Goal: Task Accomplishment & Management: Manage account settings

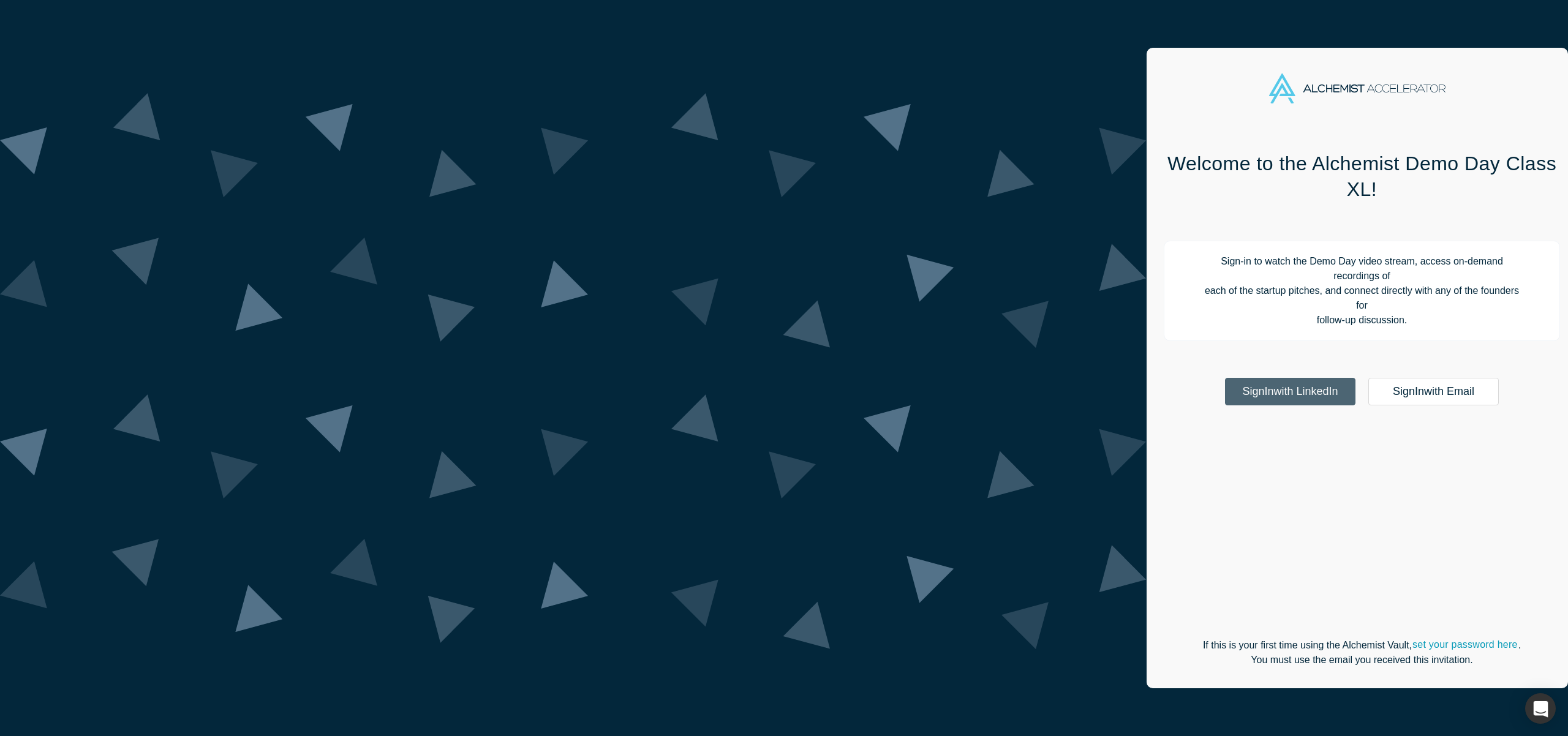
click at [1225, 378] on link "Sign In with LinkedIn" at bounding box center [1290, 392] width 130 height 28
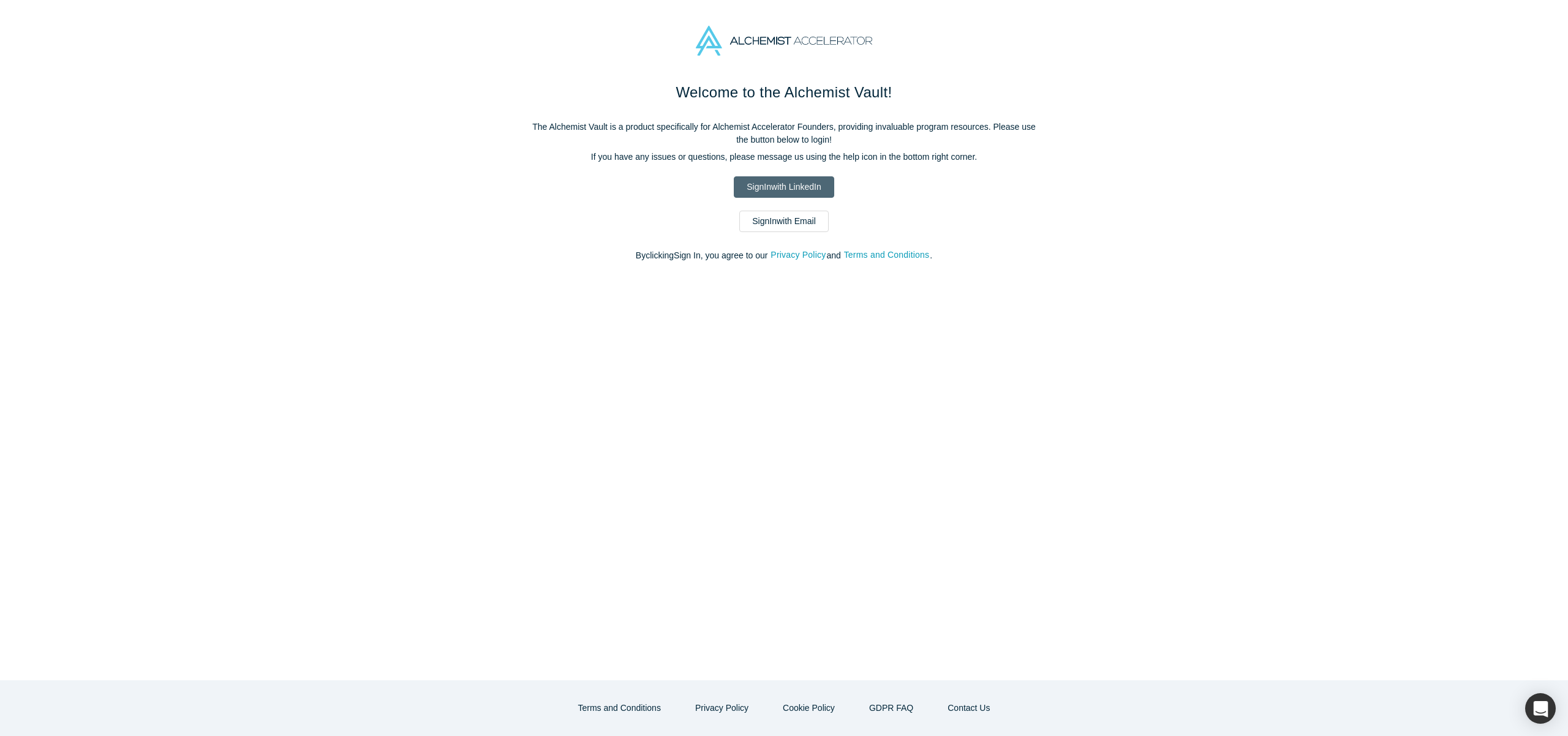
click at [794, 185] on link "Sign In with LinkedIn" at bounding box center [784, 187] width 100 height 21
click at [795, 226] on link "Sign In with Email" at bounding box center [784, 221] width 89 height 21
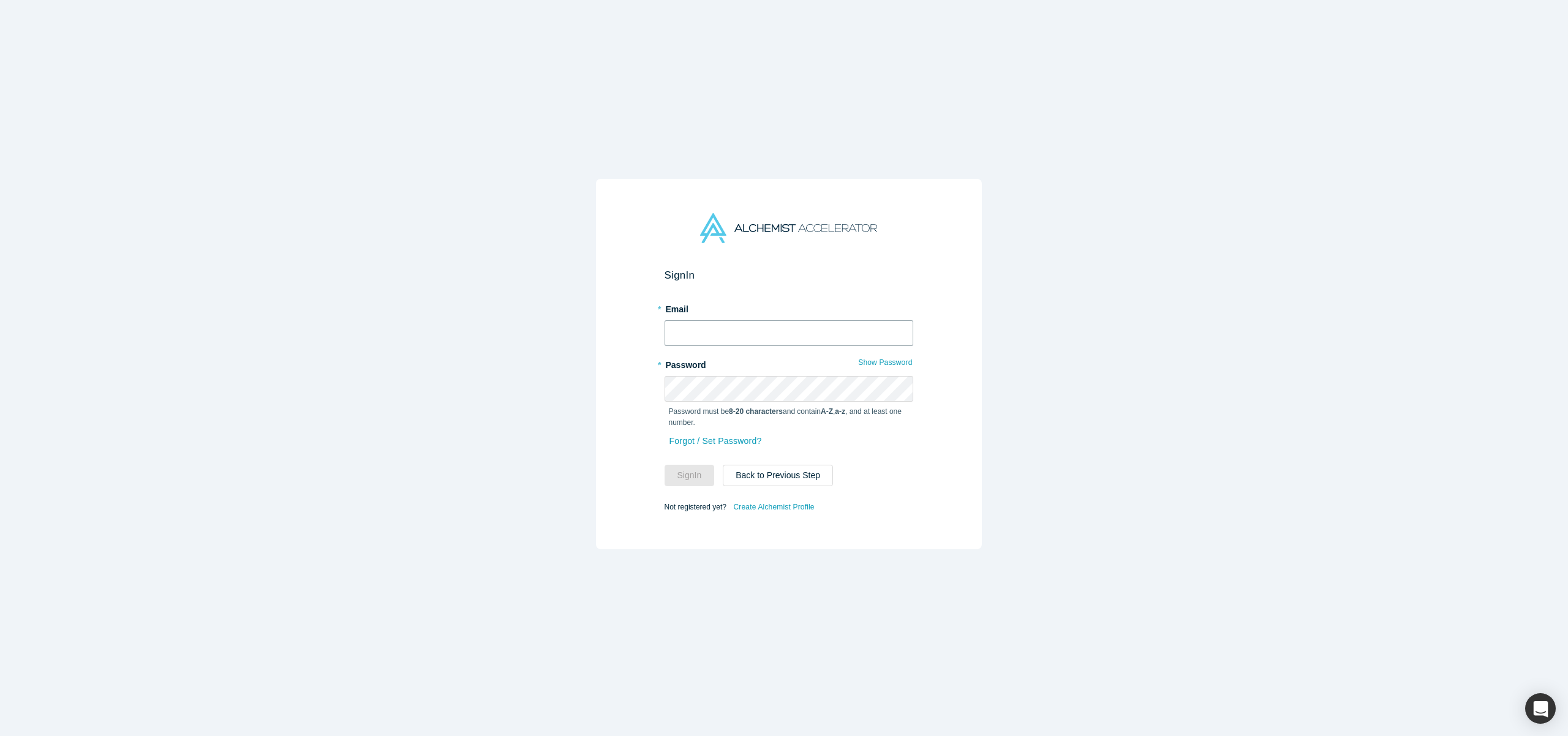
type input "[EMAIL_ADDRESS]"
click at [698, 466] on button "Sign In" at bounding box center [690, 475] width 50 height 21
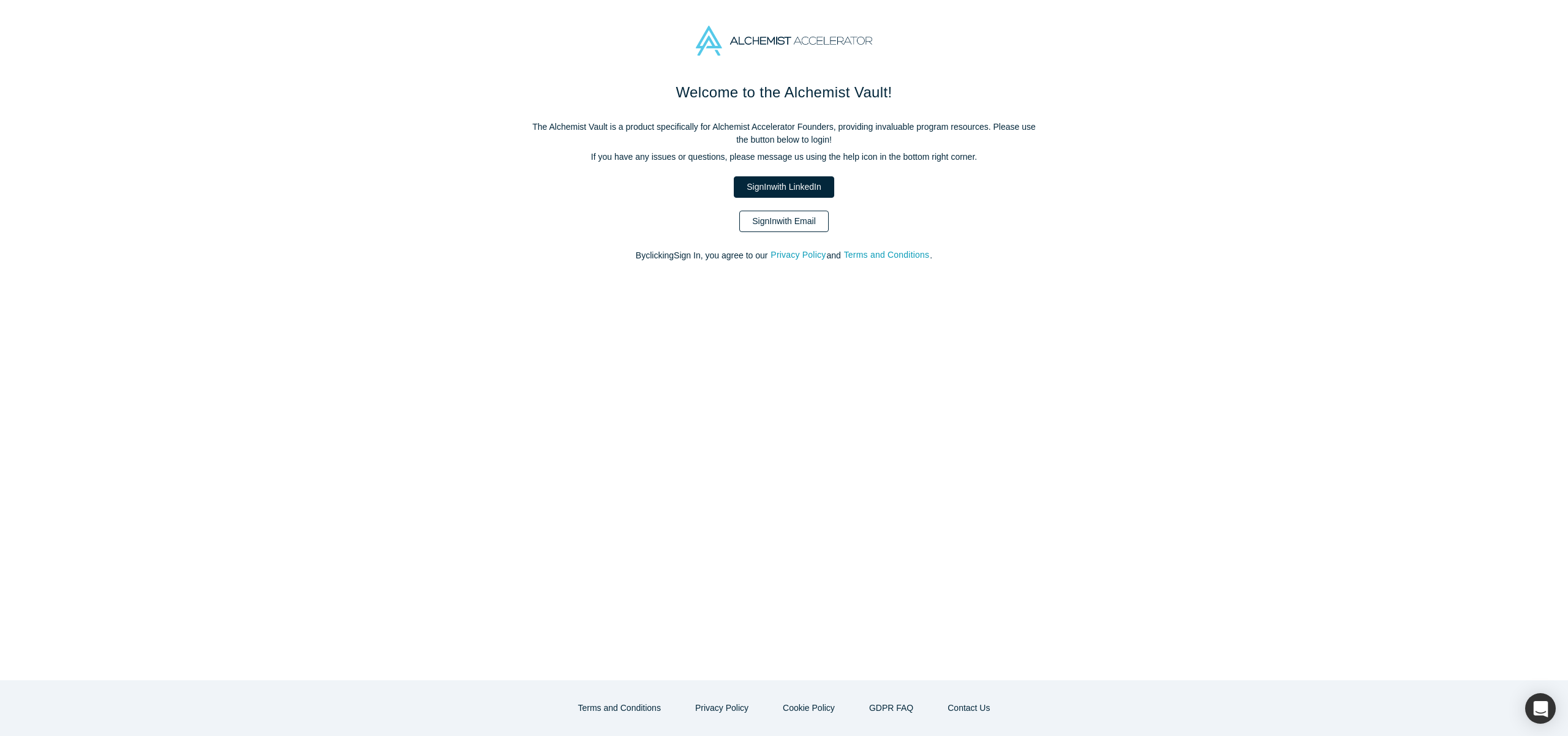
click at [805, 214] on link "Sign In with Email" at bounding box center [784, 221] width 89 height 21
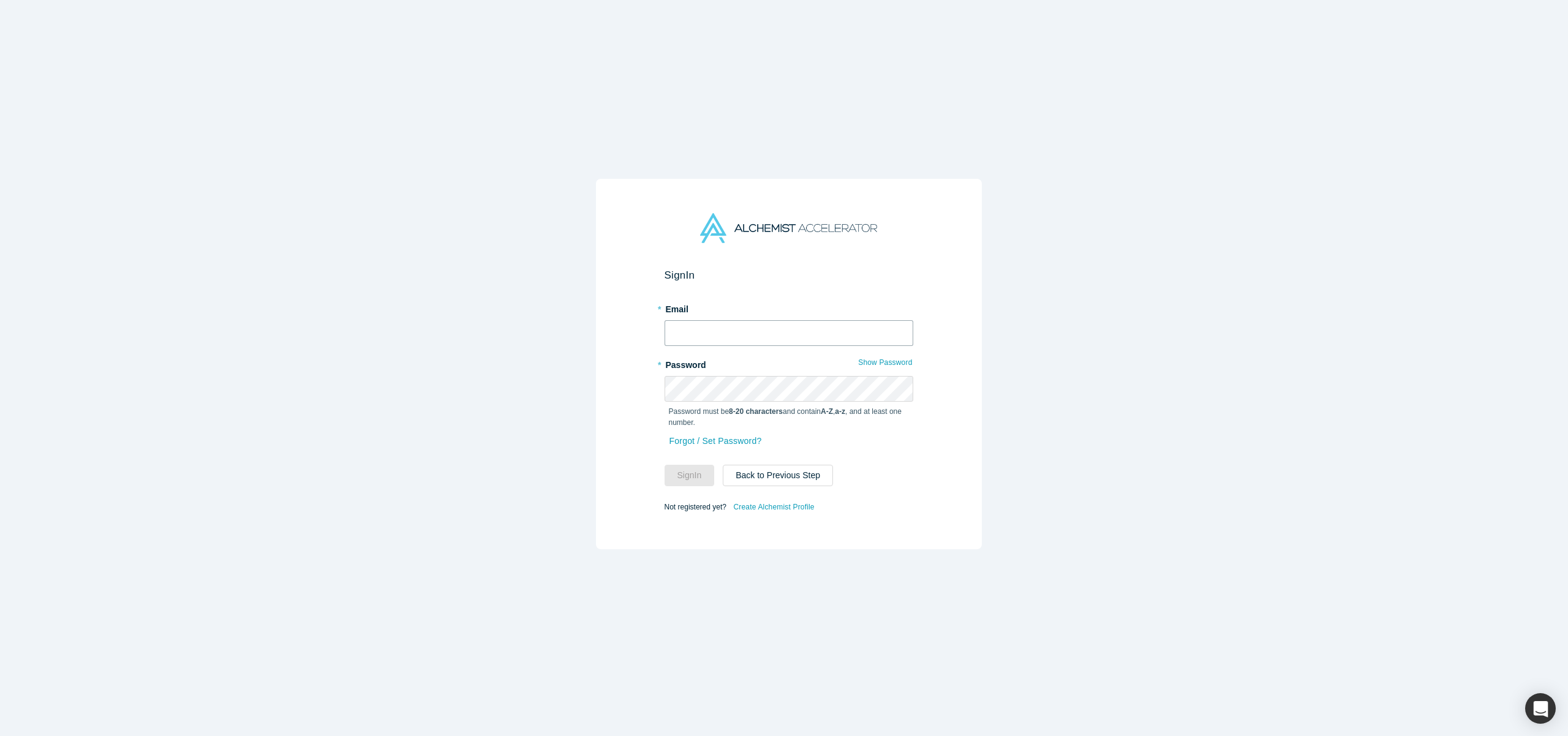
type input "[EMAIL_ADDRESS]"
click at [691, 478] on button "Sign In" at bounding box center [690, 475] width 50 height 21
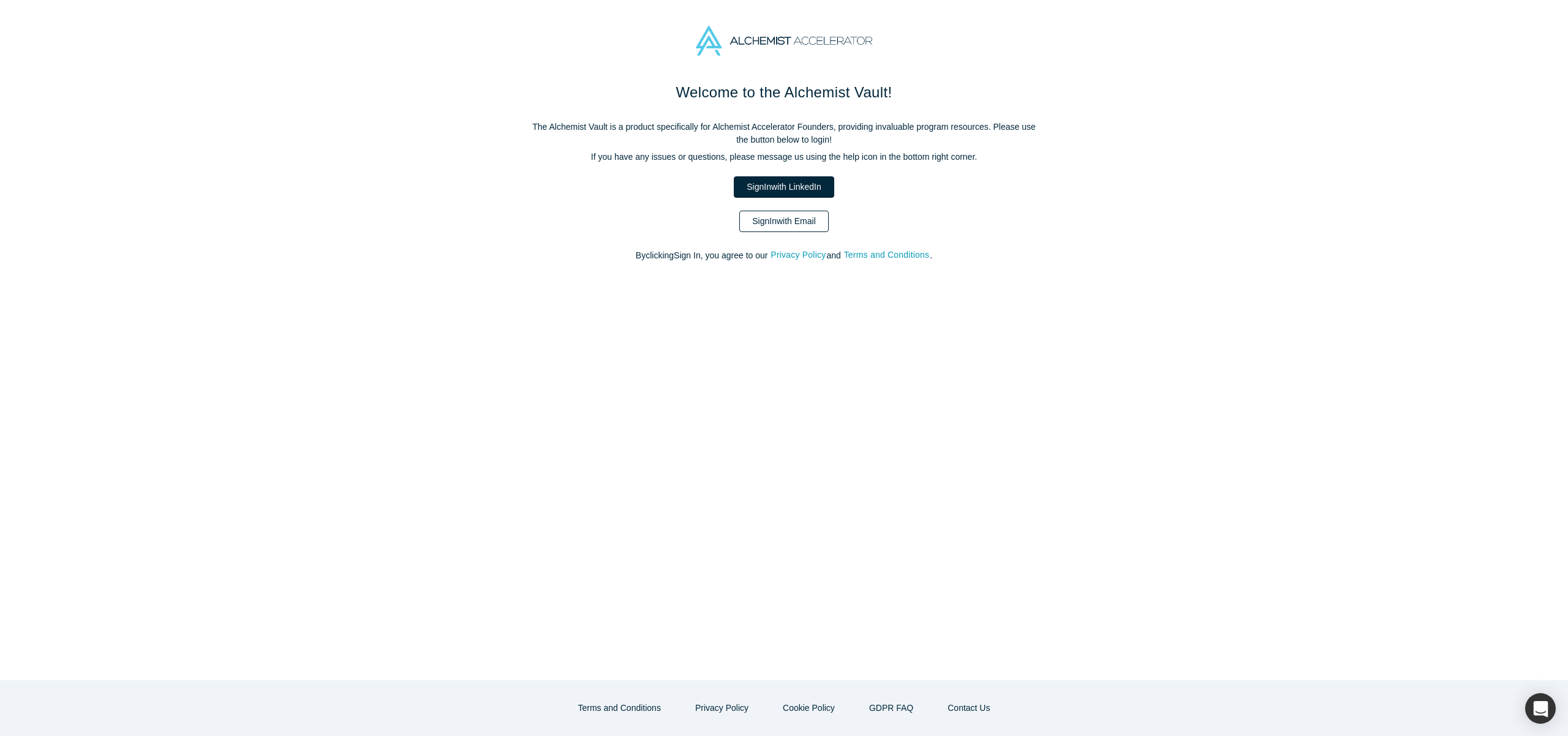
click at [790, 226] on link "Sign In with Email" at bounding box center [784, 221] width 89 height 21
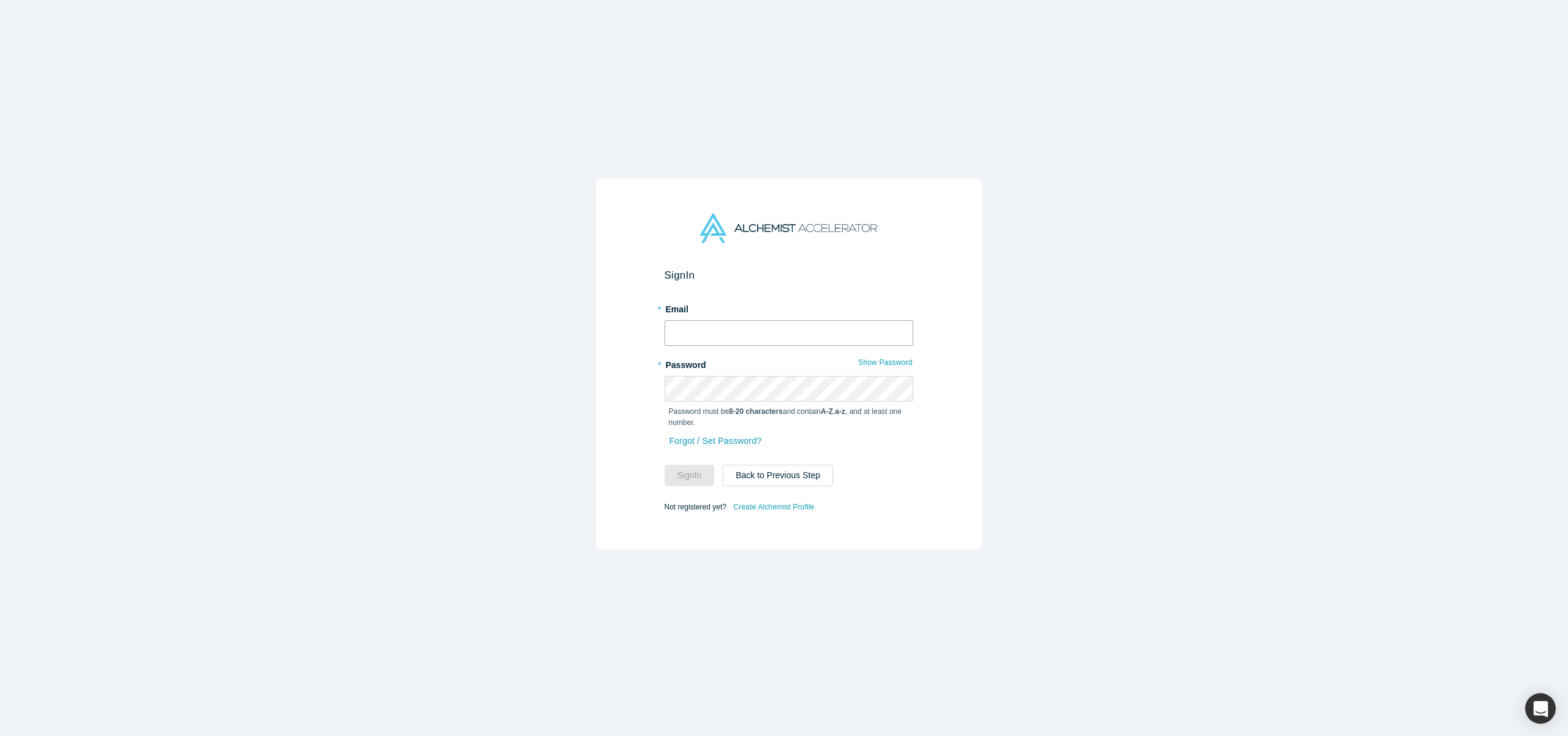
type input "[EMAIL_ADDRESS]"
click at [686, 471] on button "Sign In" at bounding box center [690, 475] width 50 height 21
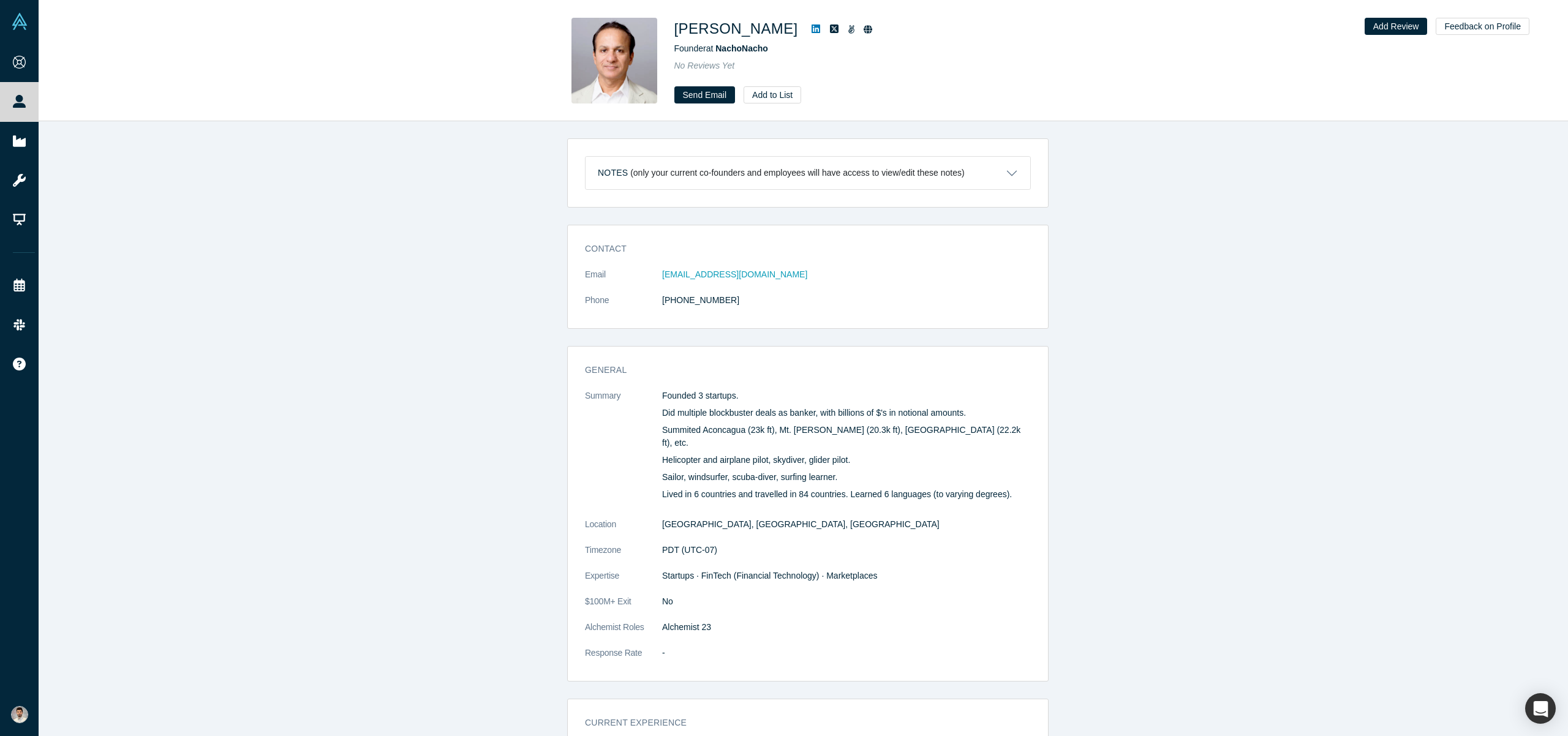
click at [458, 197] on div "Notes (only your current co-founders and employees will have access to view/edi…" at bounding box center [808, 433] width 1539 height 624
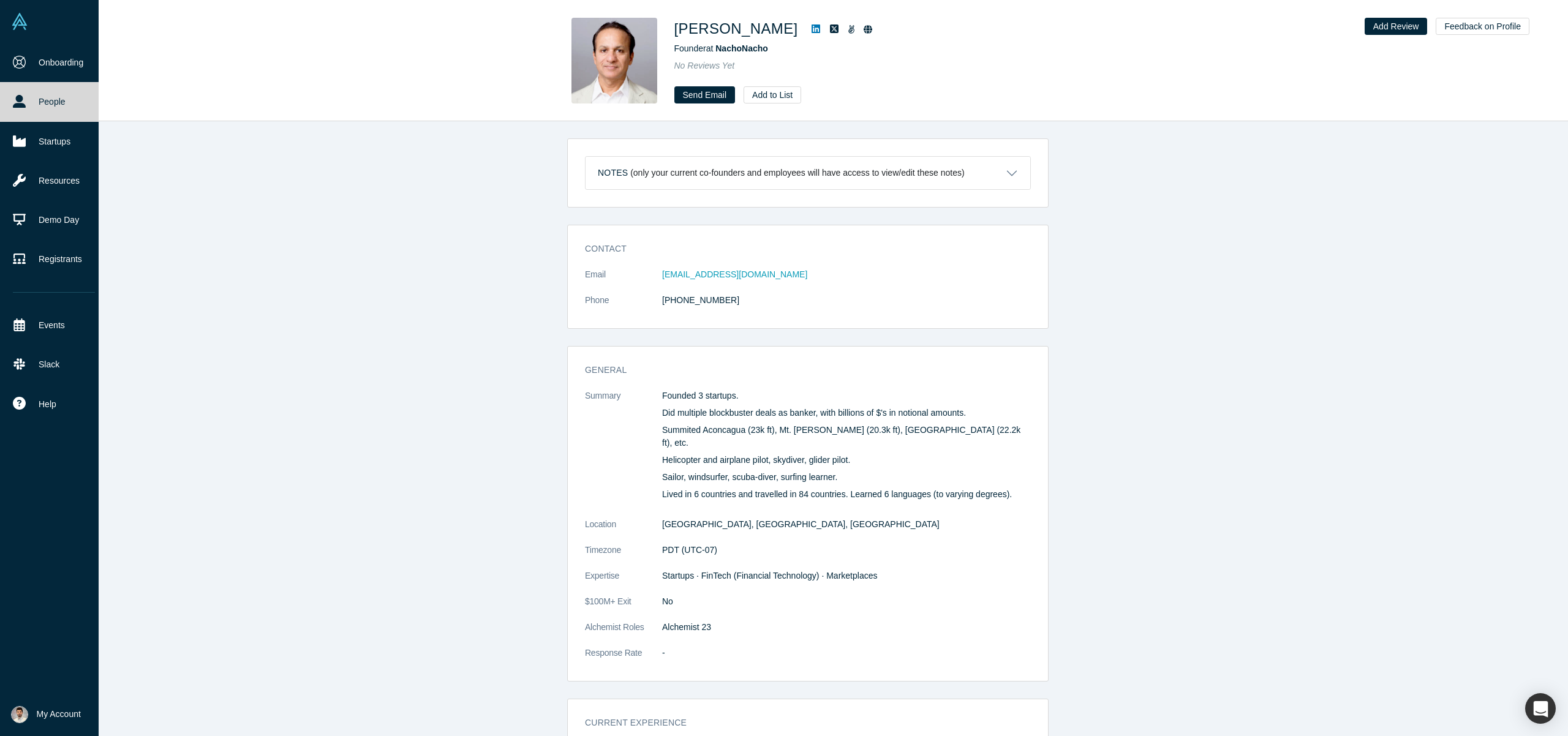
click at [40, 105] on link "People" at bounding box center [53, 102] width 107 height 39
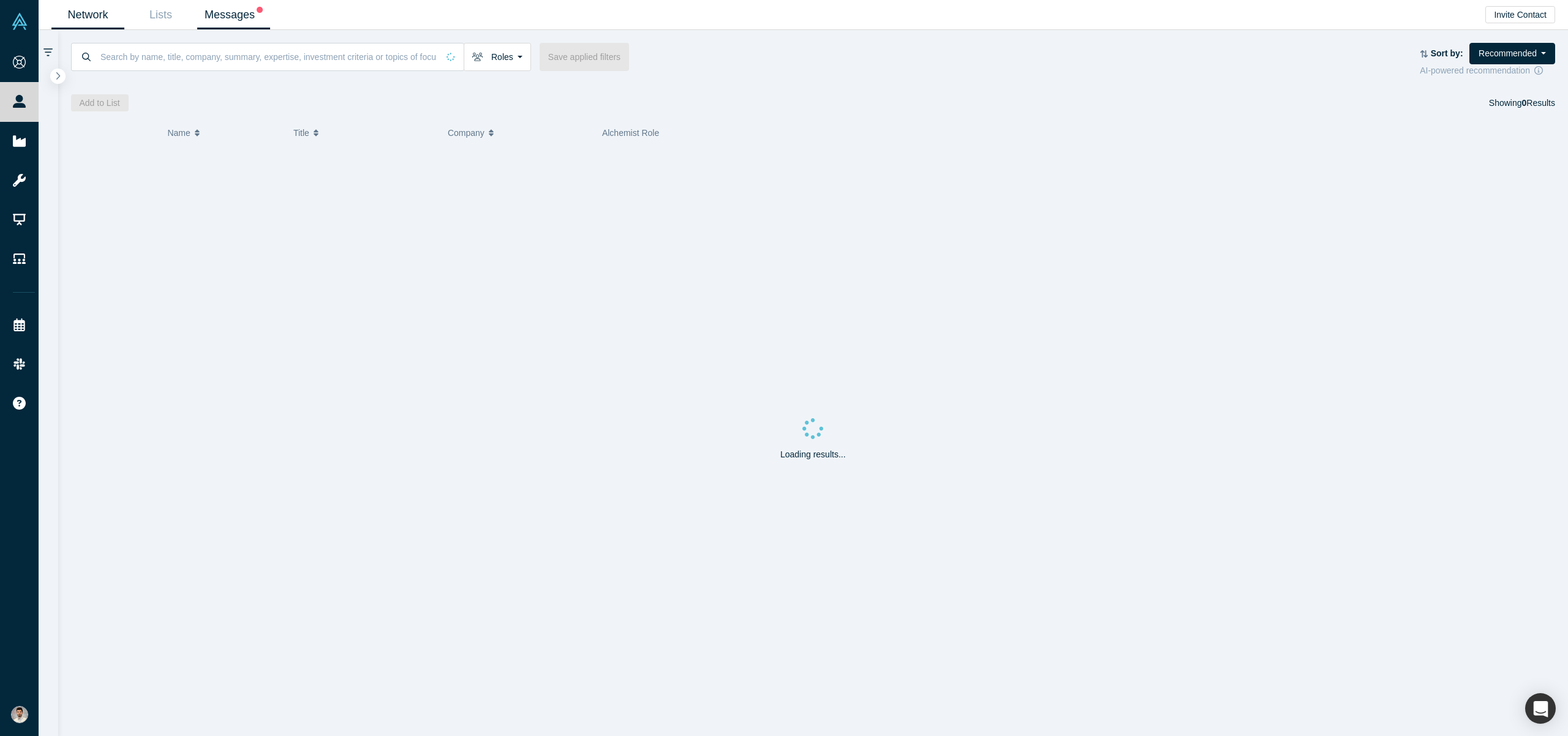
click at [209, 21] on link "Messages" at bounding box center [234, 15] width 73 height 29
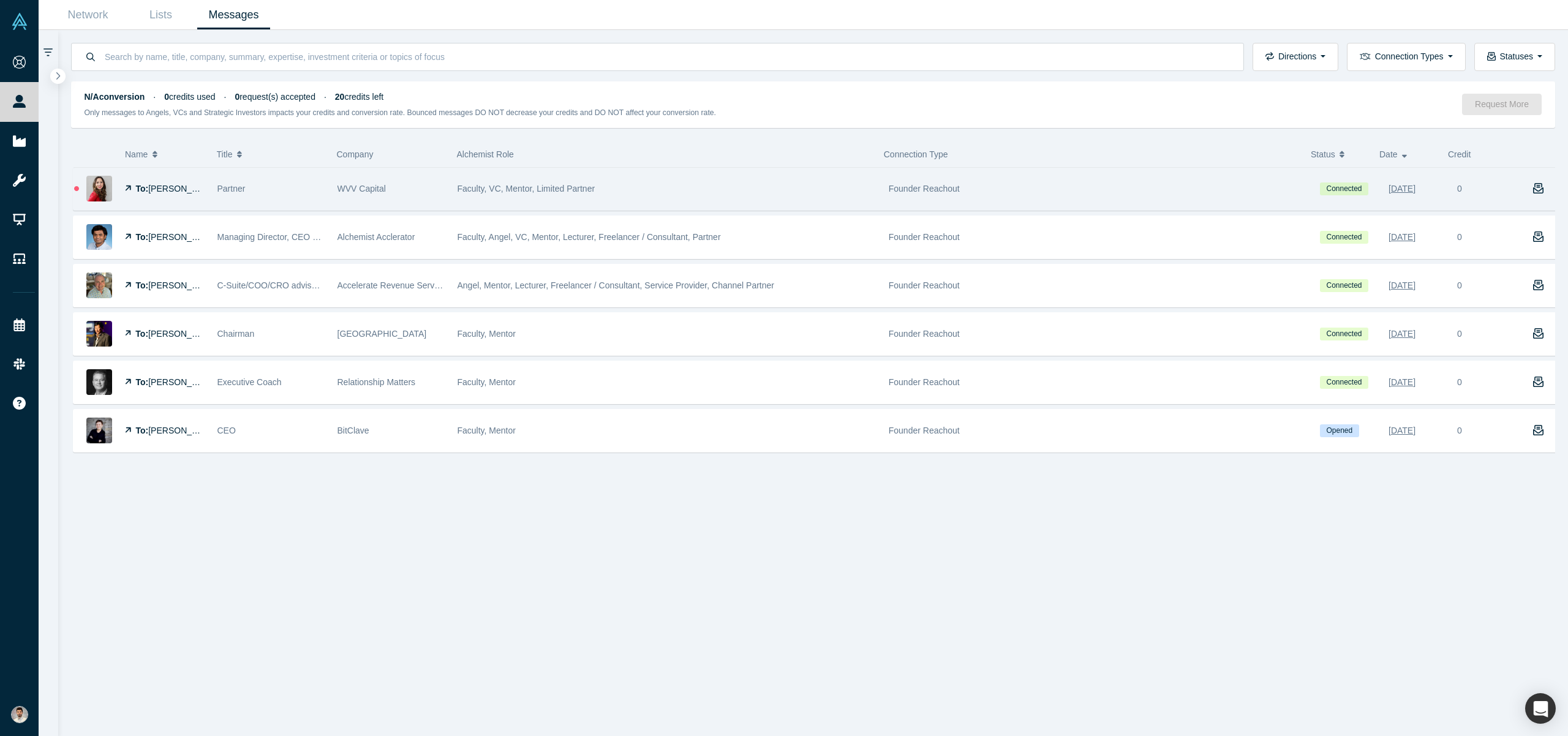
click at [694, 198] on div "Faculty, VC, Mentor, Limited Partner" at bounding box center [667, 189] width 418 height 43
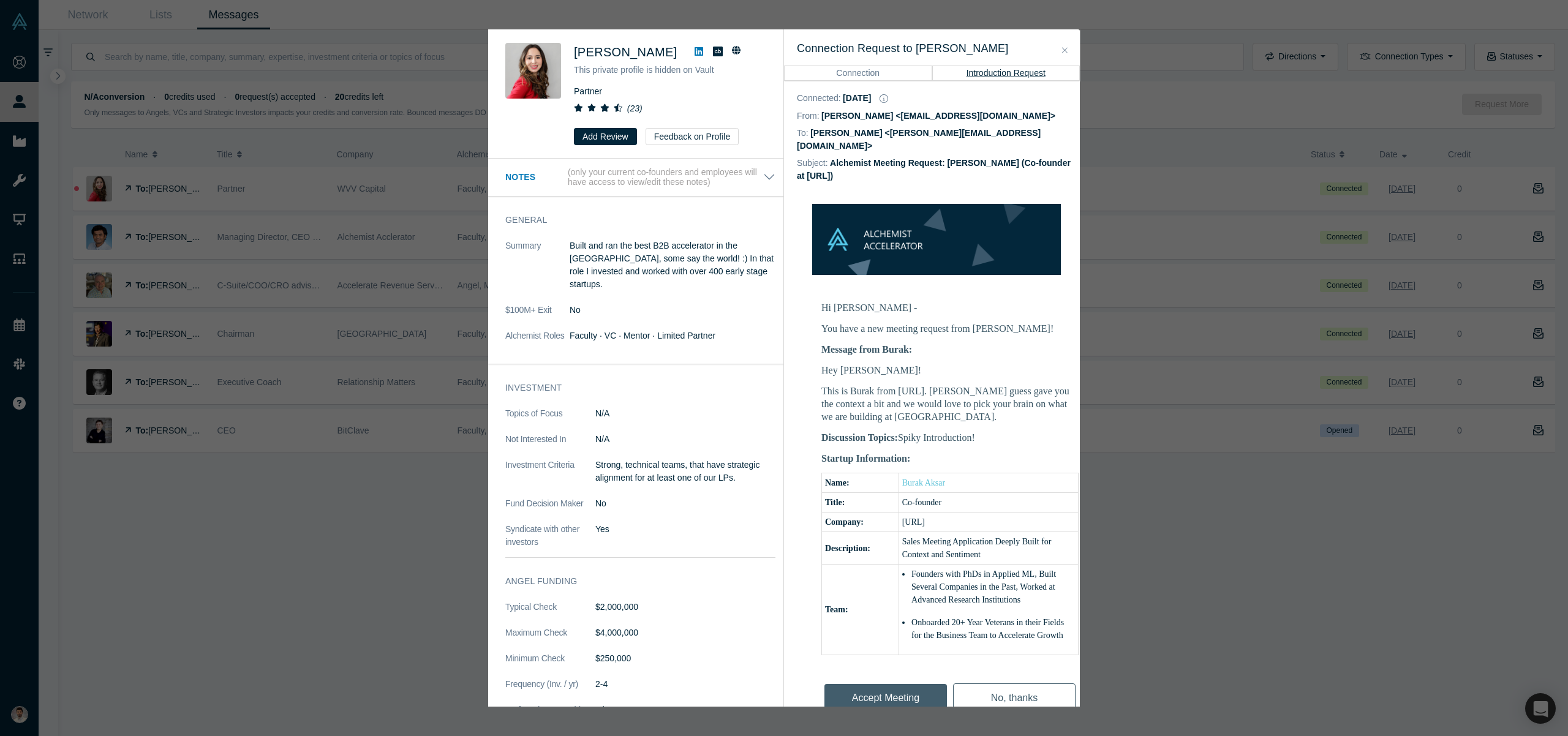
click at [1289, 575] on div "Was the recommendation useful? [PERSON_NAME] This private profile is hidden on …" at bounding box center [784, 368] width 1568 height 736
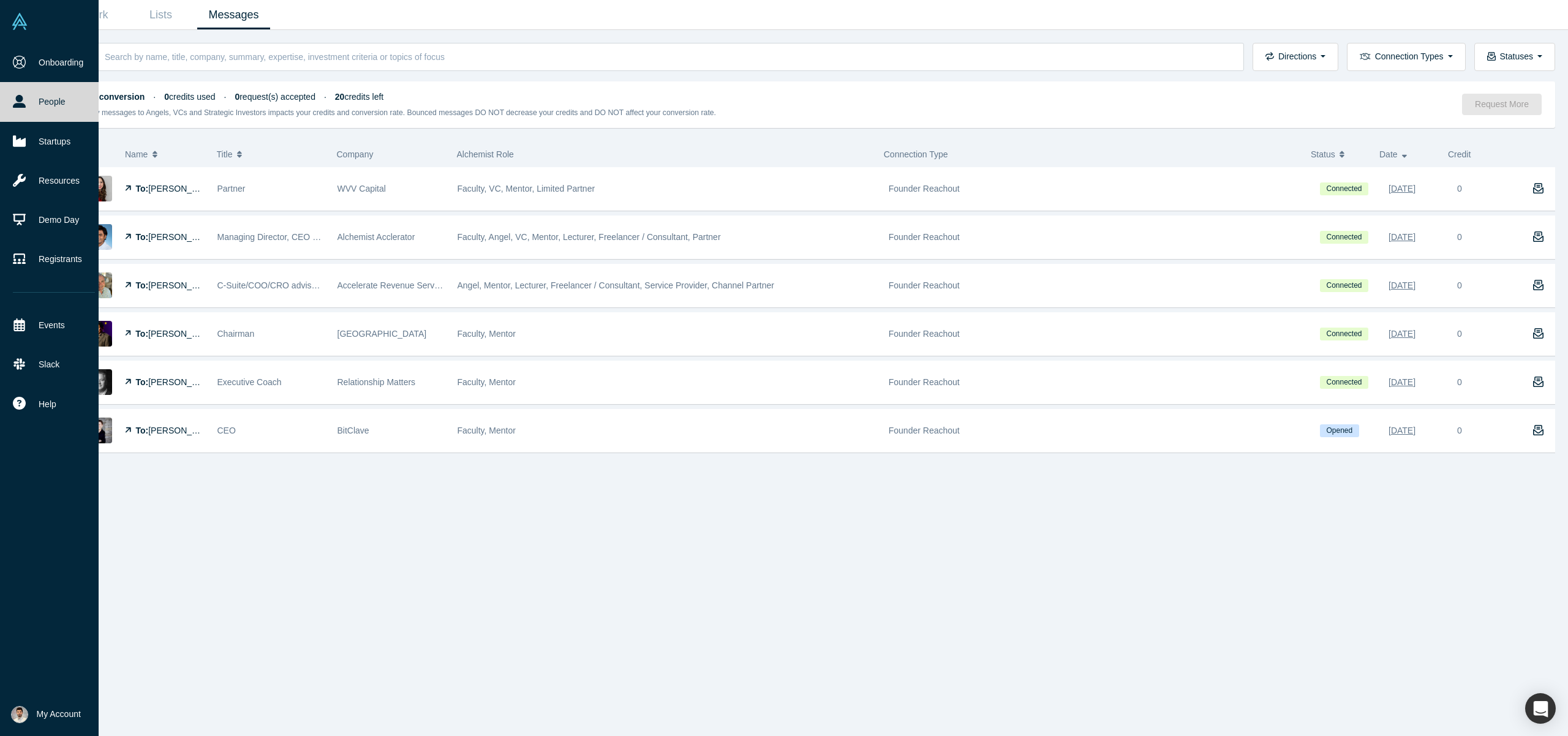
click at [13, 715] on img at bounding box center [19, 714] width 17 height 17
click at [112, 623] on link "My Profile" at bounding box center [102, 626] width 102 height 30
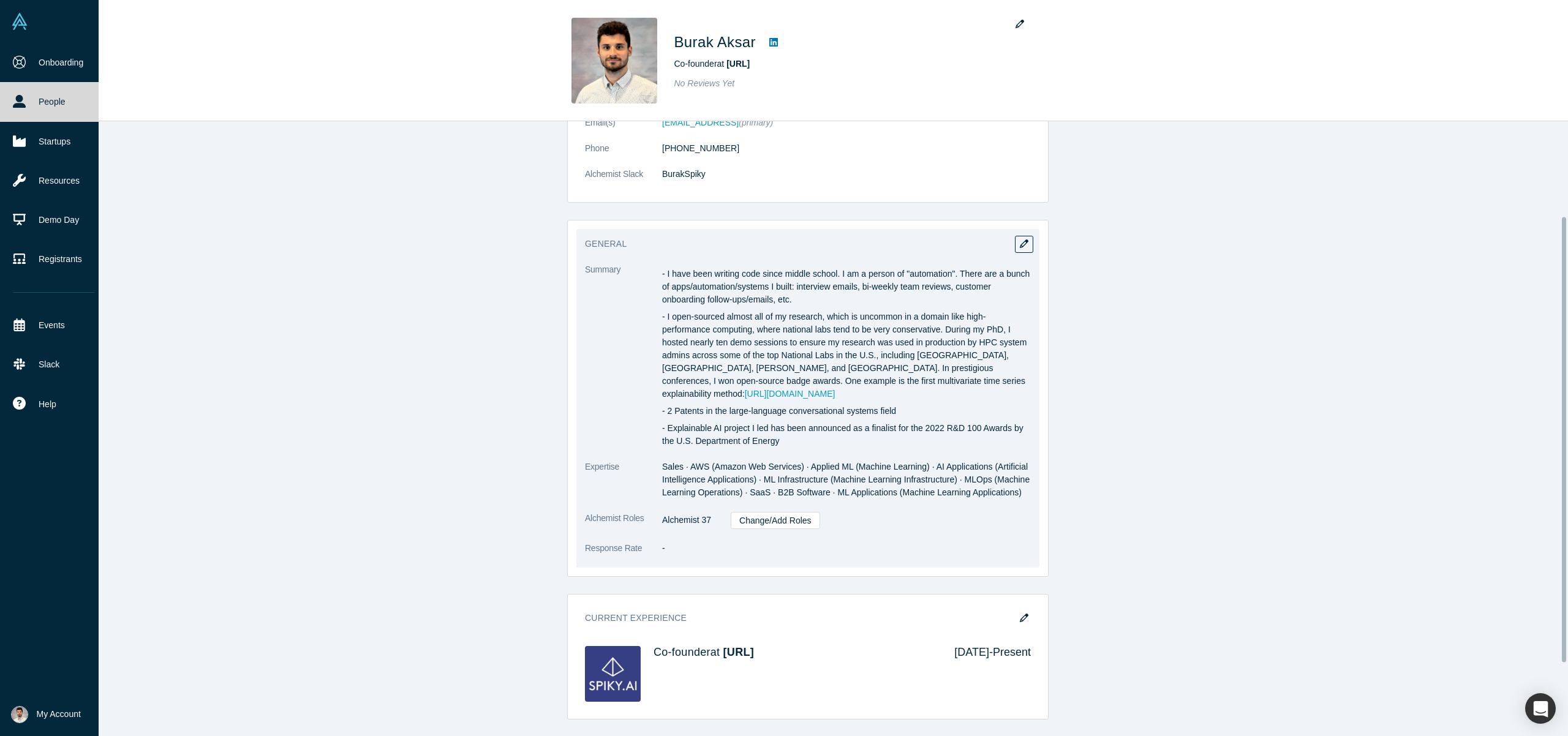
scroll to position [231, 0]
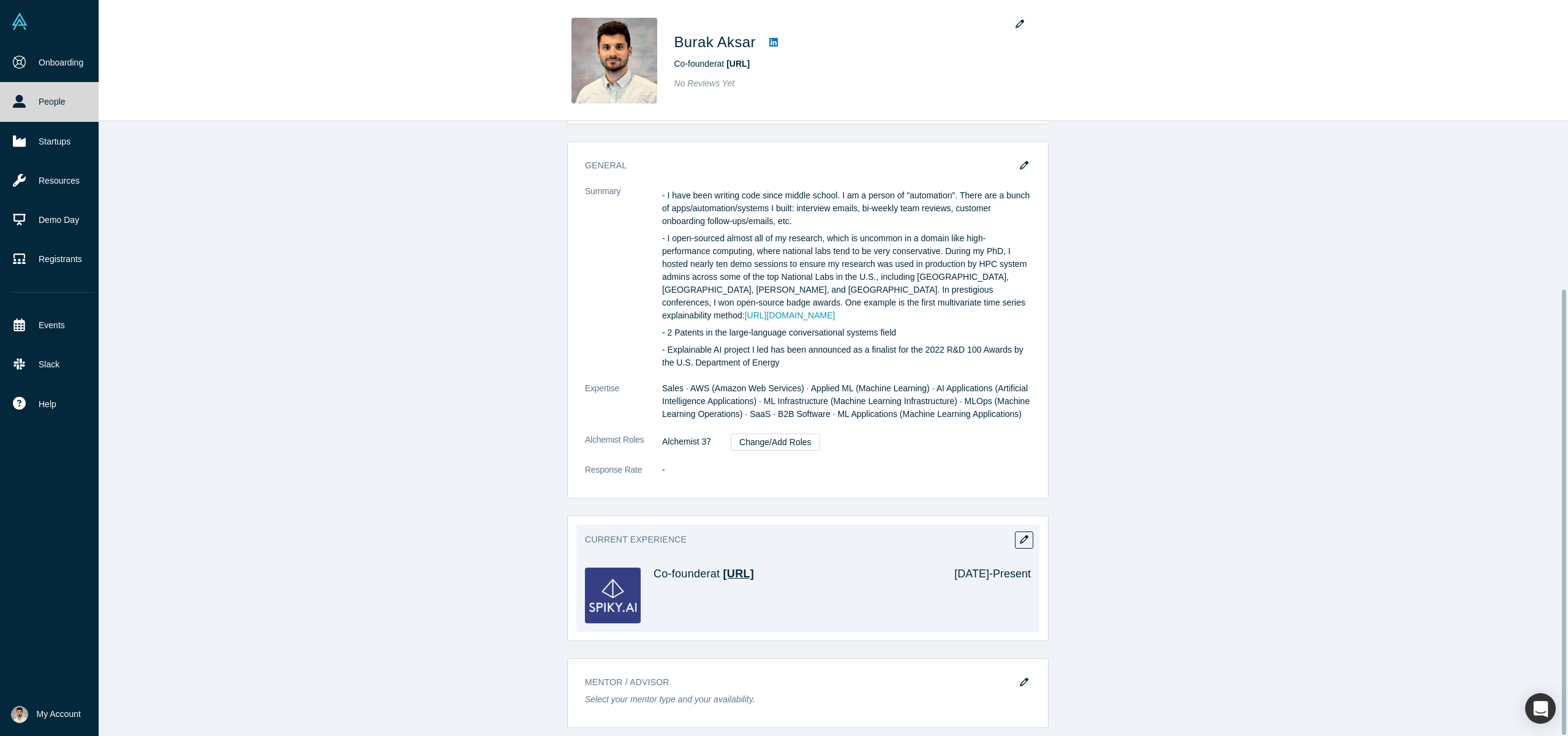
click at [728, 568] on span "[URL]" at bounding box center [738, 574] width 30 height 12
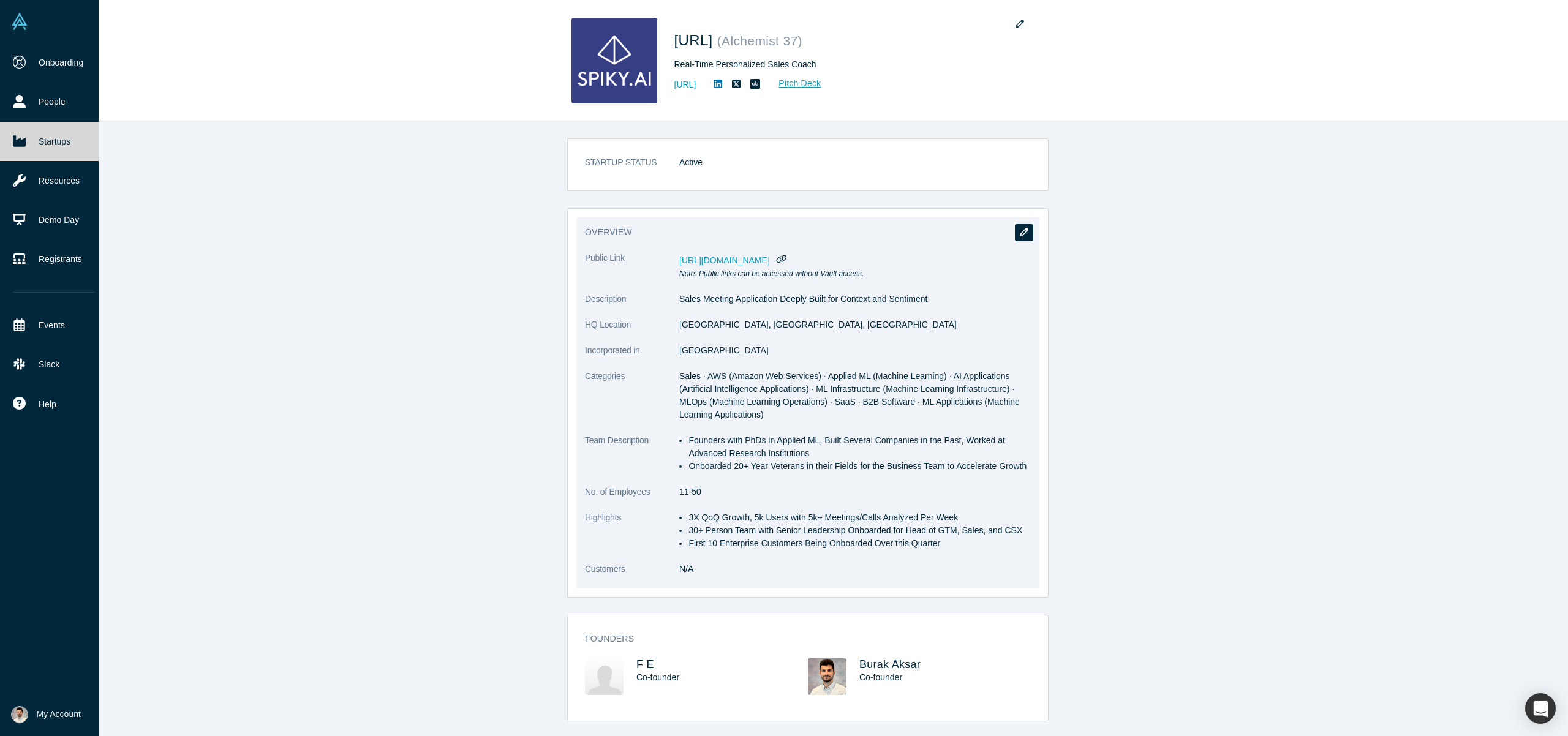
click at [1015, 239] on button "button" at bounding box center [1024, 232] width 18 height 17
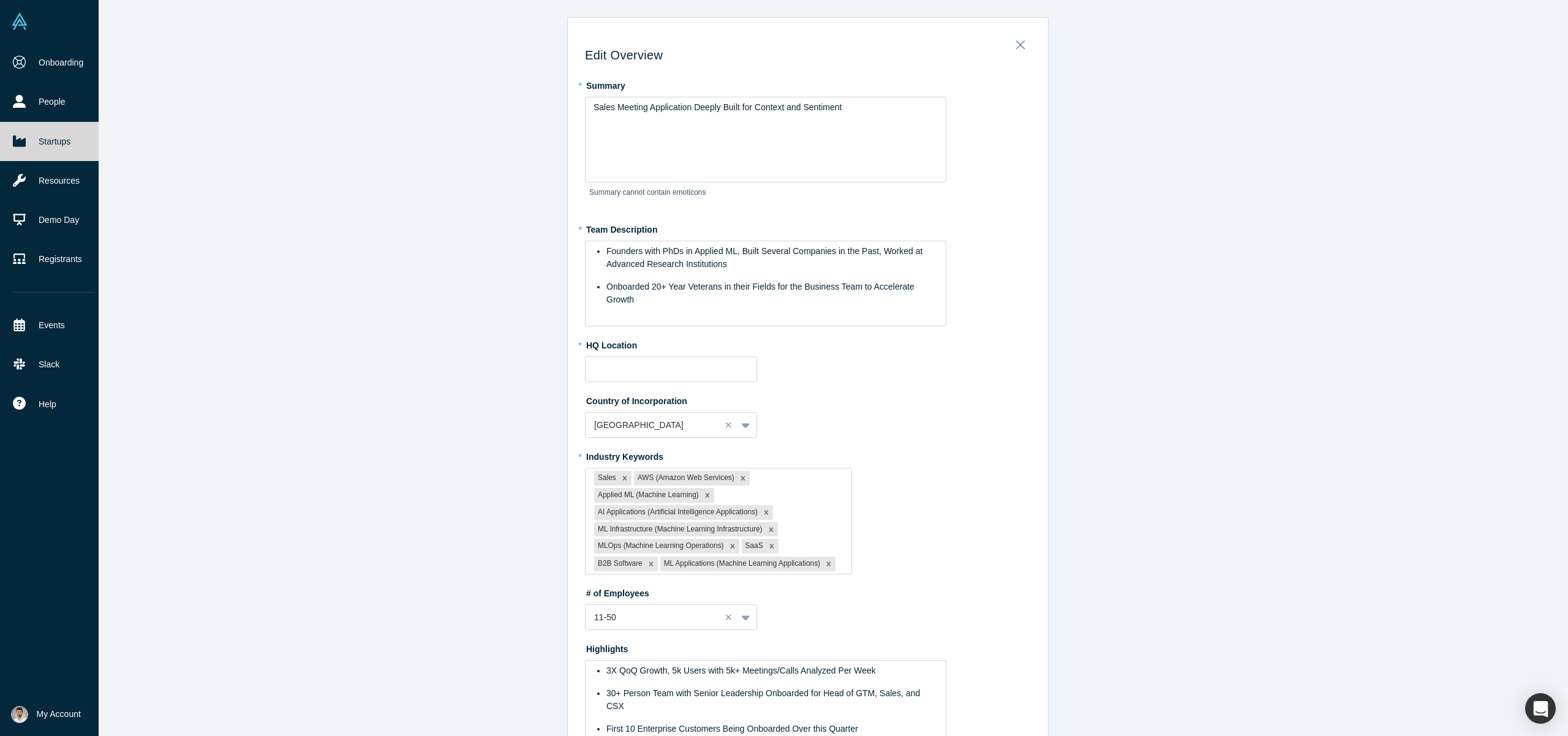
type input "[GEOGRAPHIC_DATA], [GEOGRAPHIC_DATA], [GEOGRAPHIC_DATA]"
click at [851, 103] on div "Sales Meeting Application Deeply Built for Context and Sentiment" at bounding box center [766, 107] width 345 height 13
click at [787, 258] on div "Founders with PhDs in Applied ML, Built Several Companies in the Past, Worked a…" at bounding box center [773, 257] width 332 height 25
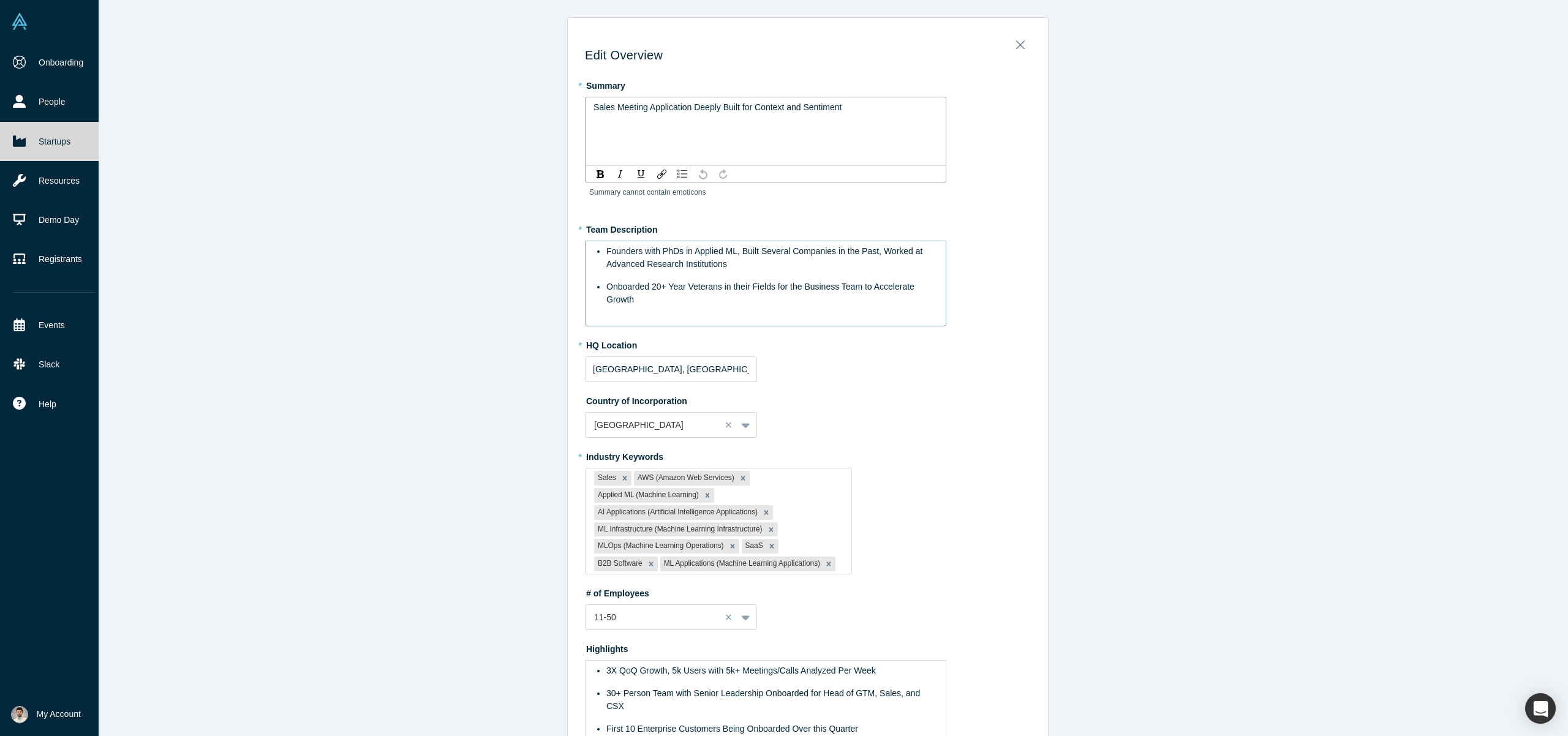
click at [787, 258] on div "Founders with PhDs in Applied ML, Built Several Companies in the Past, Worked a…" at bounding box center [773, 257] width 332 height 25
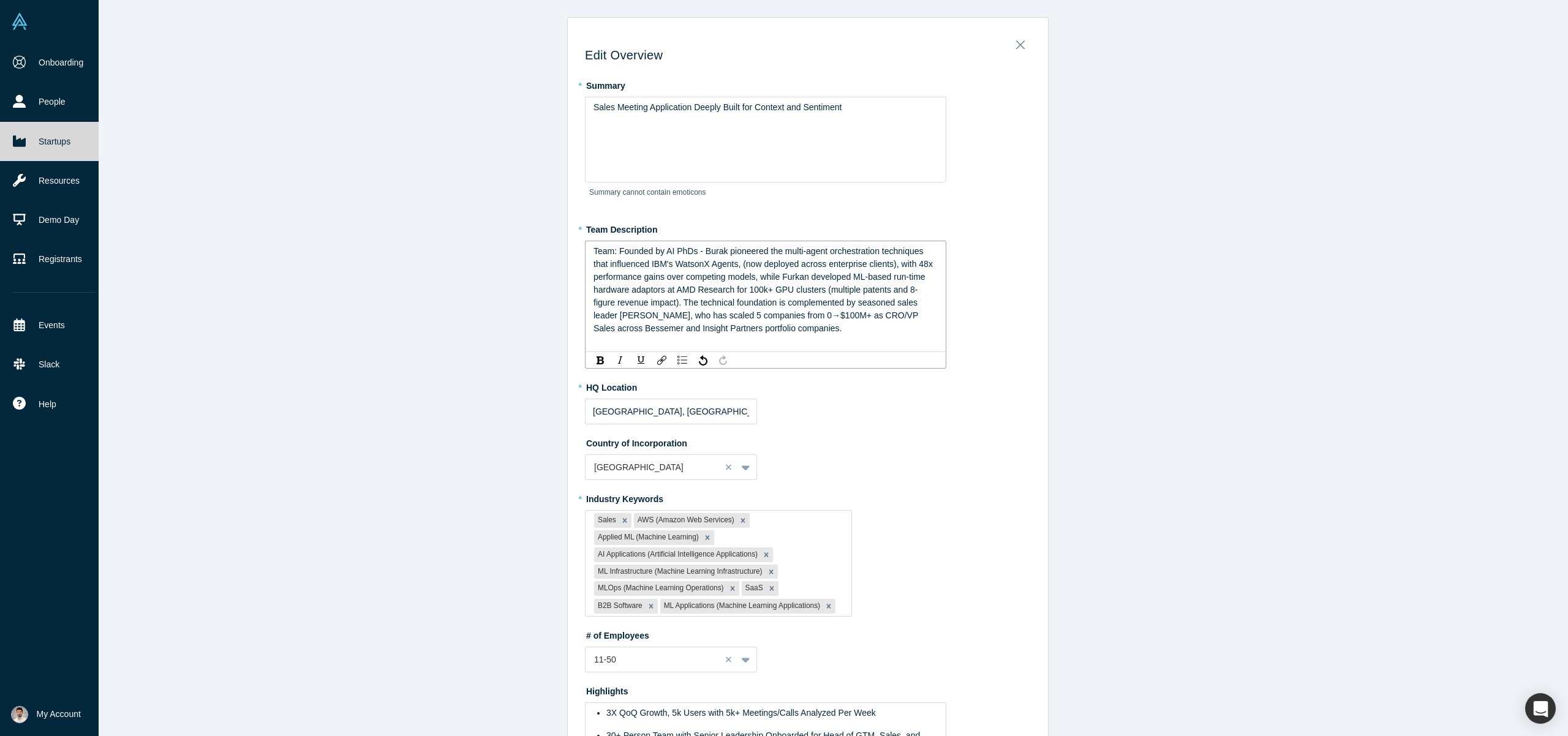
click at [618, 246] on span "Team: Founded by AI PhDs - Burak pioneered the multi-agent orchestration techni…" at bounding box center [764, 289] width 342 height 87
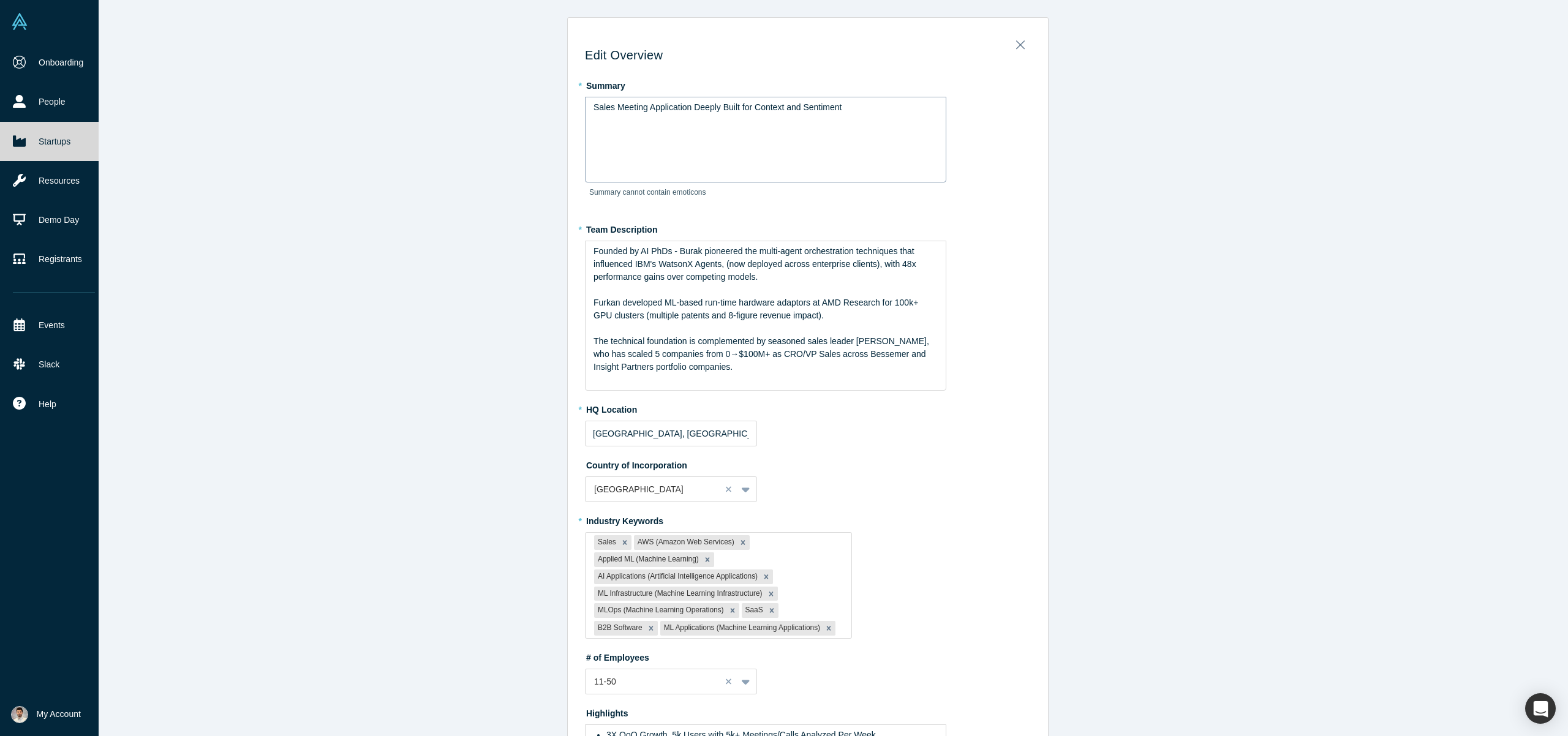
click at [708, 116] on div "Sales Meeting Application Deeply Built for Context and Sentiment" at bounding box center [765, 139] width 362 height 86
click at [707, 100] on div "Sales Meeting Application Deeply Built for Context and Sentiment" at bounding box center [765, 131] width 362 height 69
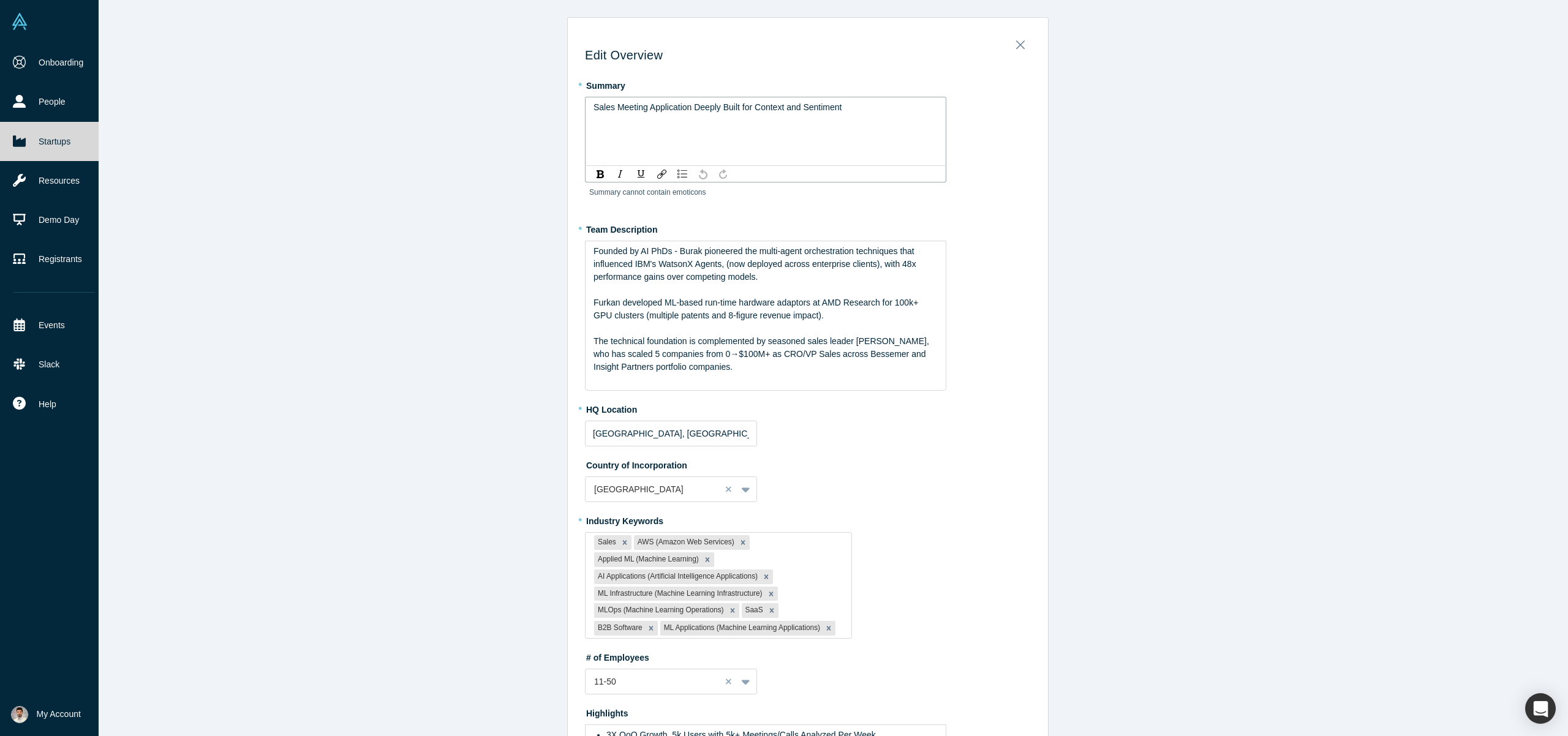
click at [707, 100] on div "Sales Meeting Application Deeply Built for Context and Sentiment" at bounding box center [765, 131] width 362 height 69
click at [707, 102] on span "Sales Meeting Application Deeply Built for Context and Sentiment" at bounding box center [718, 107] width 248 height 10
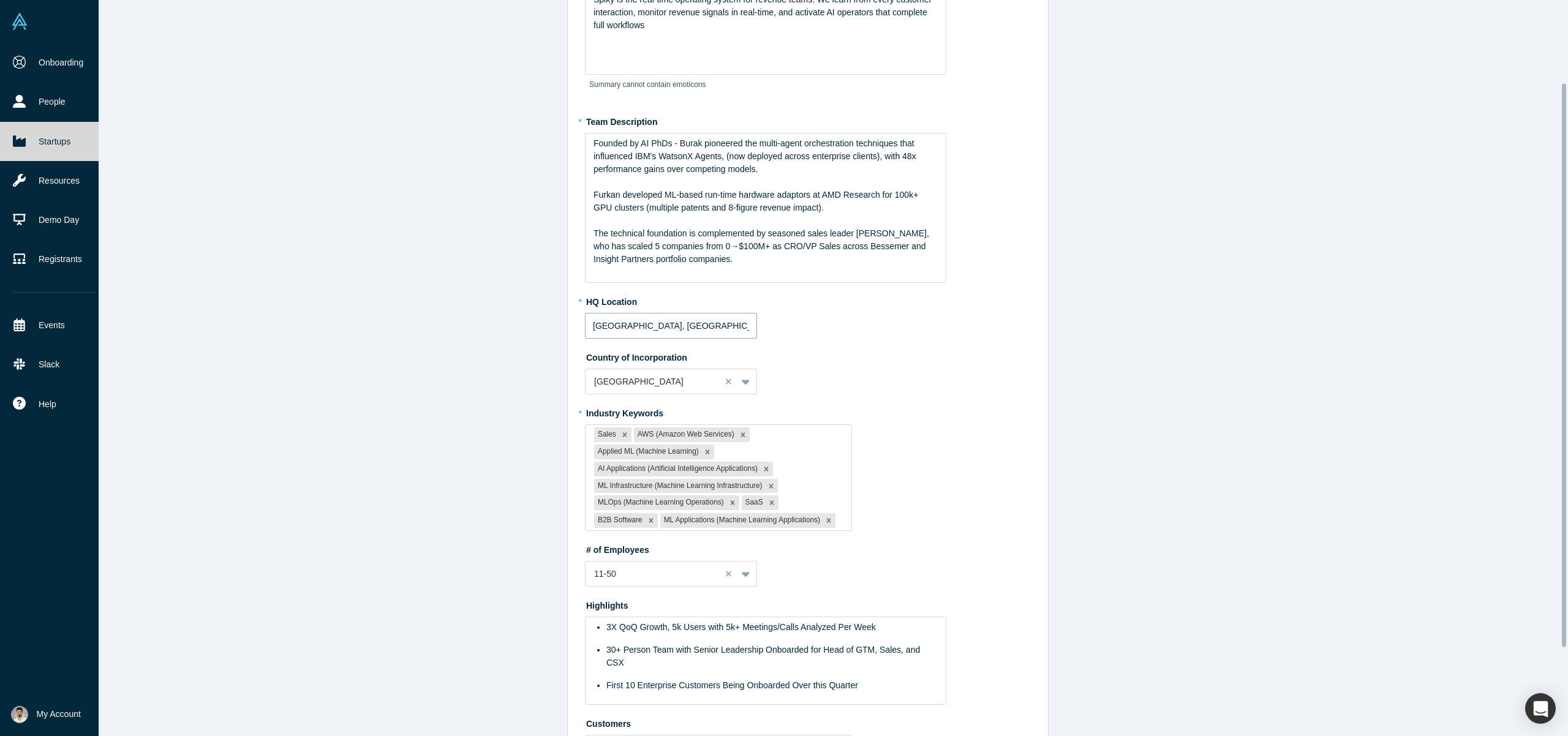
click at [684, 322] on input "[GEOGRAPHIC_DATA], [GEOGRAPHIC_DATA], [GEOGRAPHIC_DATA]" at bounding box center [671, 325] width 172 height 25
click at [887, 357] on label "Country of Incorporation" at bounding box center [808, 356] width 446 height 17
click at [704, 333] on input "[GEOGRAPHIC_DATA], [GEOGRAPHIC_DATA], [GEOGRAPHIC_DATA]" at bounding box center [671, 325] width 172 height 25
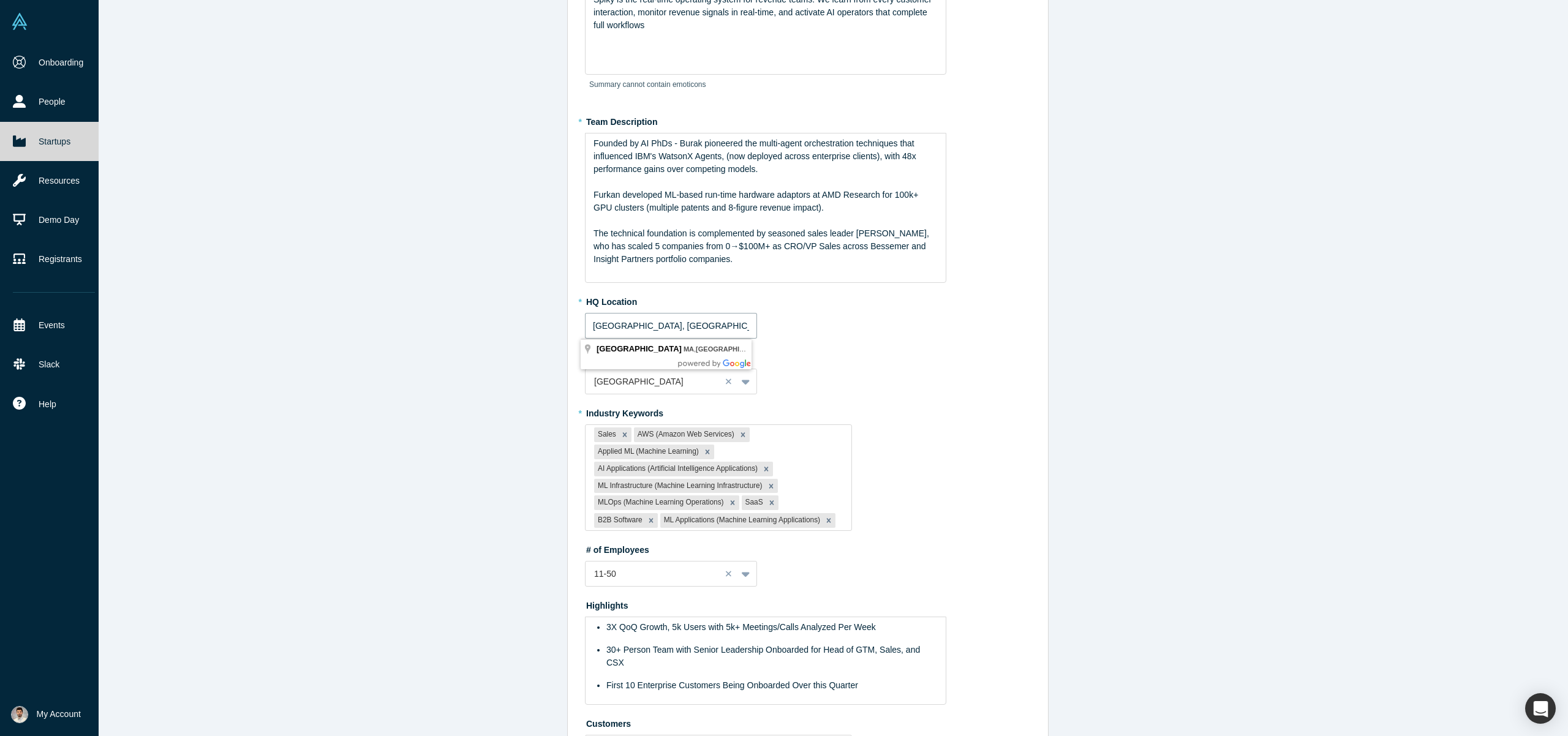
click at [704, 333] on input "[GEOGRAPHIC_DATA], [GEOGRAPHIC_DATA], [GEOGRAPHIC_DATA]" at bounding box center [671, 325] width 172 height 25
type input "[US_STATE], [GEOGRAPHIC_DATA], [GEOGRAPHIC_DATA]"
click at [920, 358] on label "Country of Incorporation" at bounding box center [808, 356] width 446 height 17
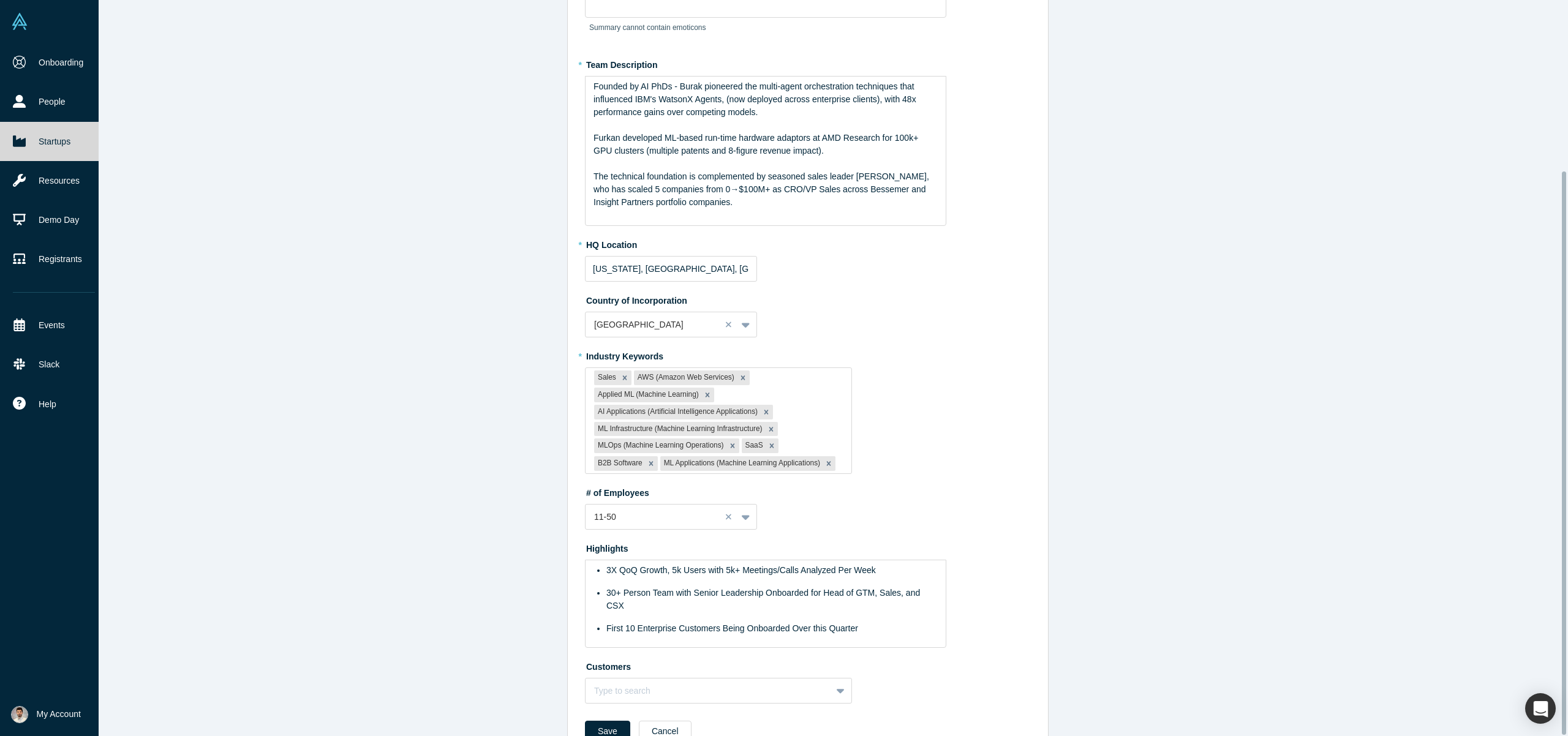
scroll to position [223, 0]
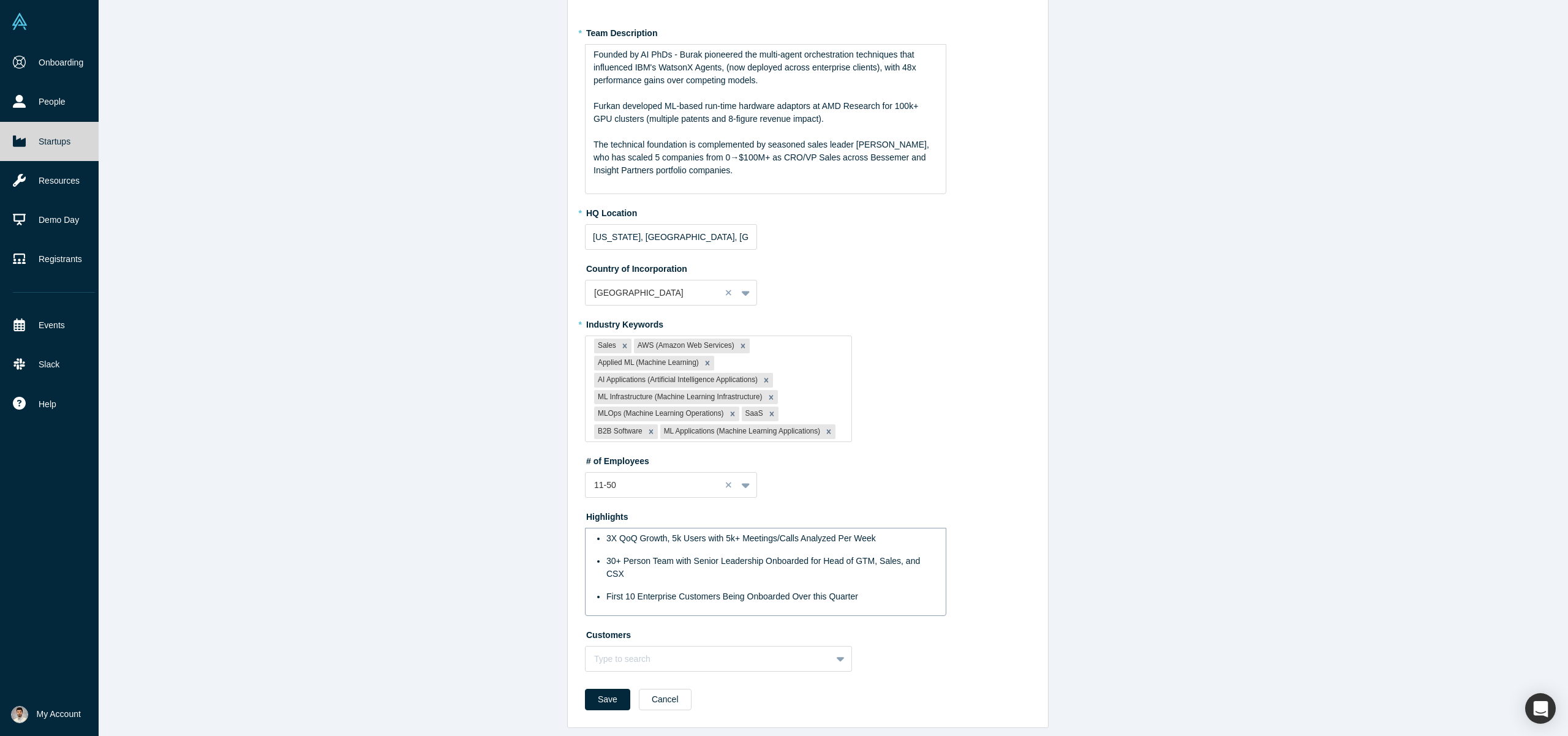
click at [670, 560] on div "30+ Person Team with Senior Leadership Onboarded for Head of GTM, Sales, and CSX" at bounding box center [773, 567] width 332 height 25
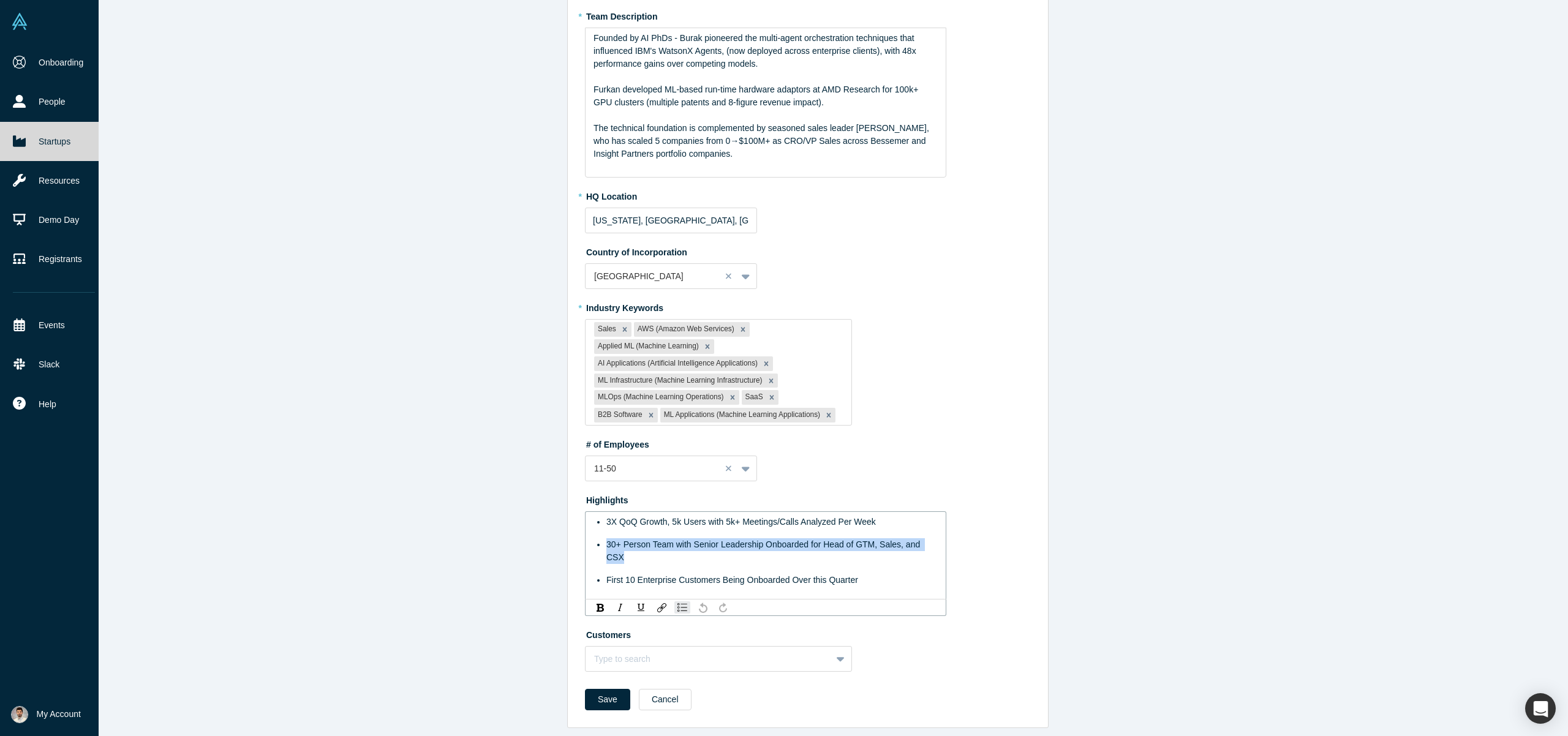
click at [670, 560] on div "30+ Person Team with Senior Leadership Onboarded for Head of GTM, Sales, and CSX" at bounding box center [773, 551] width 332 height 25
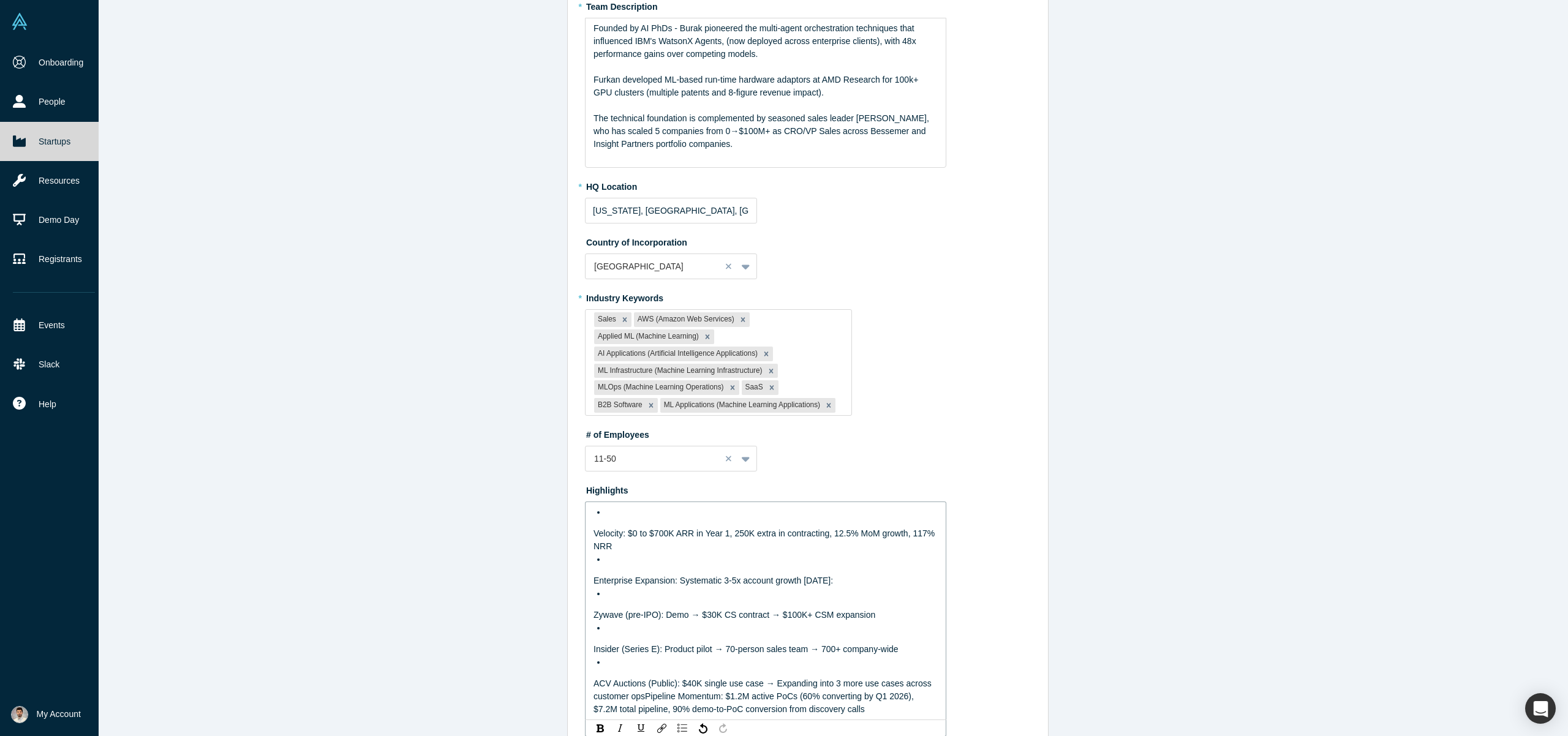
scroll to position [370, 0]
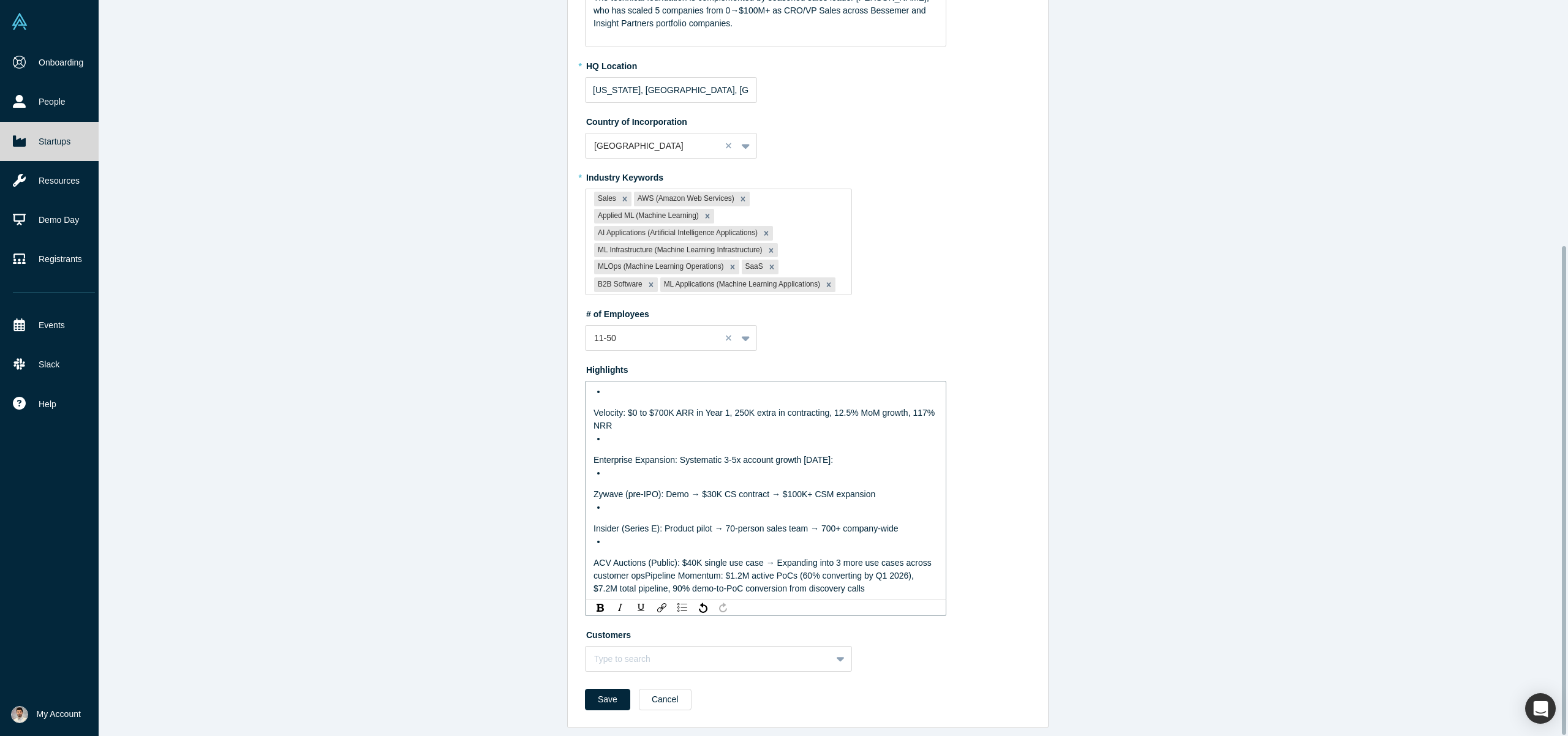
click at [625, 408] on span "Velocity: $0 to $700K ARR in Year 1, 250K extra in contracting, 12.5% MoM growt…" at bounding box center [765, 420] width 344 height 23
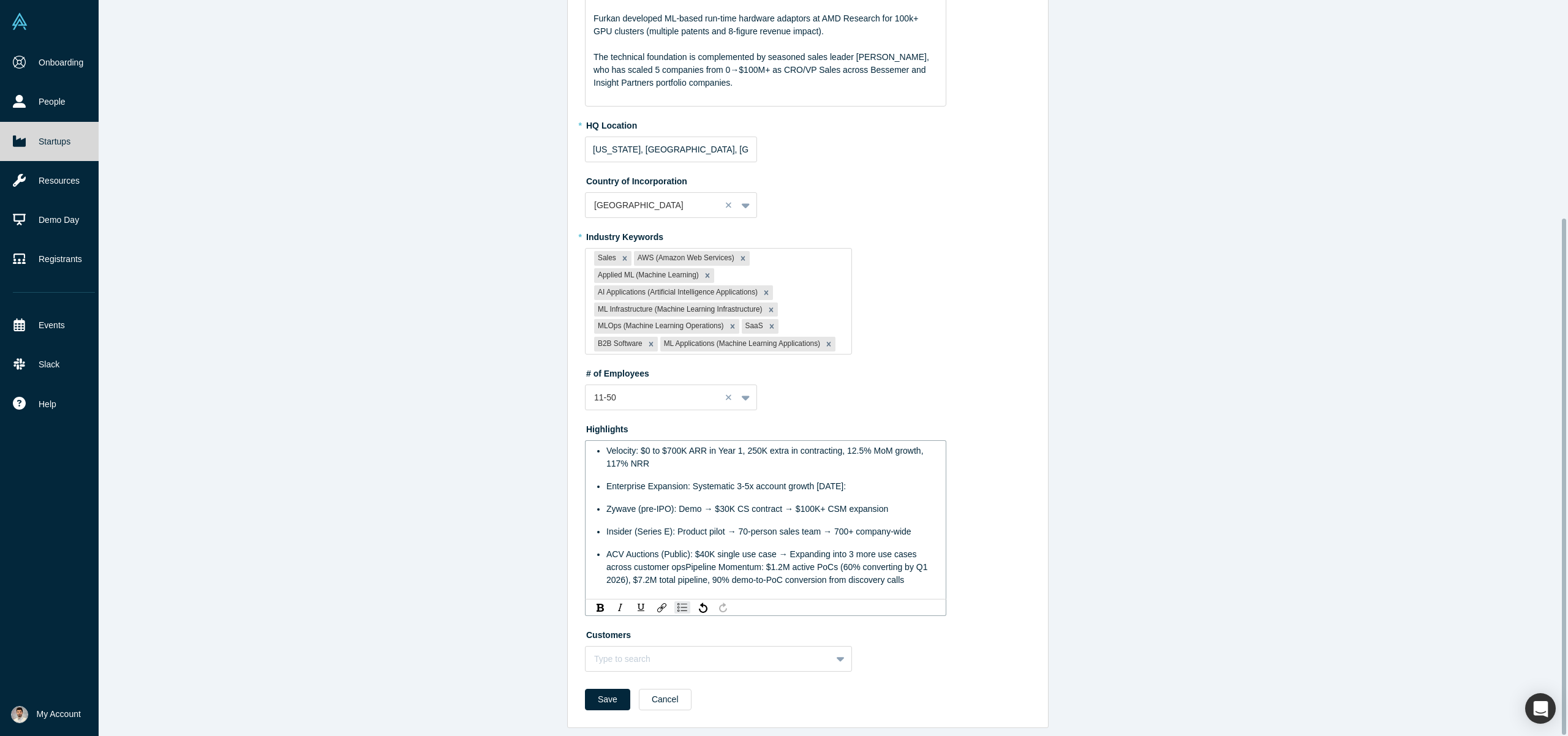
scroll to position [311, 0]
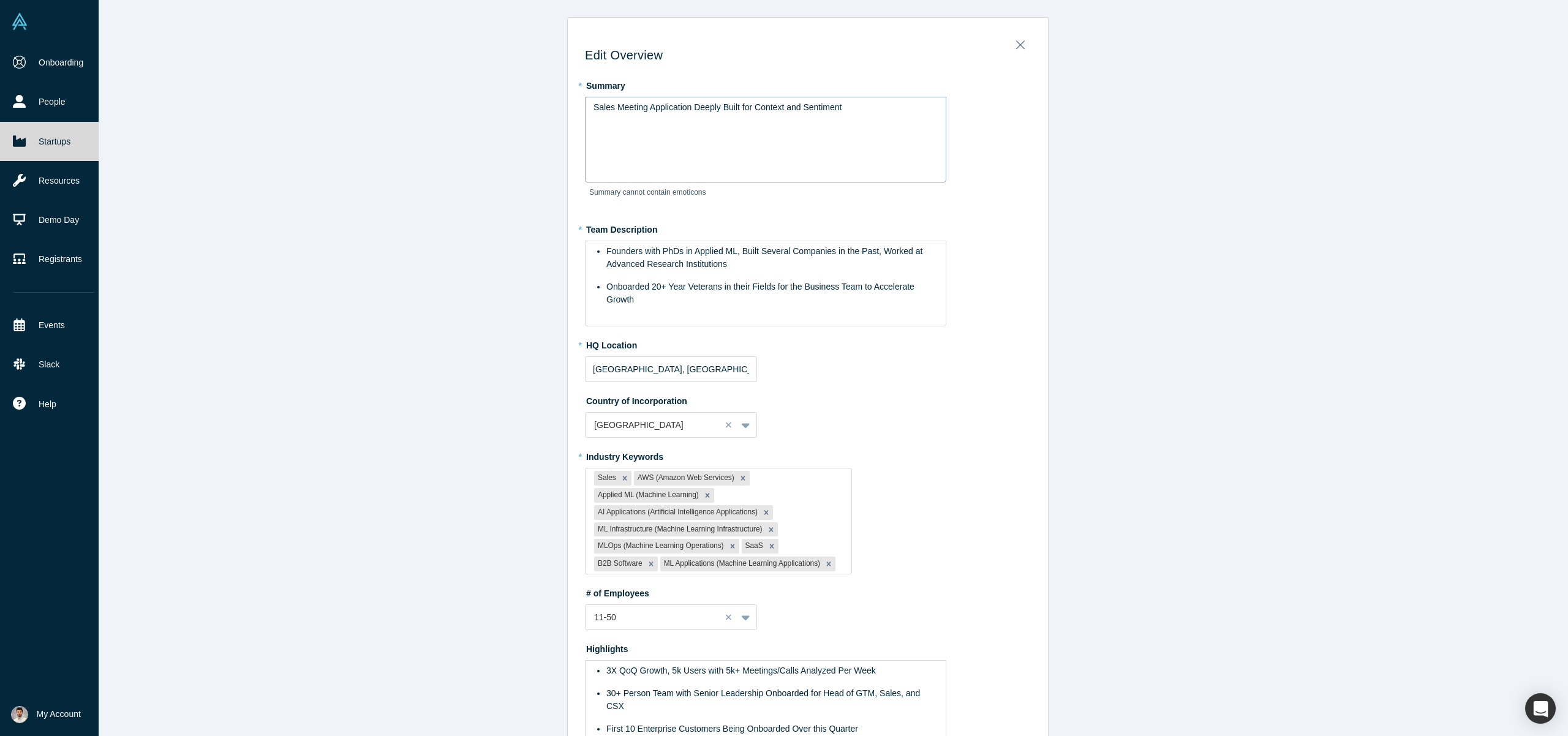
click at [777, 123] on div "Sales Meeting Application Deeply Built for Context and Sentiment" at bounding box center [765, 139] width 362 height 86
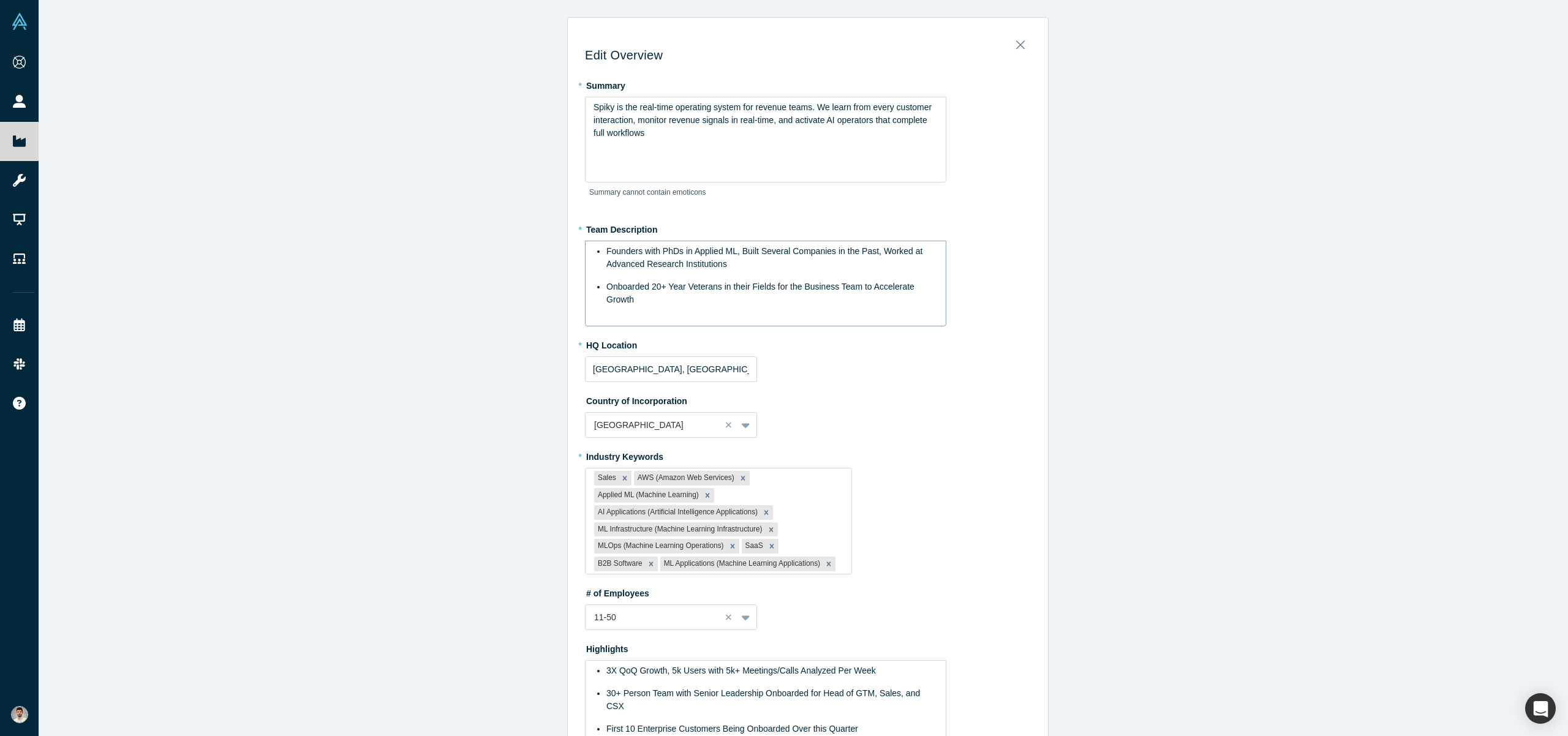
click at [816, 288] on span "Onboarded 20+ Year Veterans in their Fields for the Business Team to Accelerate…" at bounding box center [762, 293] width 311 height 23
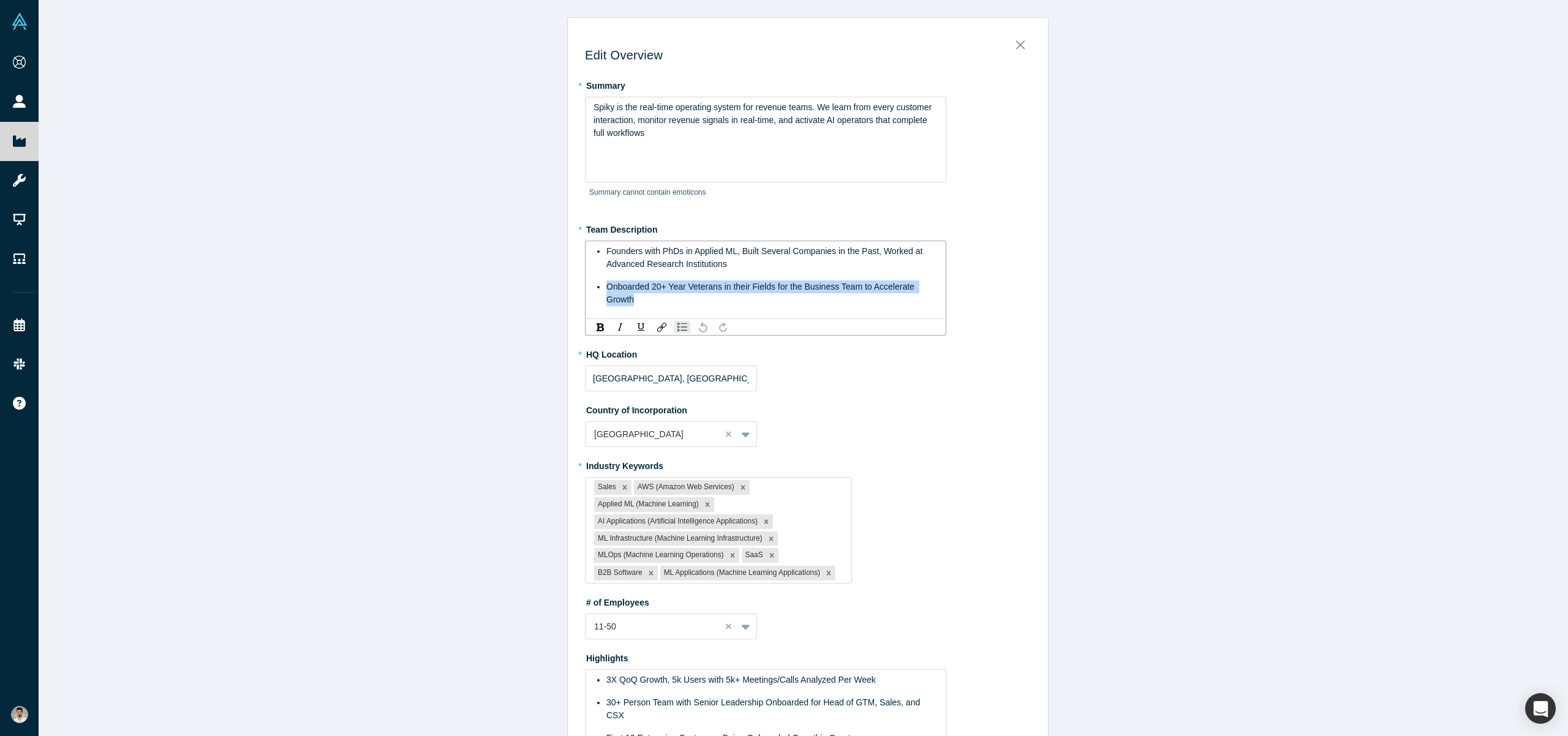
click at [816, 288] on span "Onboarded 20+ Year Veterans in their Fields for the Business Team to Accelerate…" at bounding box center [762, 293] width 311 height 23
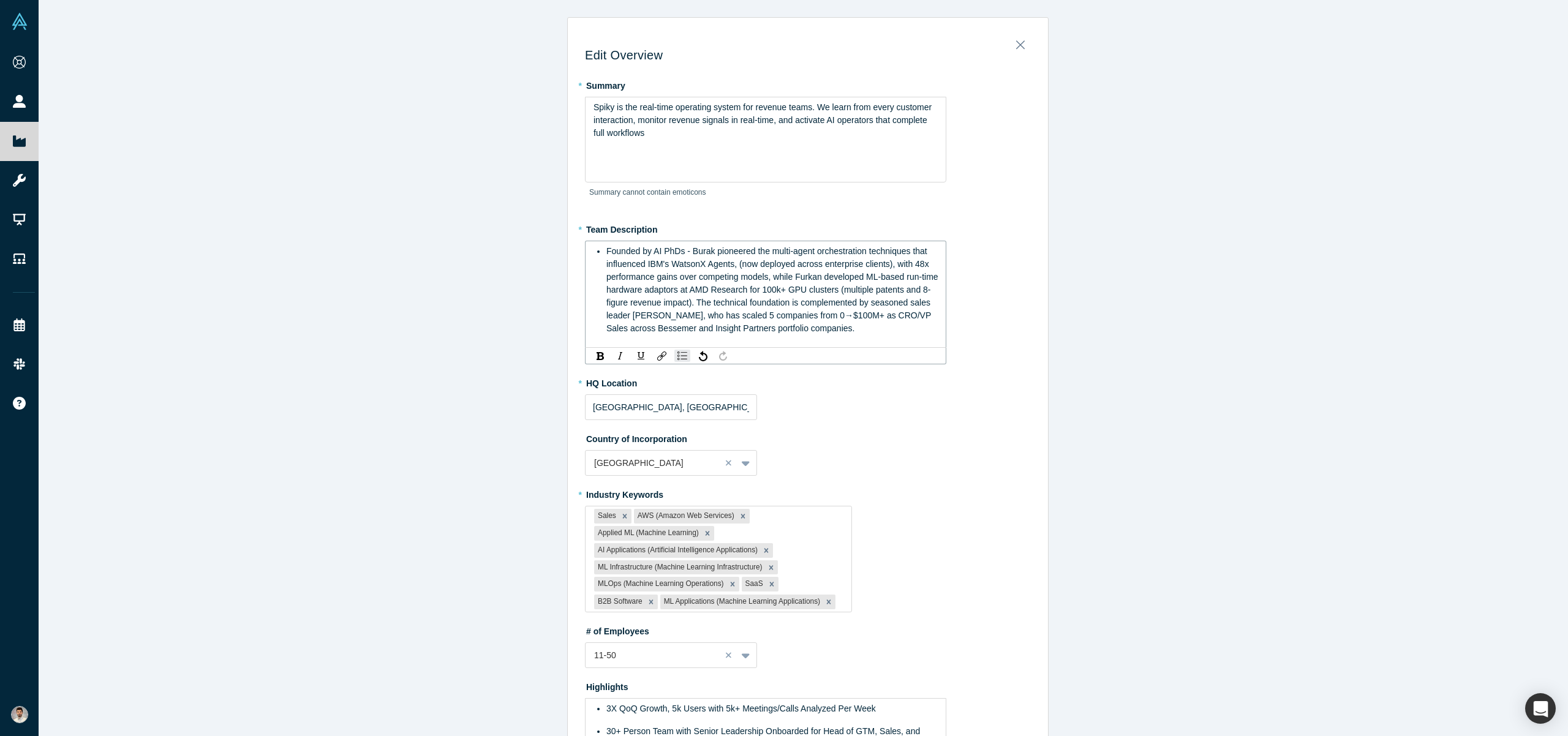
click at [794, 269] on div "Founded by AI PhDs - Burak pioneered the multi-agent orchestration techniques t…" at bounding box center [773, 290] width 332 height 90
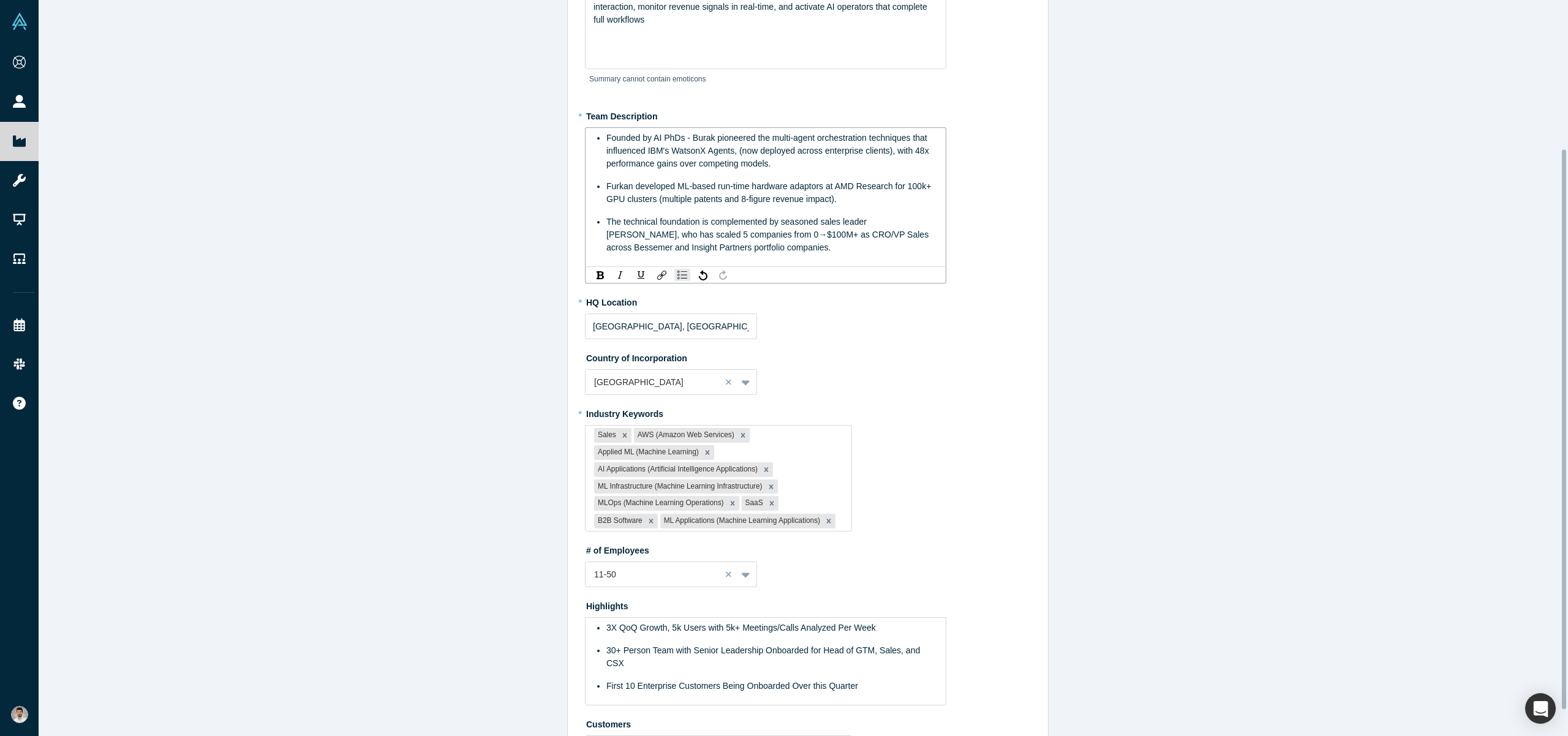
scroll to position [195, 0]
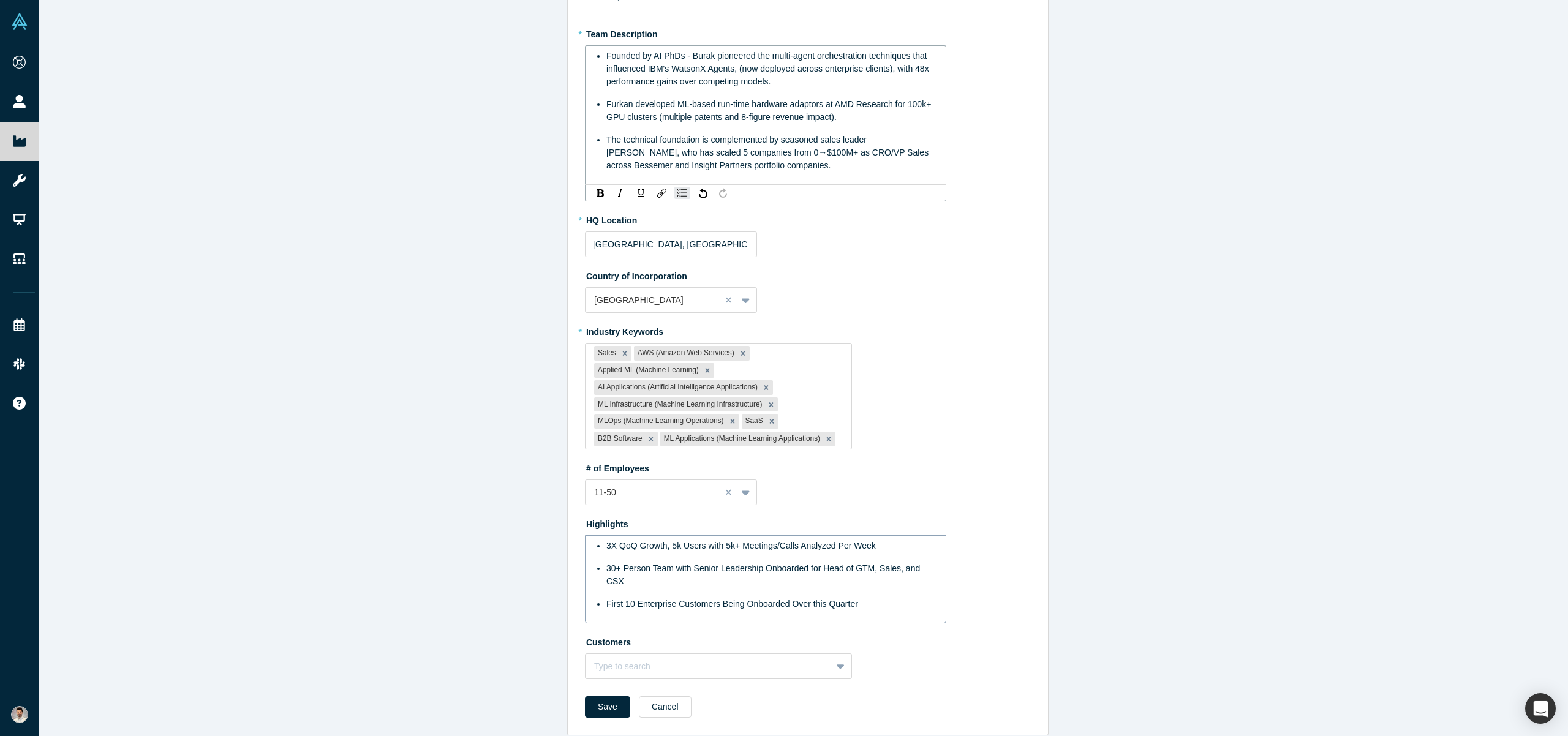
click at [754, 559] on ul "3X QoQ Growth, 5k Users with 5k+ Meetings/Calls Analyzed Per Week 30+ Person Te…" at bounding box center [766, 575] width 345 height 71
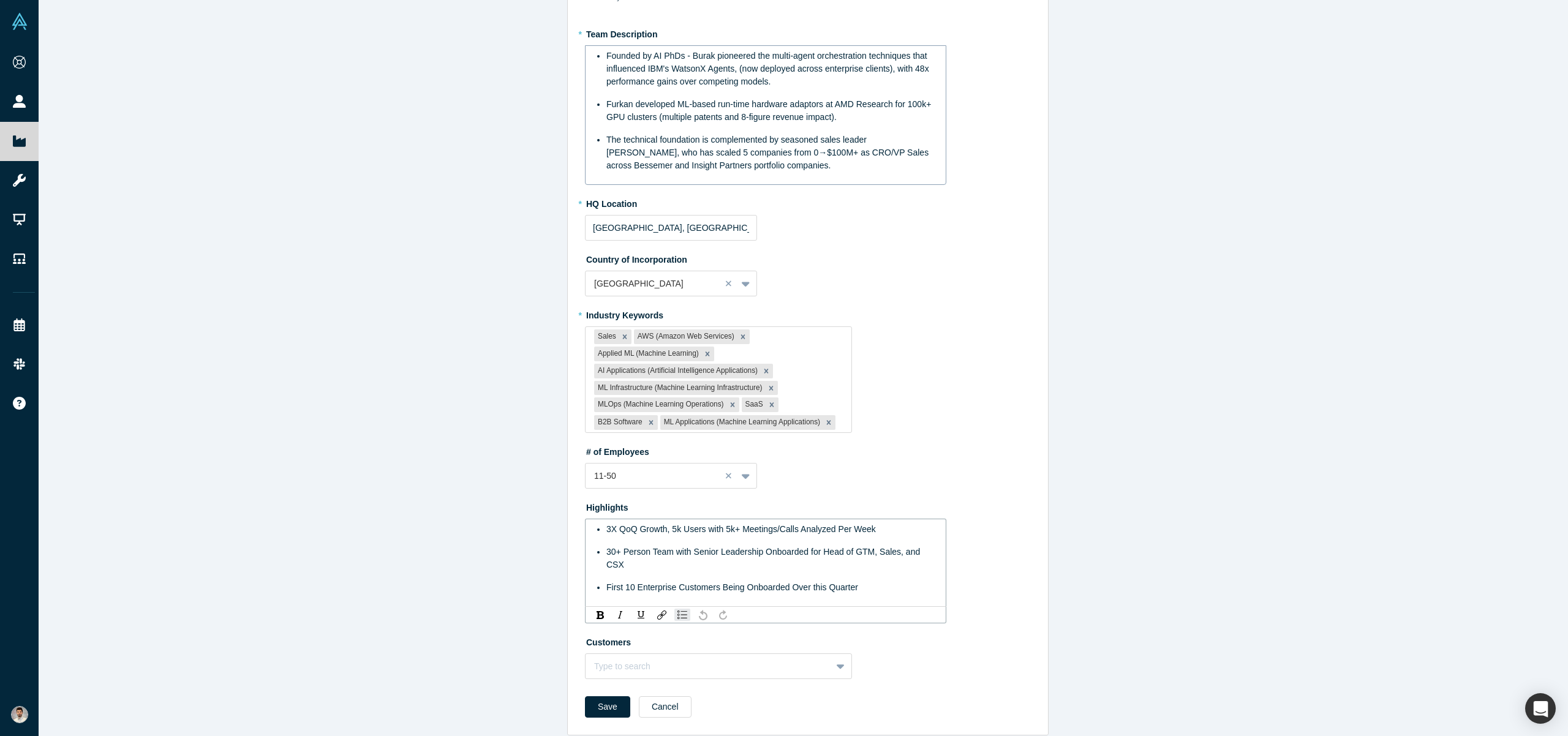
click at [752, 571] on div "30+ Person Team with Senior Leadership Onboarded for Head of GTM, Sales, and CSX" at bounding box center [773, 558] width 332 height 25
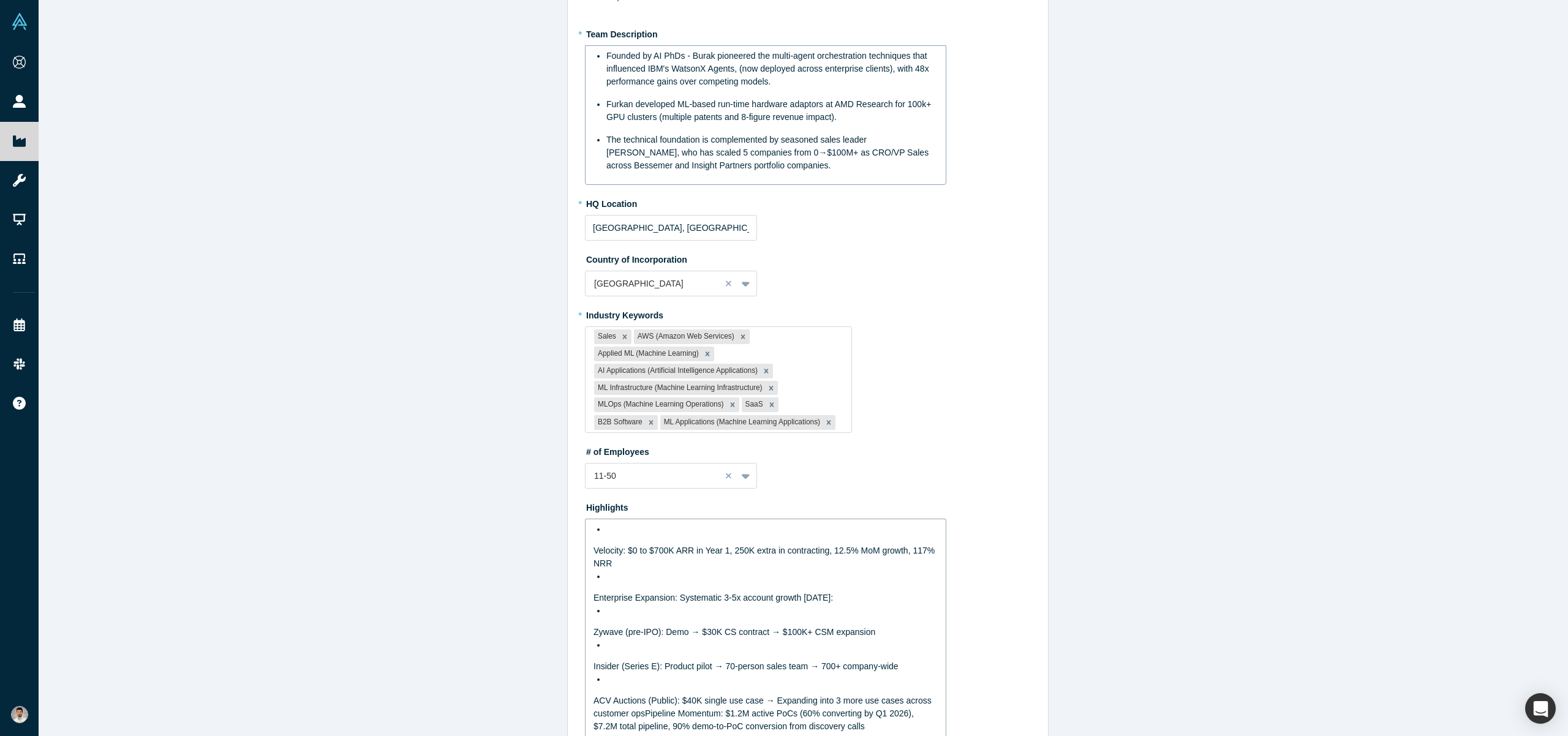
click at [653, 568] on span "Velocity: $0 to $700K ARR in Year 1, 250K extra in contracting, 12.5% MoM growt…" at bounding box center [765, 557] width 344 height 23
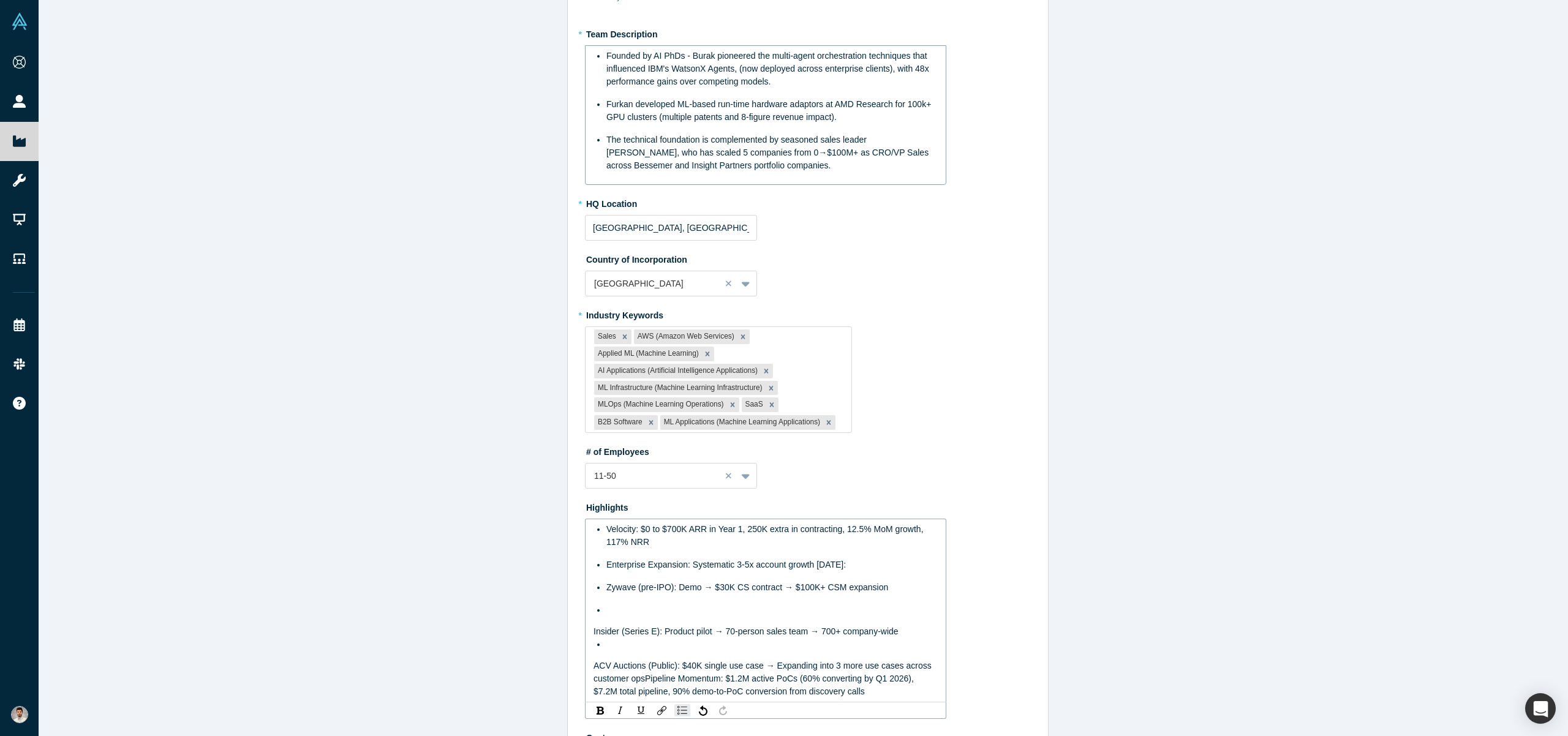
scroll to position [203, 0]
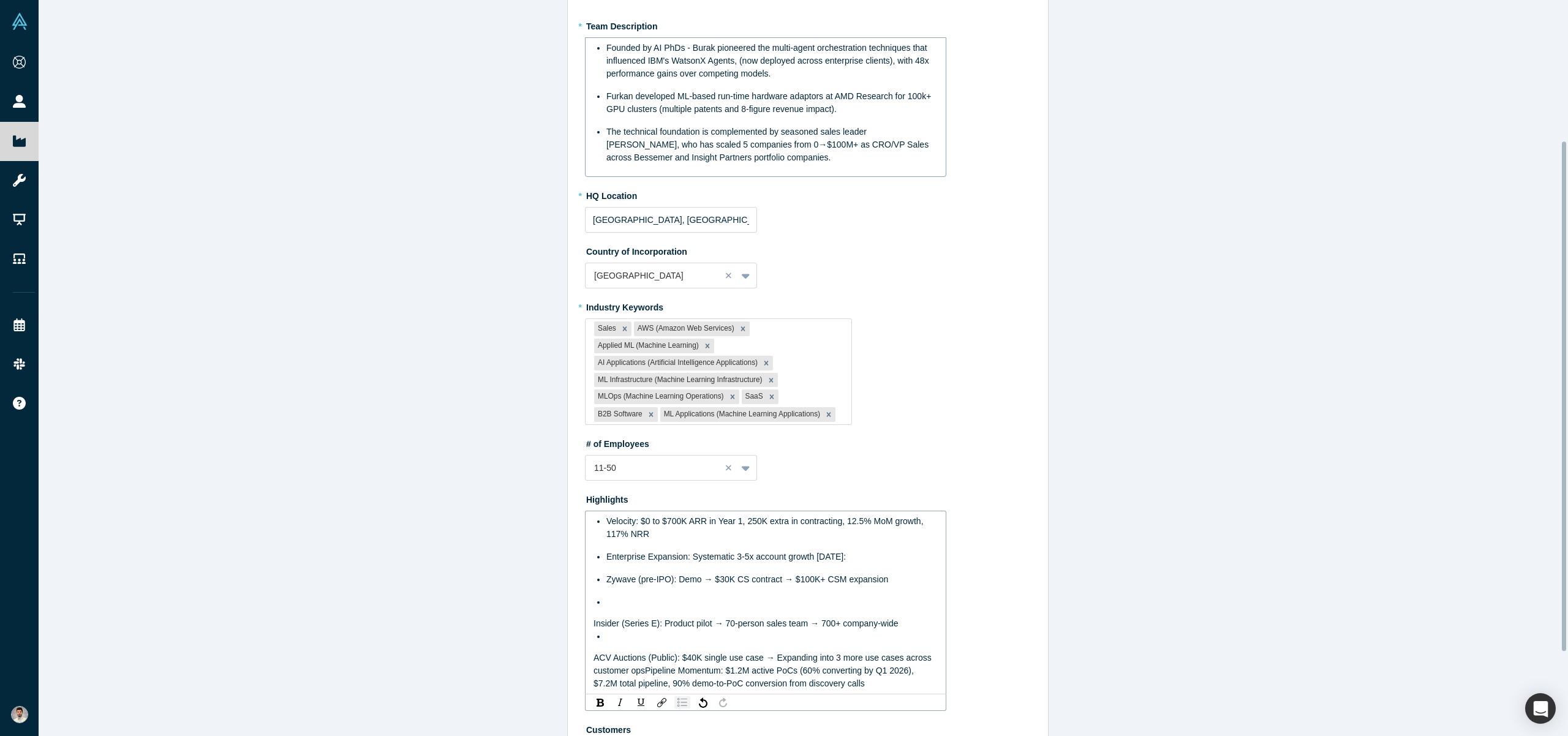
click at [679, 708] on div "rdw-list-control" at bounding box center [682, 702] width 16 height 12
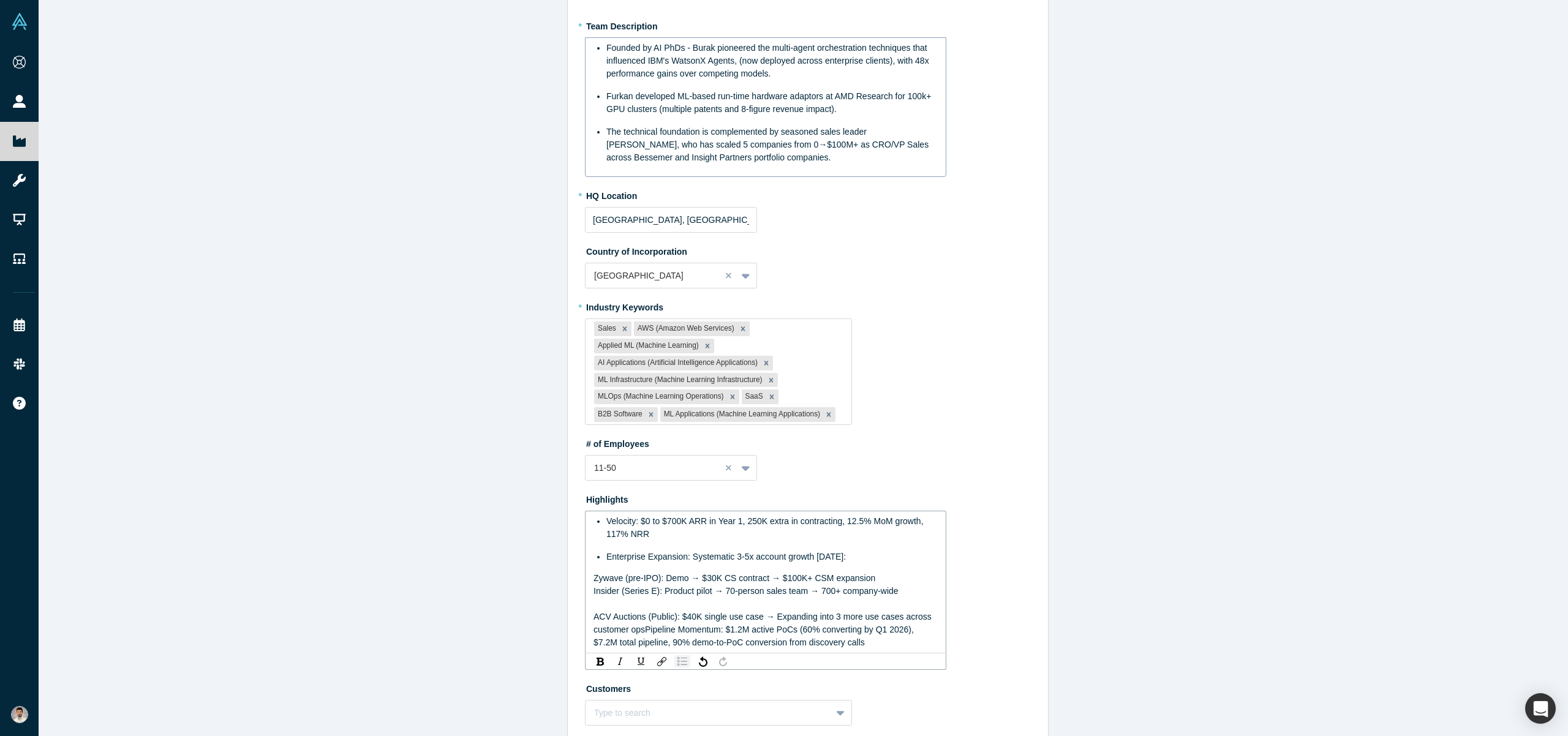
click at [680, 666] on img "rdw-list-control" at bounding box center [682, 661] width 10 height 8
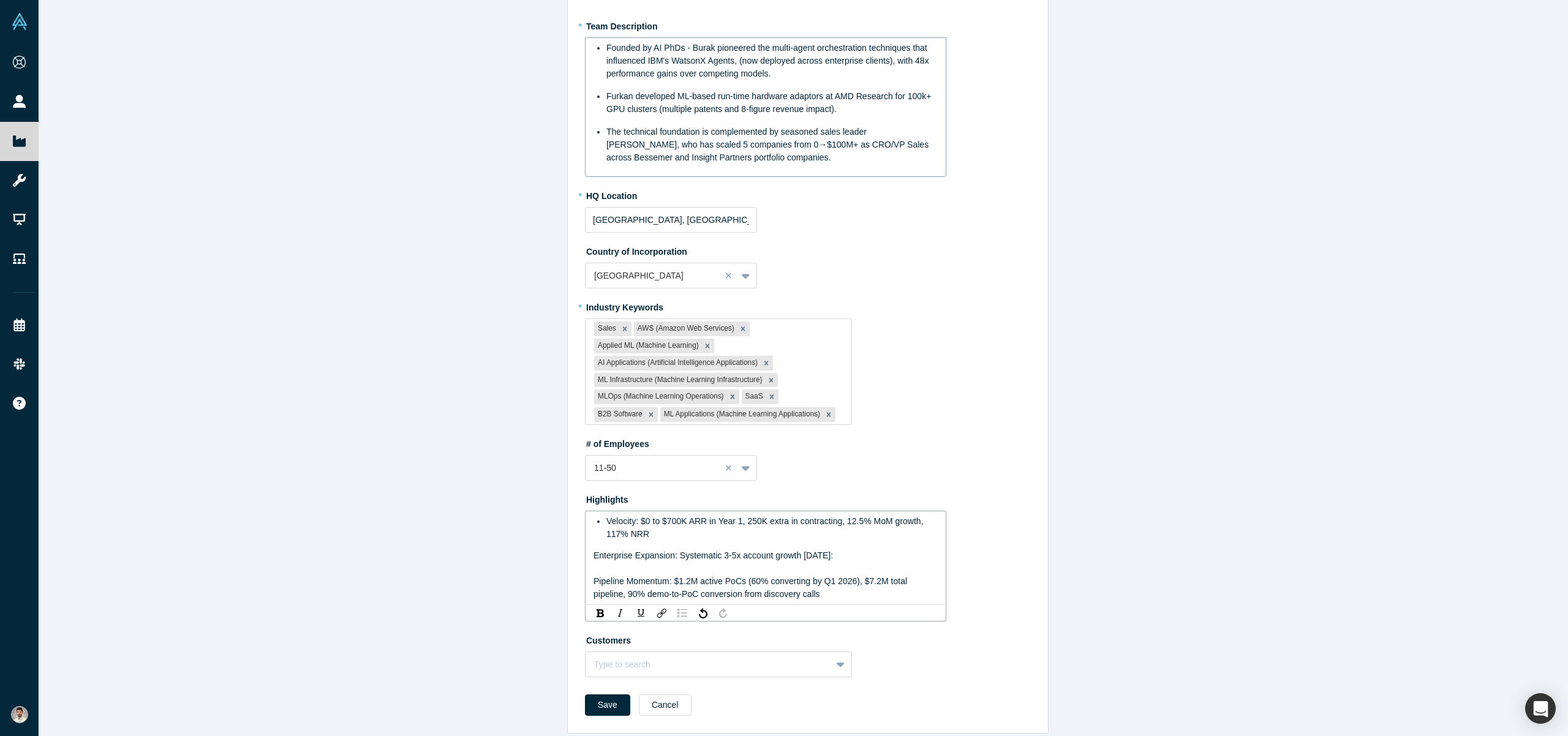
click at [675, 619] on div "rdw-list-control" at bounding box center [682, 612] width 16 height 12
click at [594, 605] on span "Pipeline Momentum: $1.2M active PoCs (60% converting by Q1 2026), $7.2M total p…" at bounding box center [751, 597] width 316 height 23
click at [679, 627] on img "rdw-list-control" at bounding box center [682, 623] width 10 height 8
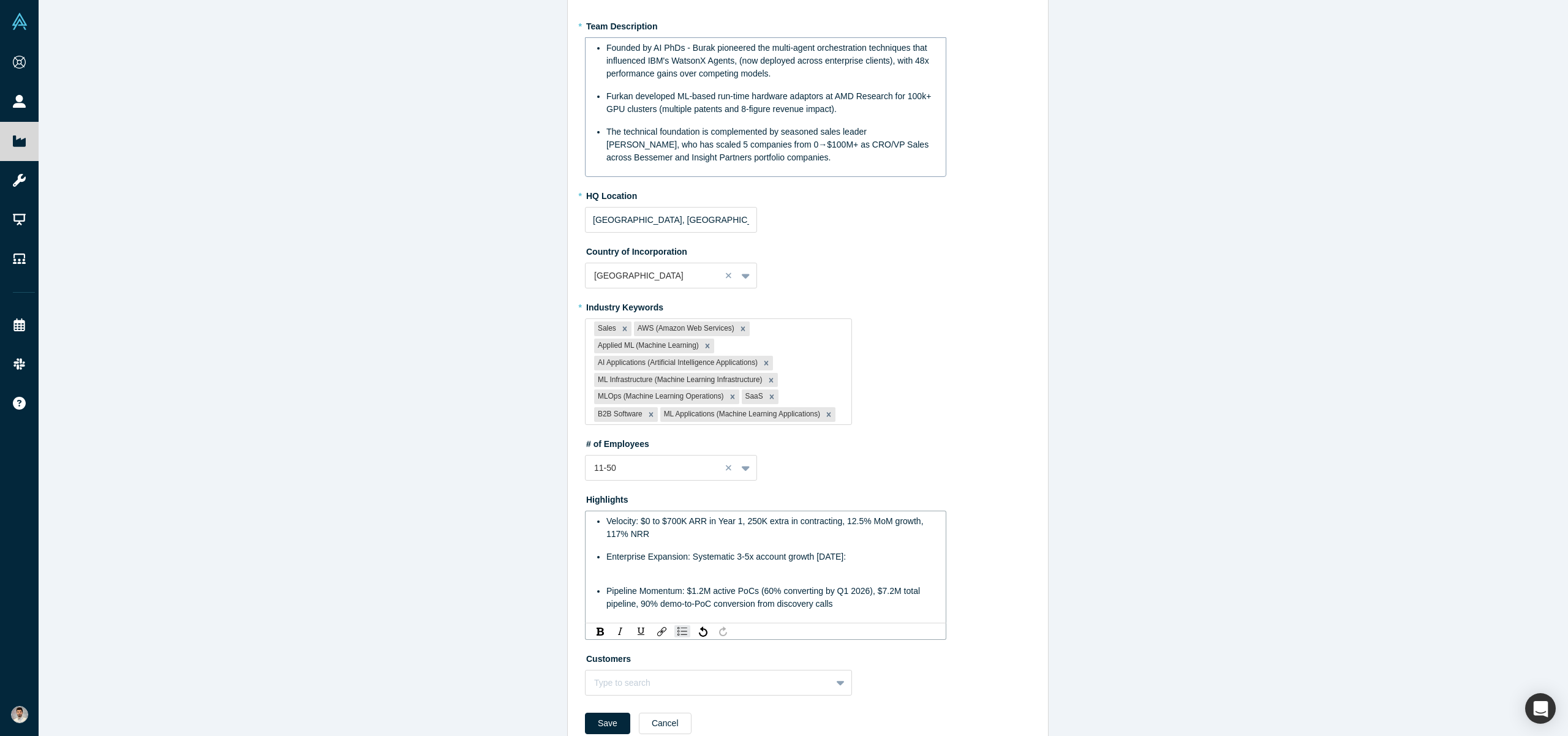
click at [633, 584] on div "rdw-editor" at bounding box center [766, 579] width 345 height 13
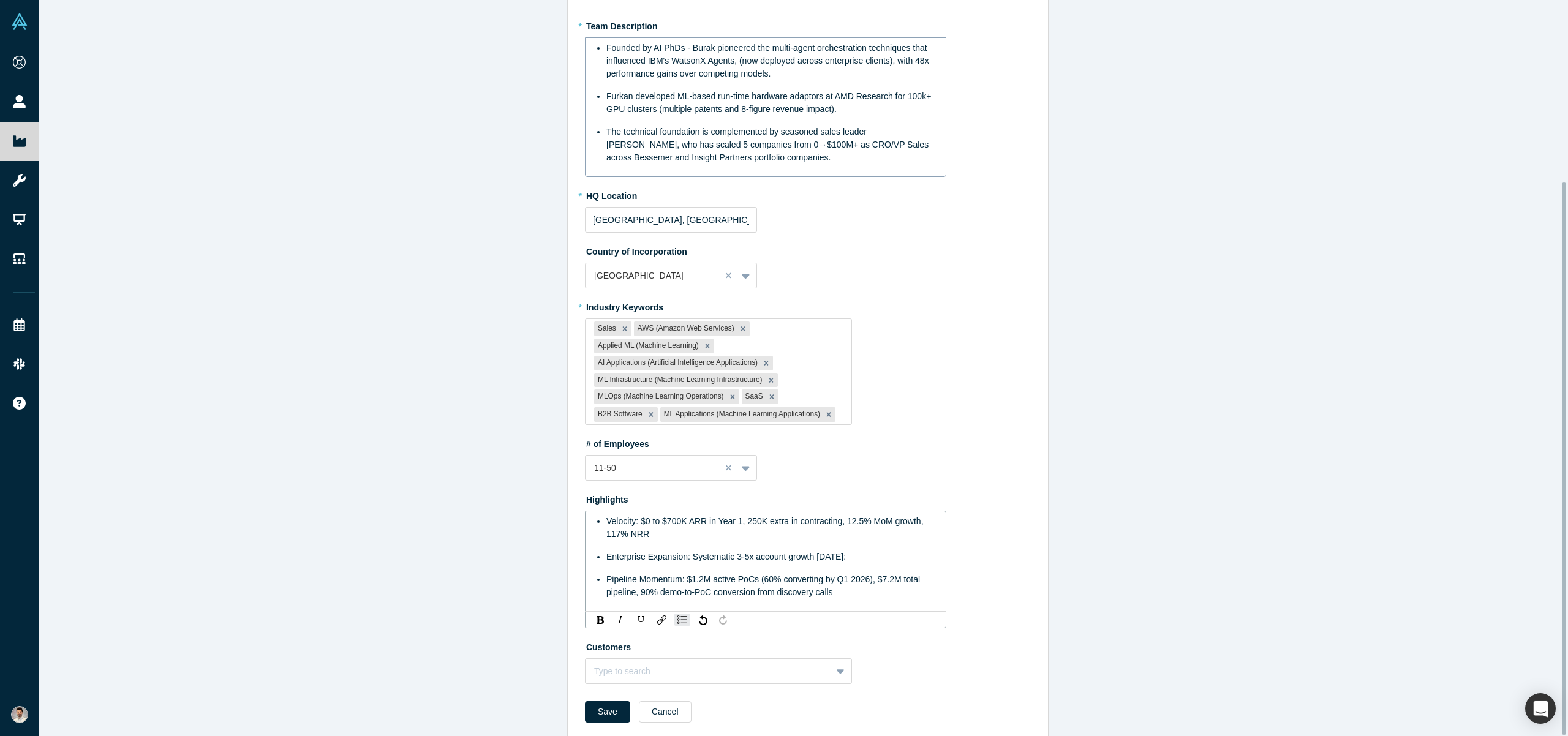
scroll to position [242, 0]
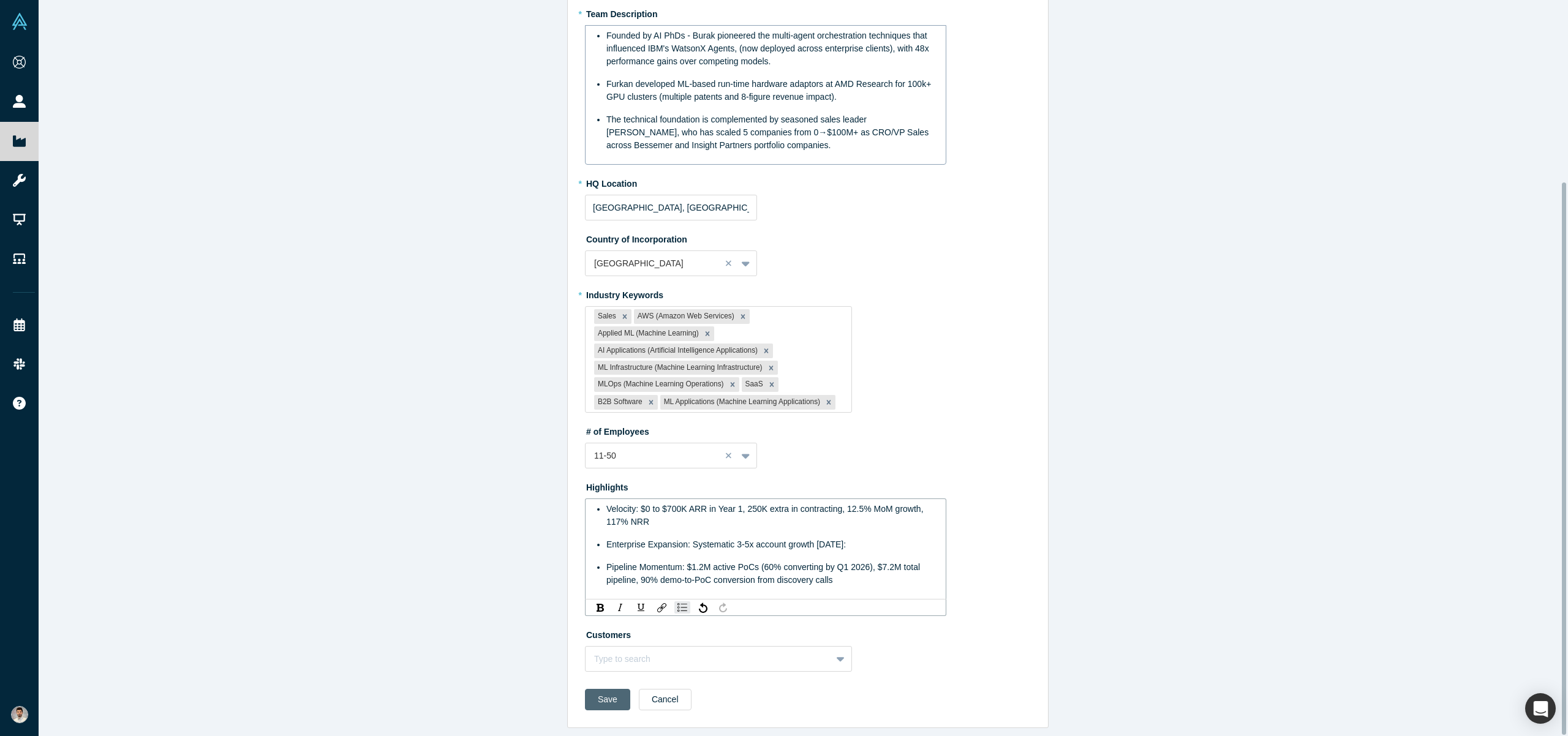
click at [604, 691] on button "Save" at bounding box center [607, 699] width 45 height 21
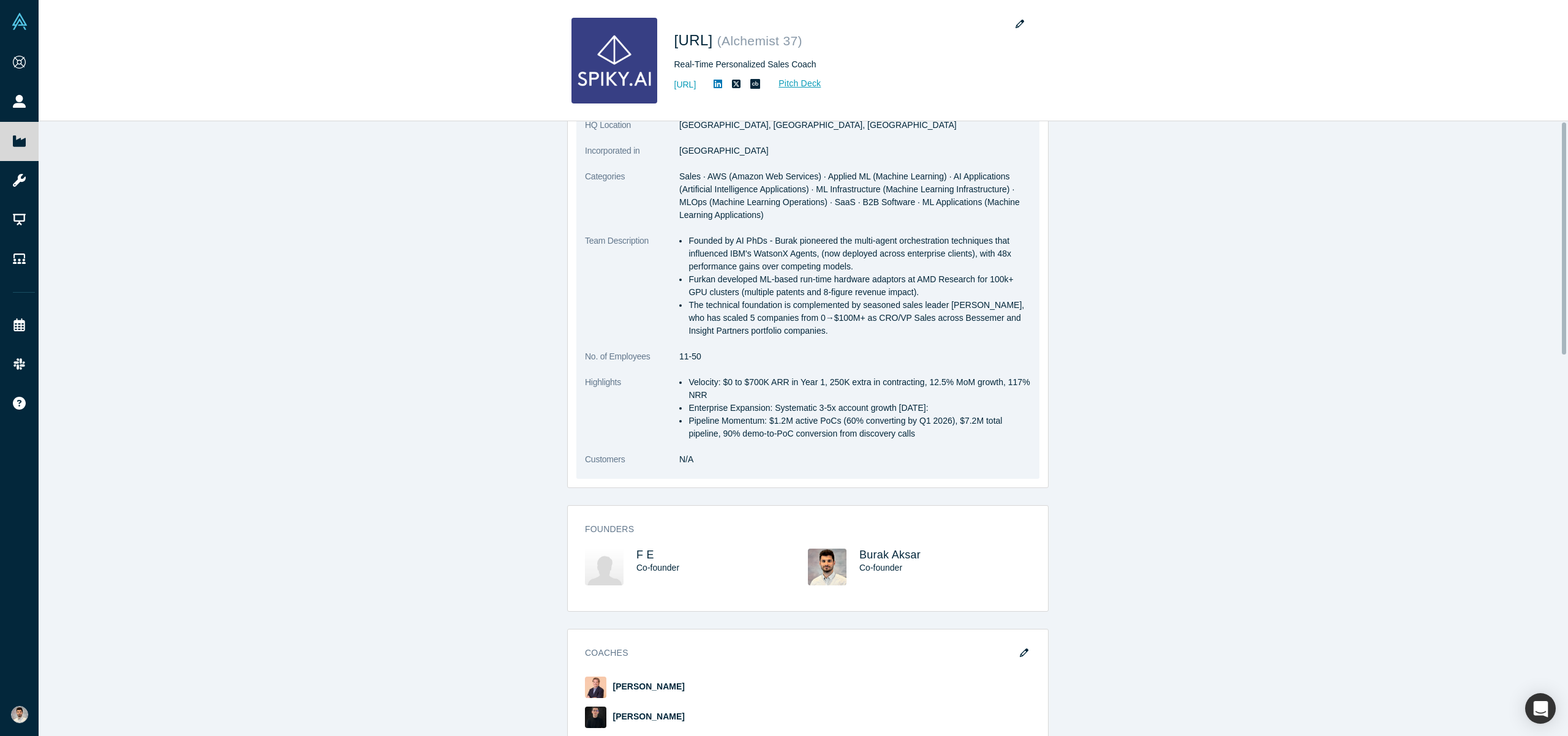
scroll to position [0, 0]
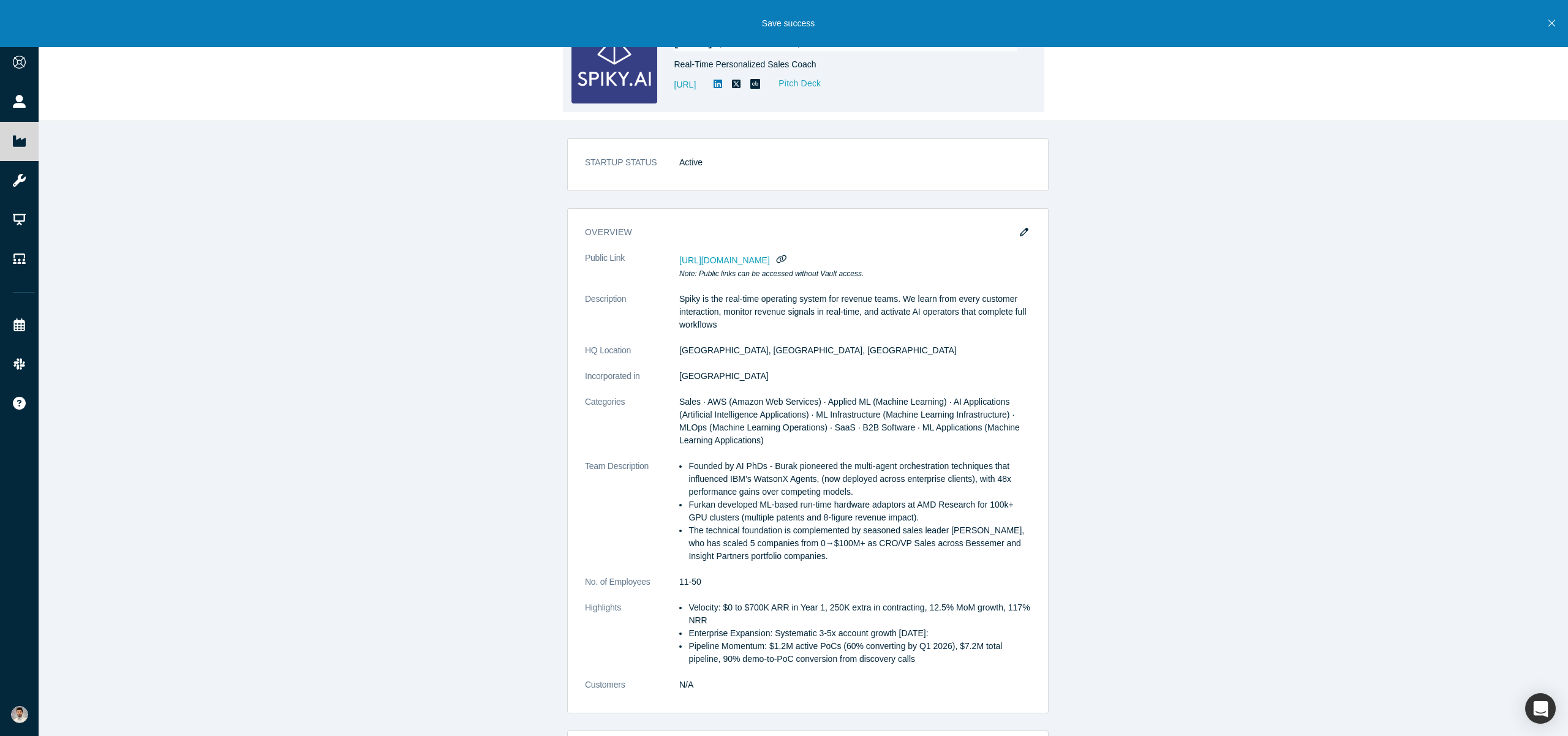
click at [822, 82] on link "Pitch Deck" at bounding box center [793, 83] width 57 height 14
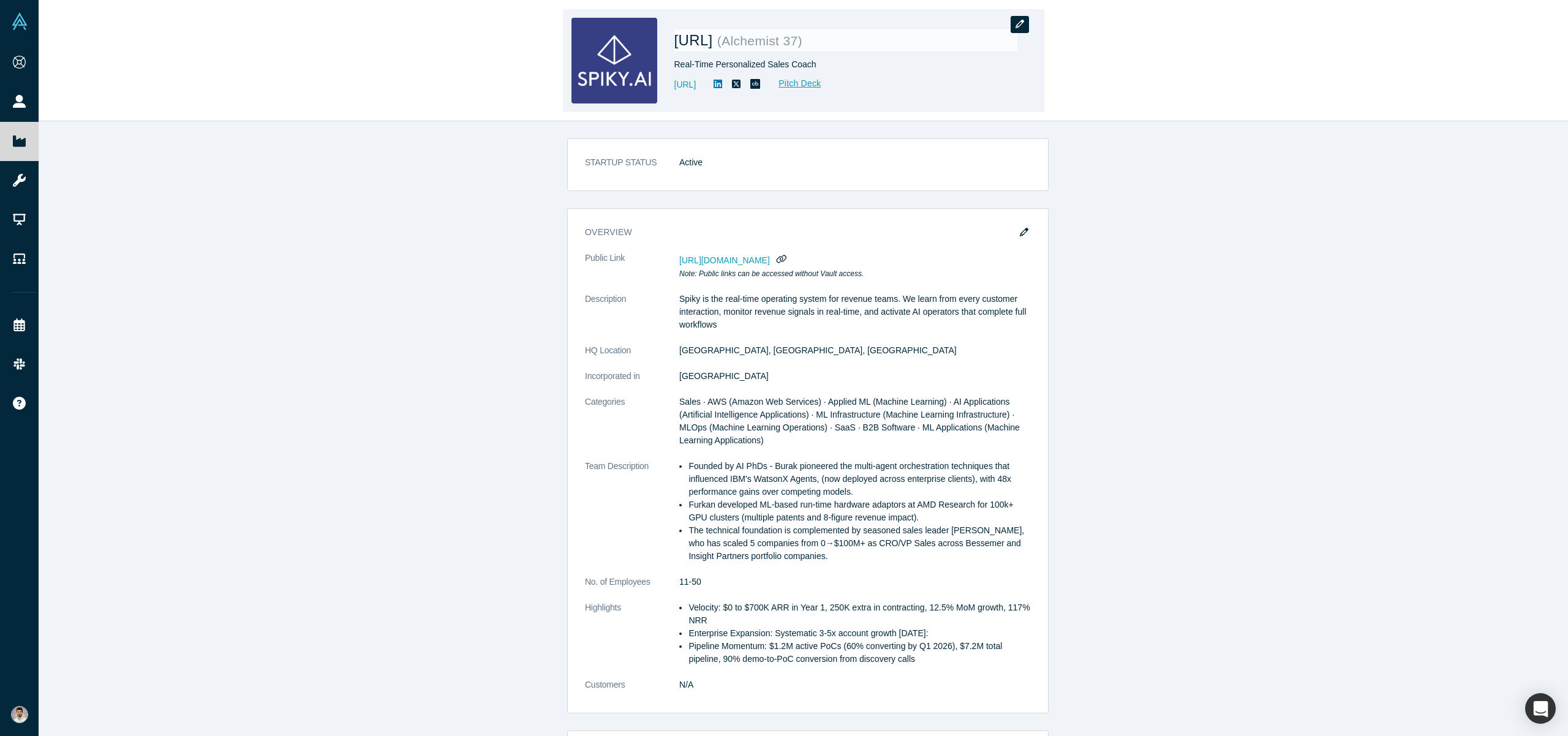
click at [1014, 20] on button "button" at bounding box center [1020, 24] width 18 height 17
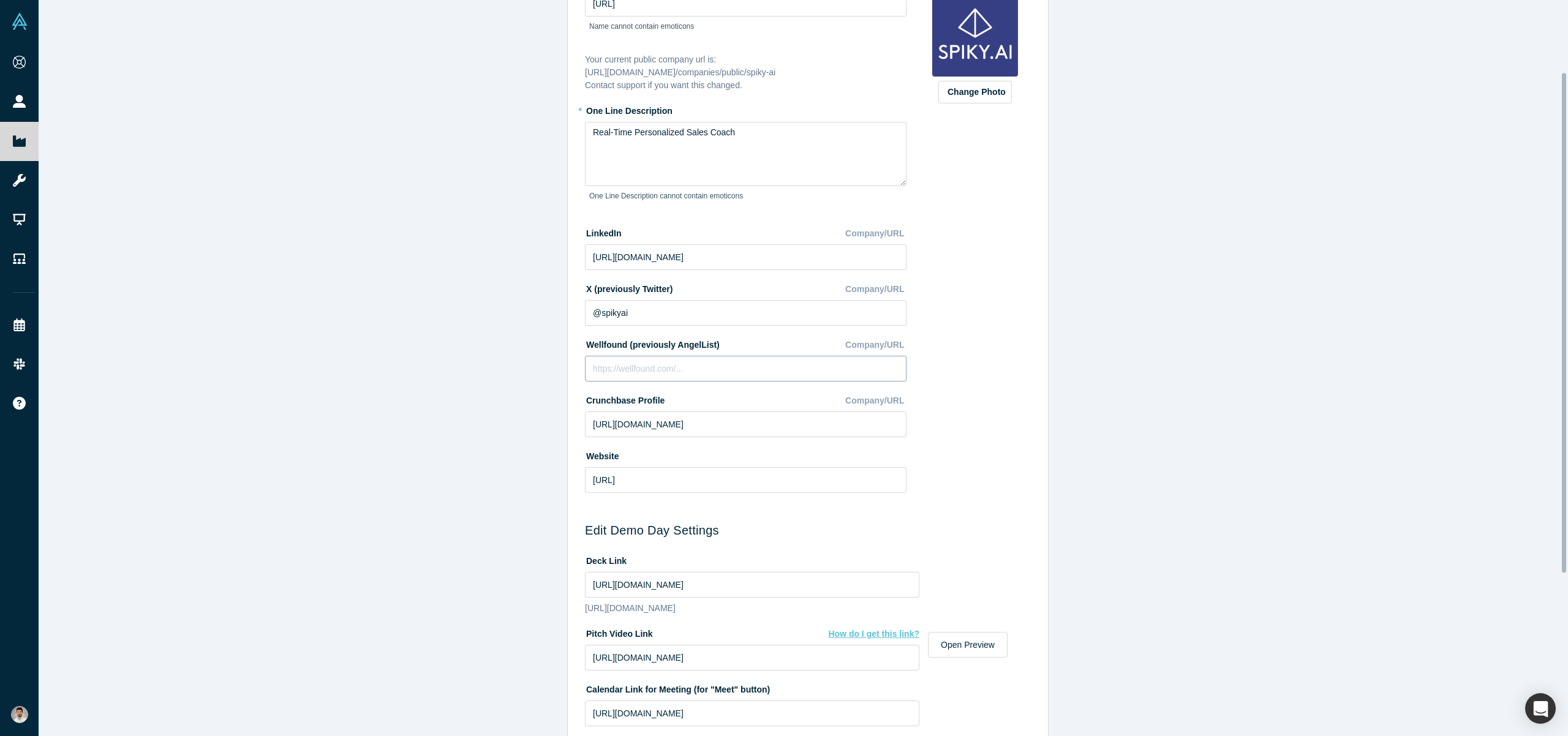
scroll to position [179, 0]
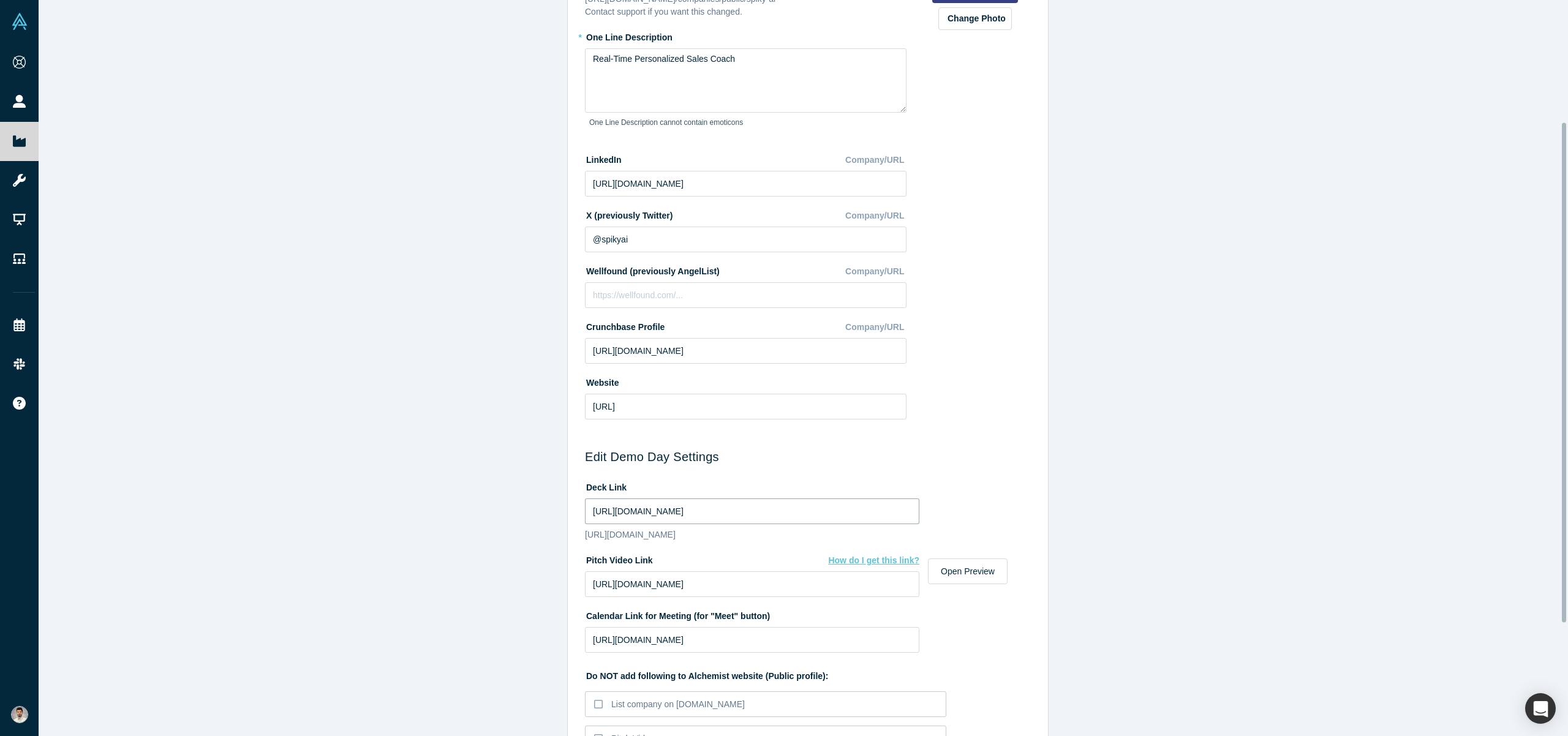
click at [707, 517] on input "[URL][DOMAIN_NAME]" at bounding box center [752, 511] width 335 height 25
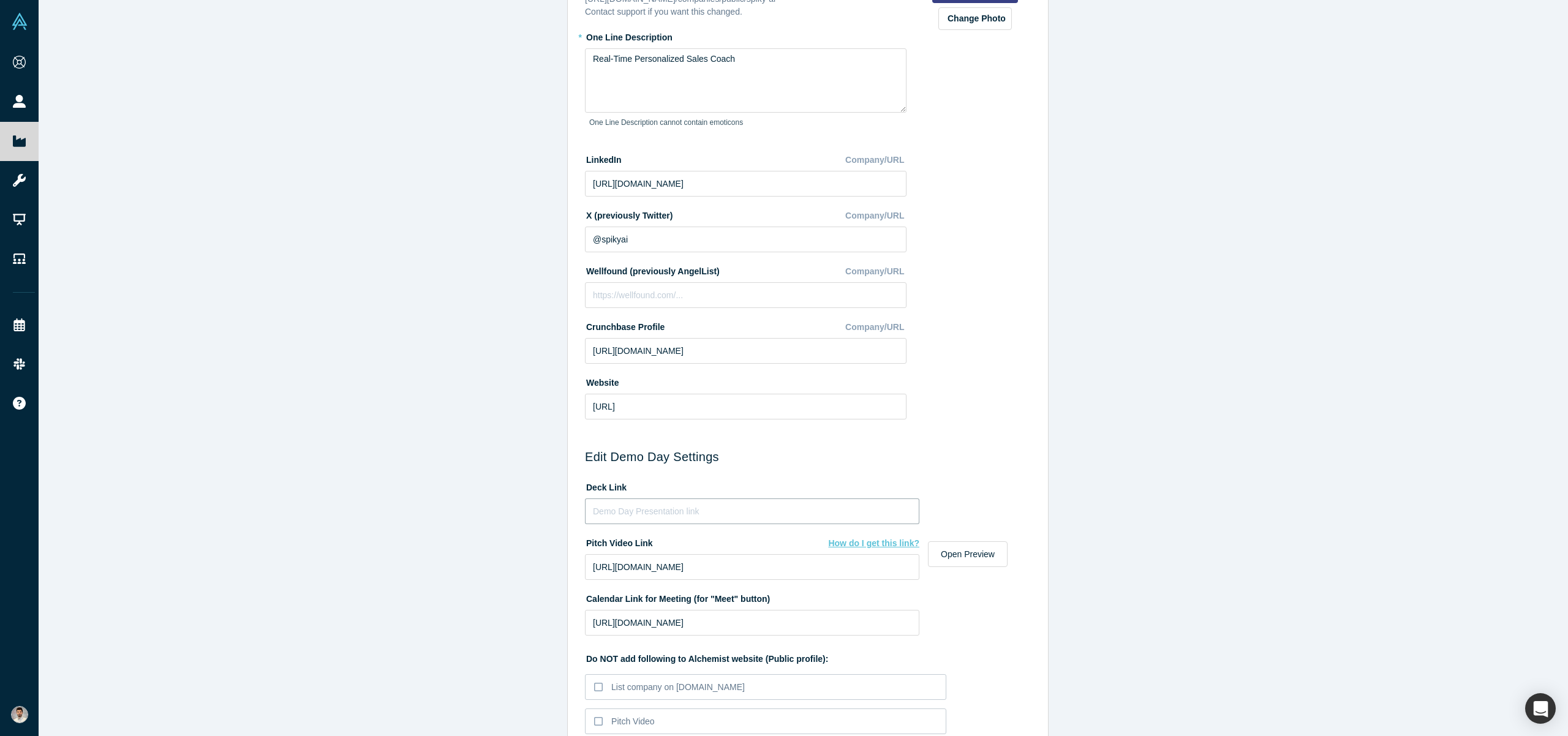
paste input "[URL][DOMAIN_NAME]"
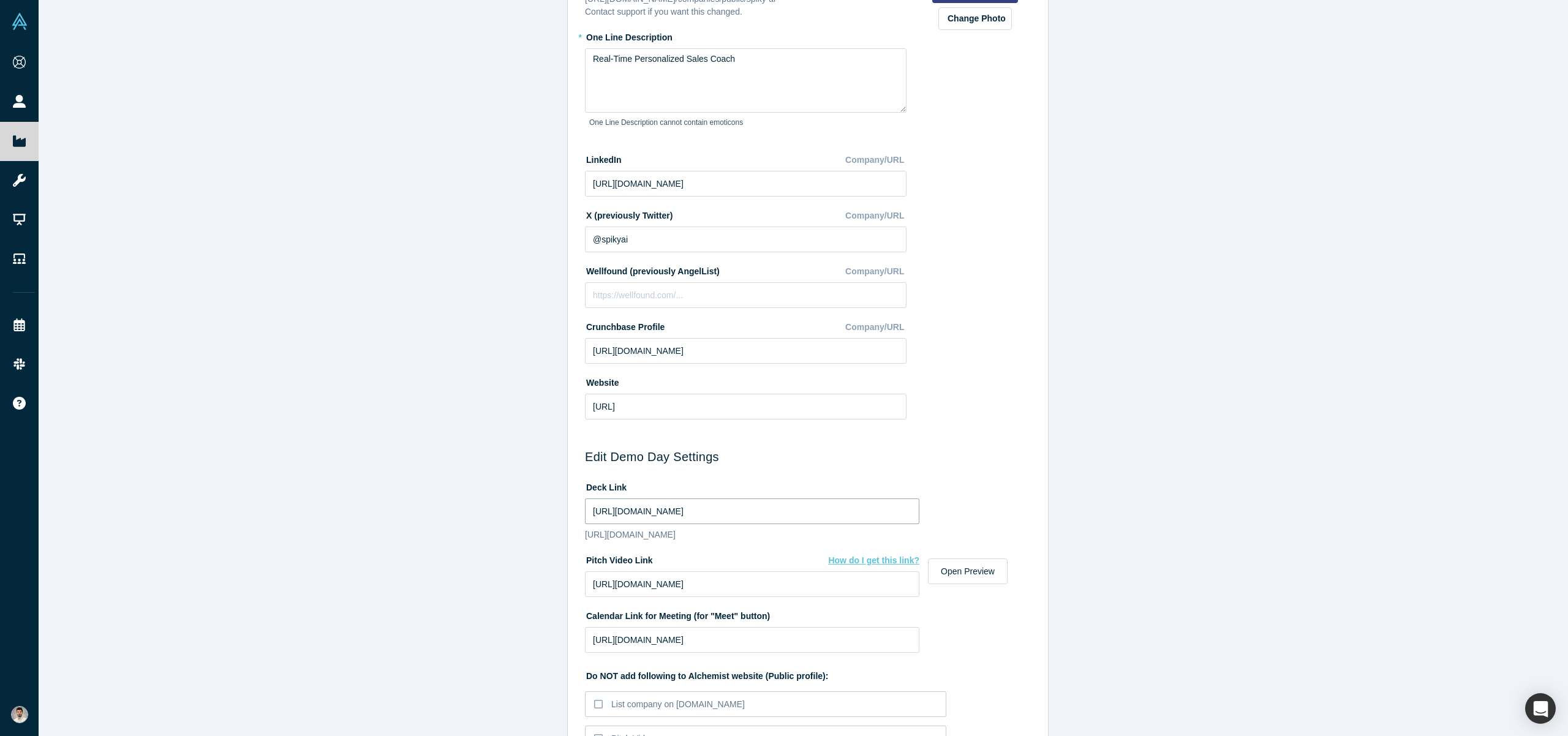
type input "[URL][DOMAIN_NAME]"
click at [1054, 428] on div "Edit Company Profile * Name [URL] Name cannot contain emoticons Your current pu…" at bounding box center [808, 372] width 1539 height 745
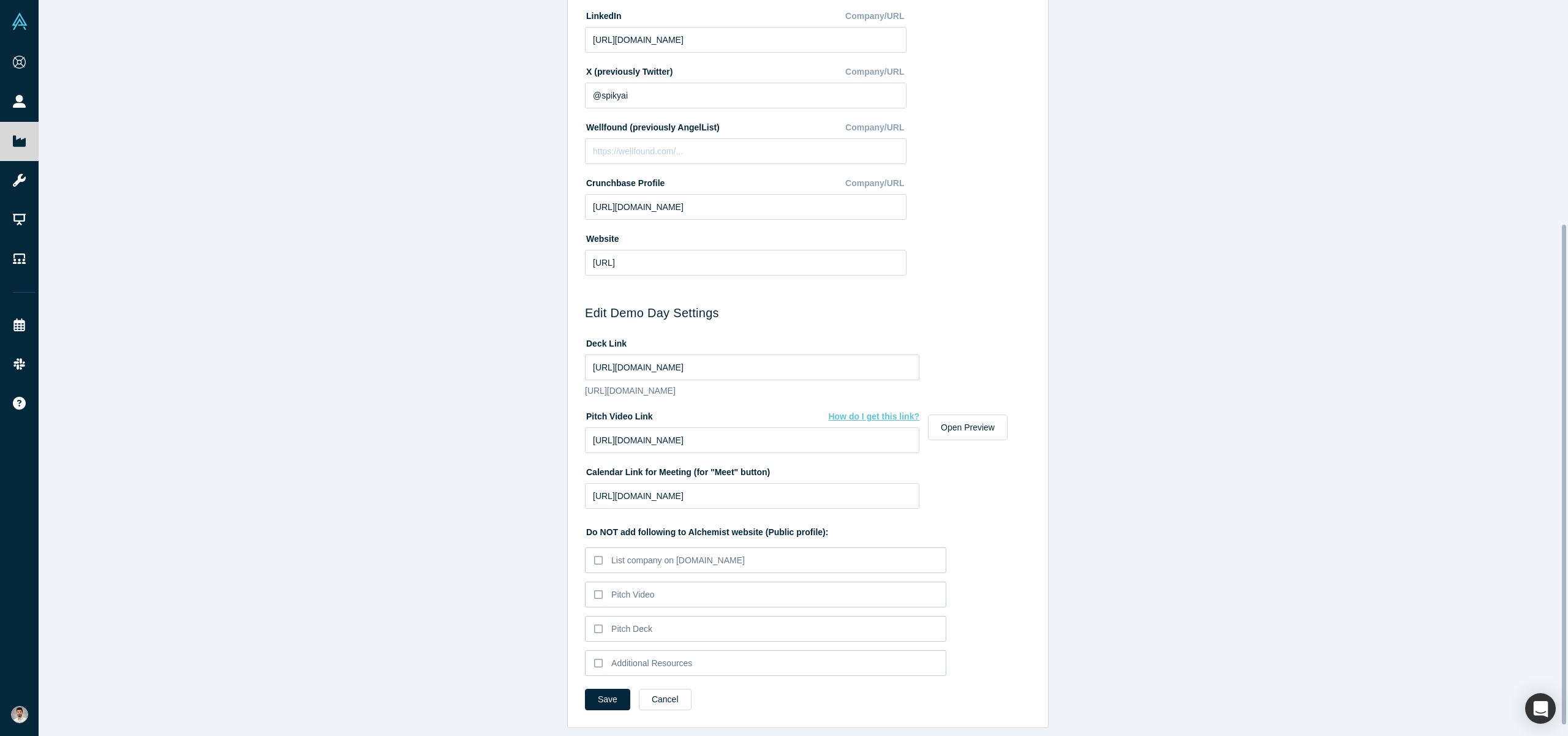
scroll to position [345, 0]
click at [612, 588] on div "Pitch Video" at bounding box center [633, 595] width 43 height 13
click at [0, 0] on input "Pitch Video" at bounding box center [0, 0] width 0 height 0
click at [806, 484] on input "[URL][DOMAIN_NAME]" at bounding box center [752, 495] width 335 height 25
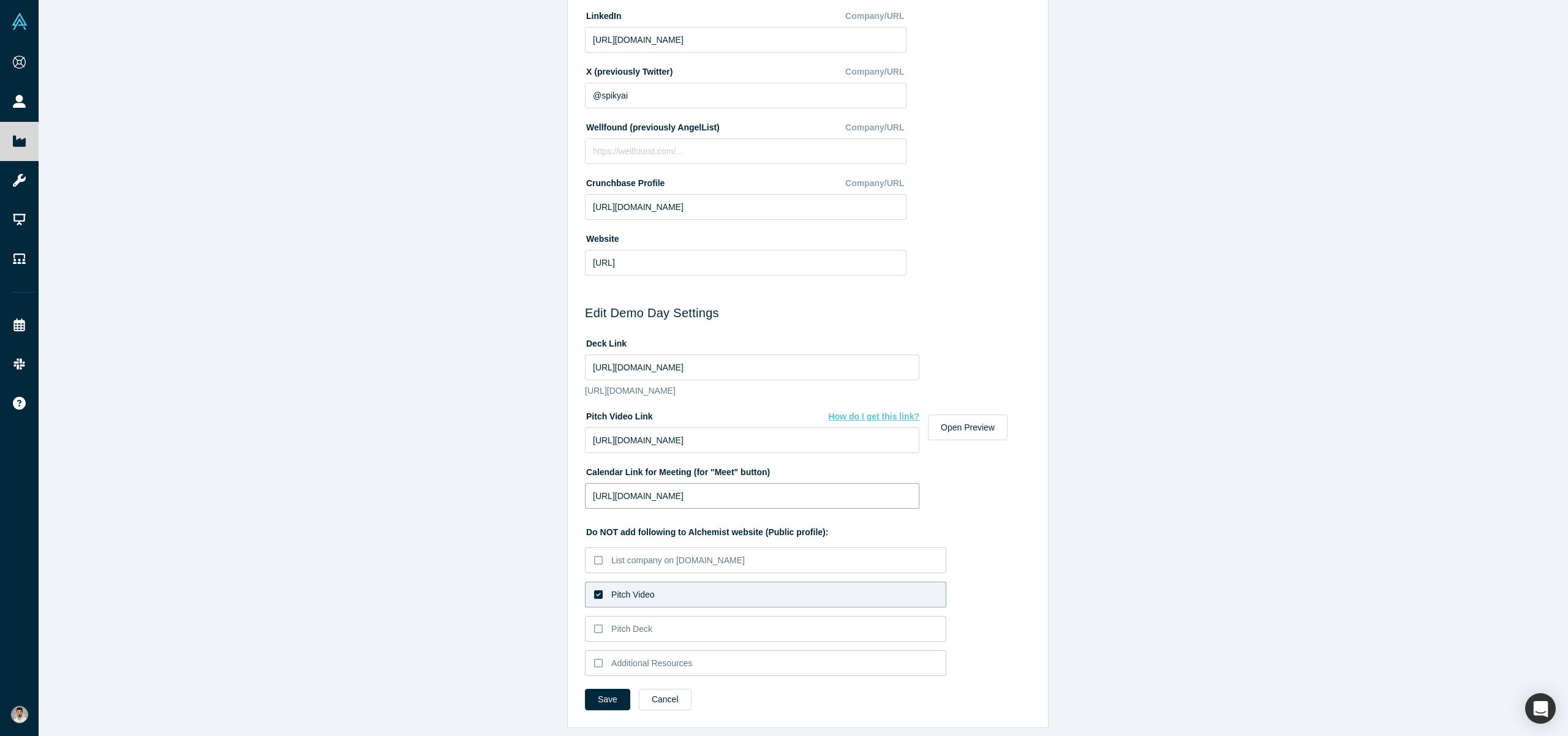
click at [806, 484] on input "[URL][DOMAIN_NAME]" at bounding box center [752, 495] width 335 height 25
paste input "[URL][DOMAIN_NAME]"
type input "[URL][DOMAIN_NAME]"
click at [855, 434] on input "[URL][DOMAIN_NAME]" at bounding box center [752, 439] width 335 height 25
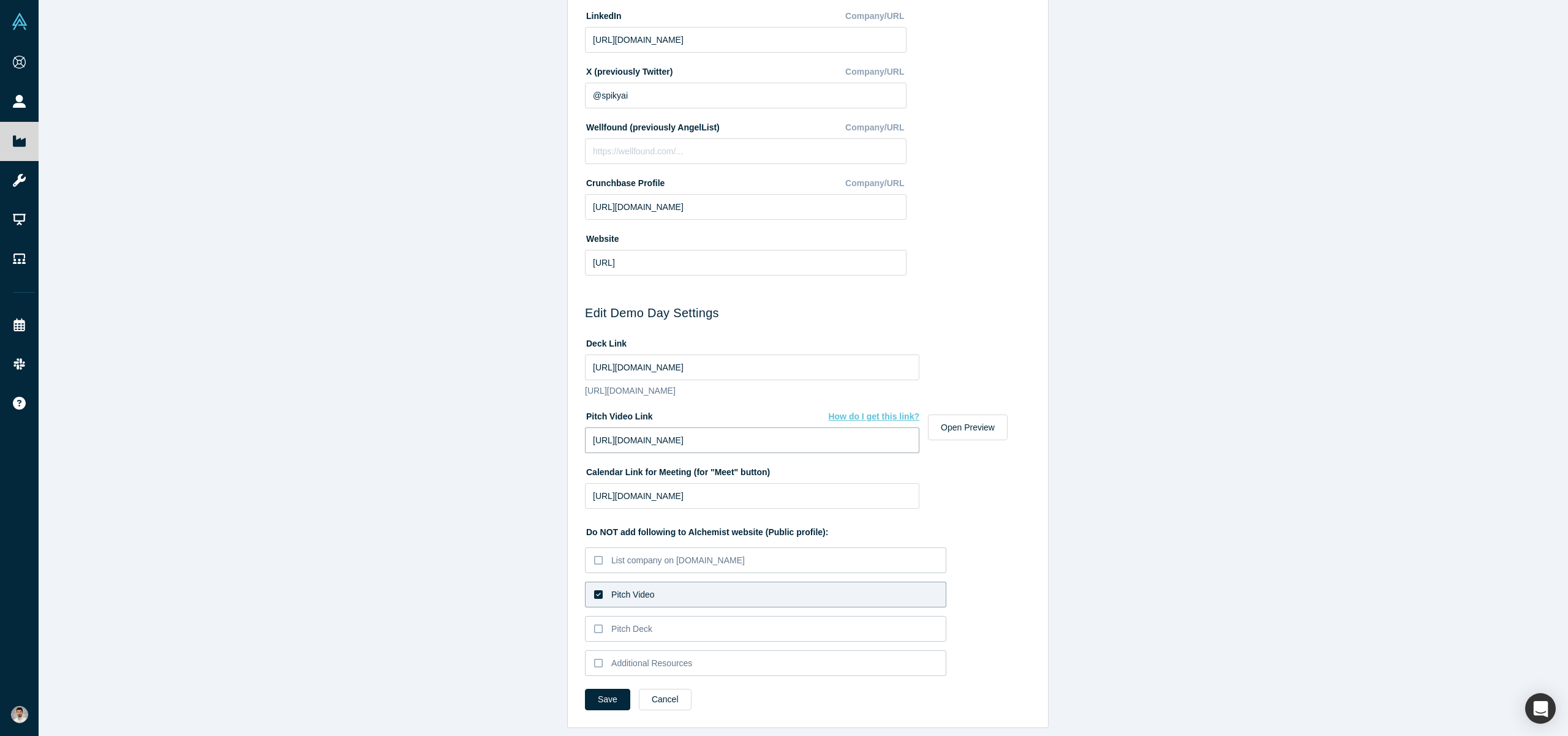
click at [855, 434] on input "[URL][DOMAIN_NAME]" at bounding box center [752, 439] width 335 height 25
click at [613, 693] on button "Save" at bounding box center [607, 699] width 45 height 21
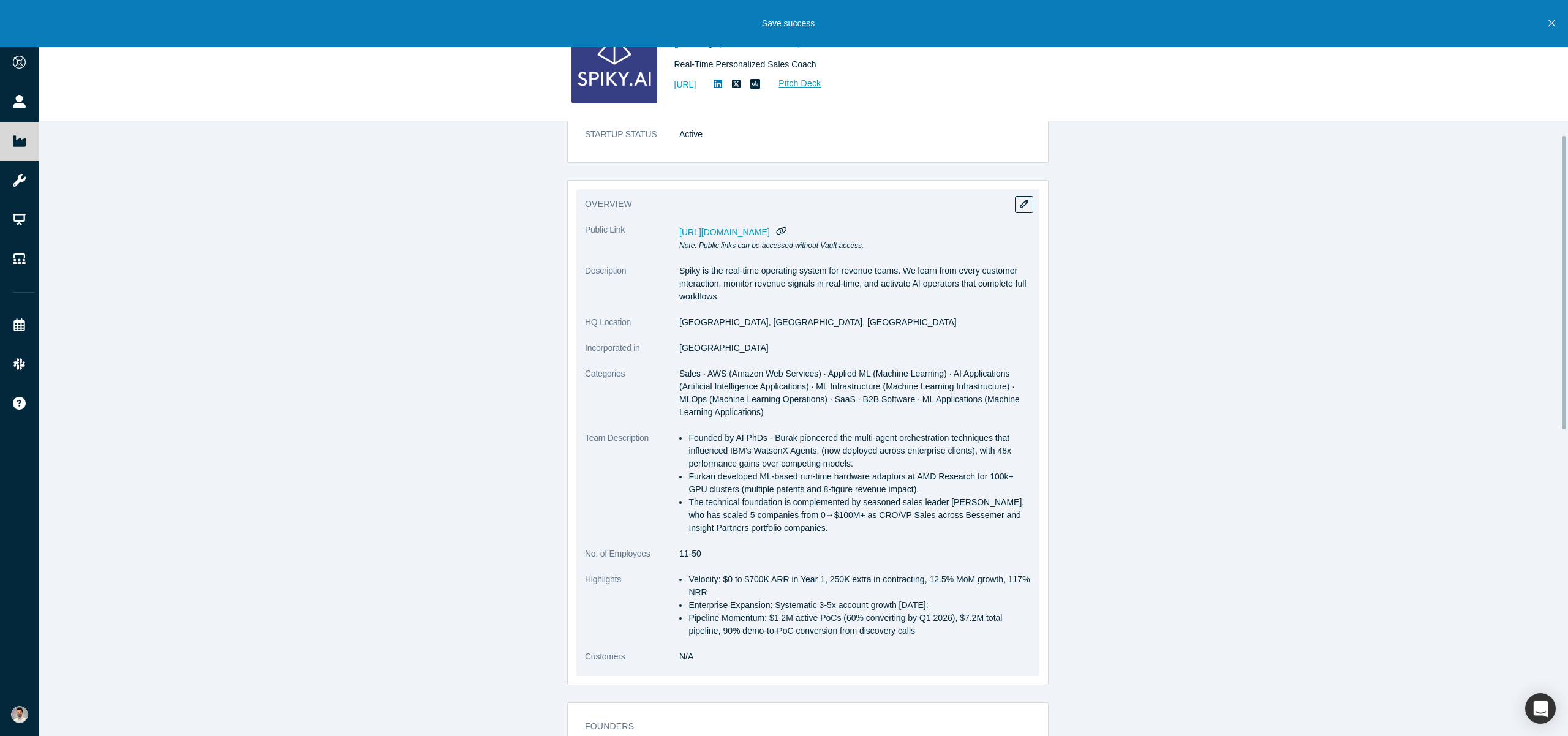
scroll to position [0, 0]
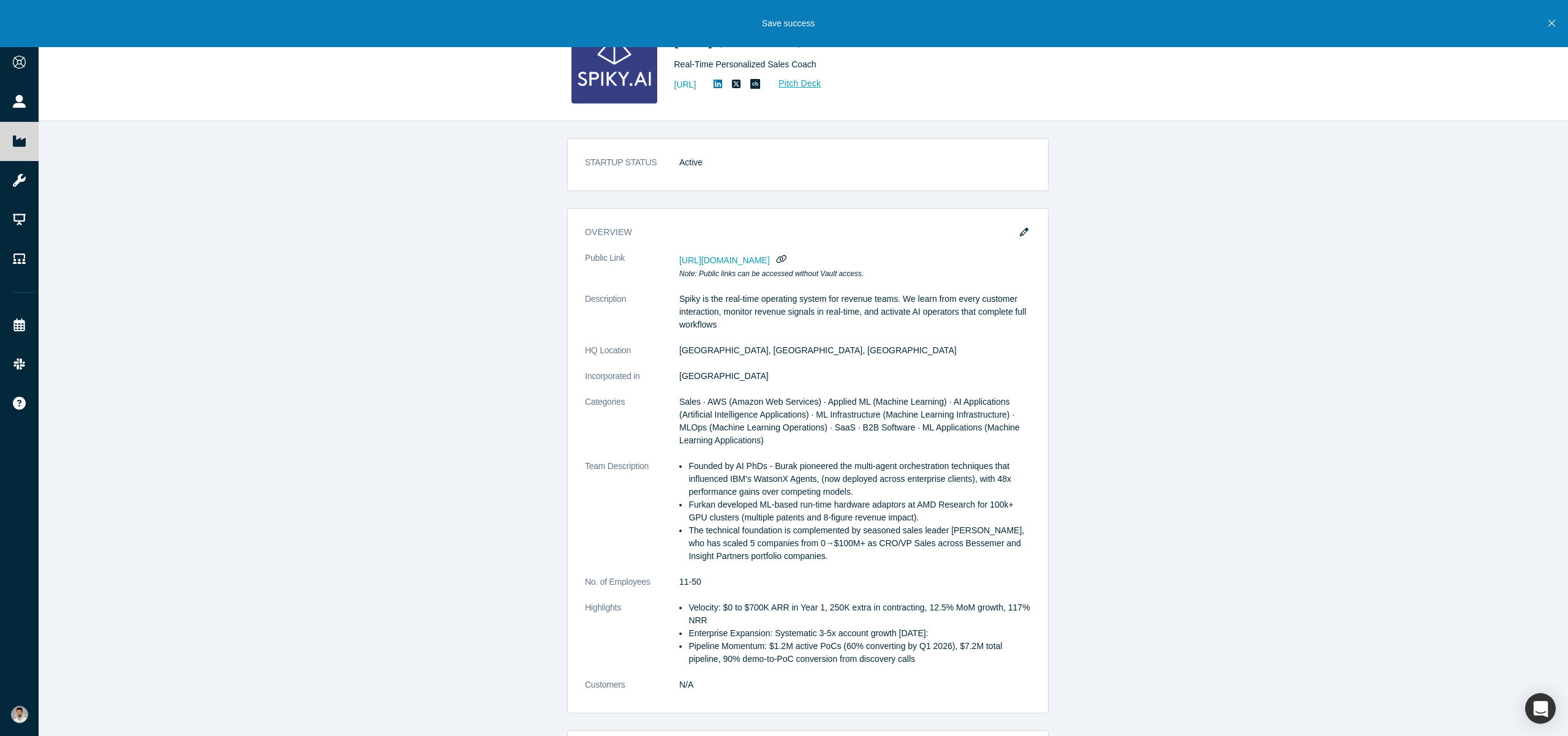
click at [1553, 25] on icon "Close" at bounding box center [1552, 23] width 7 height 11
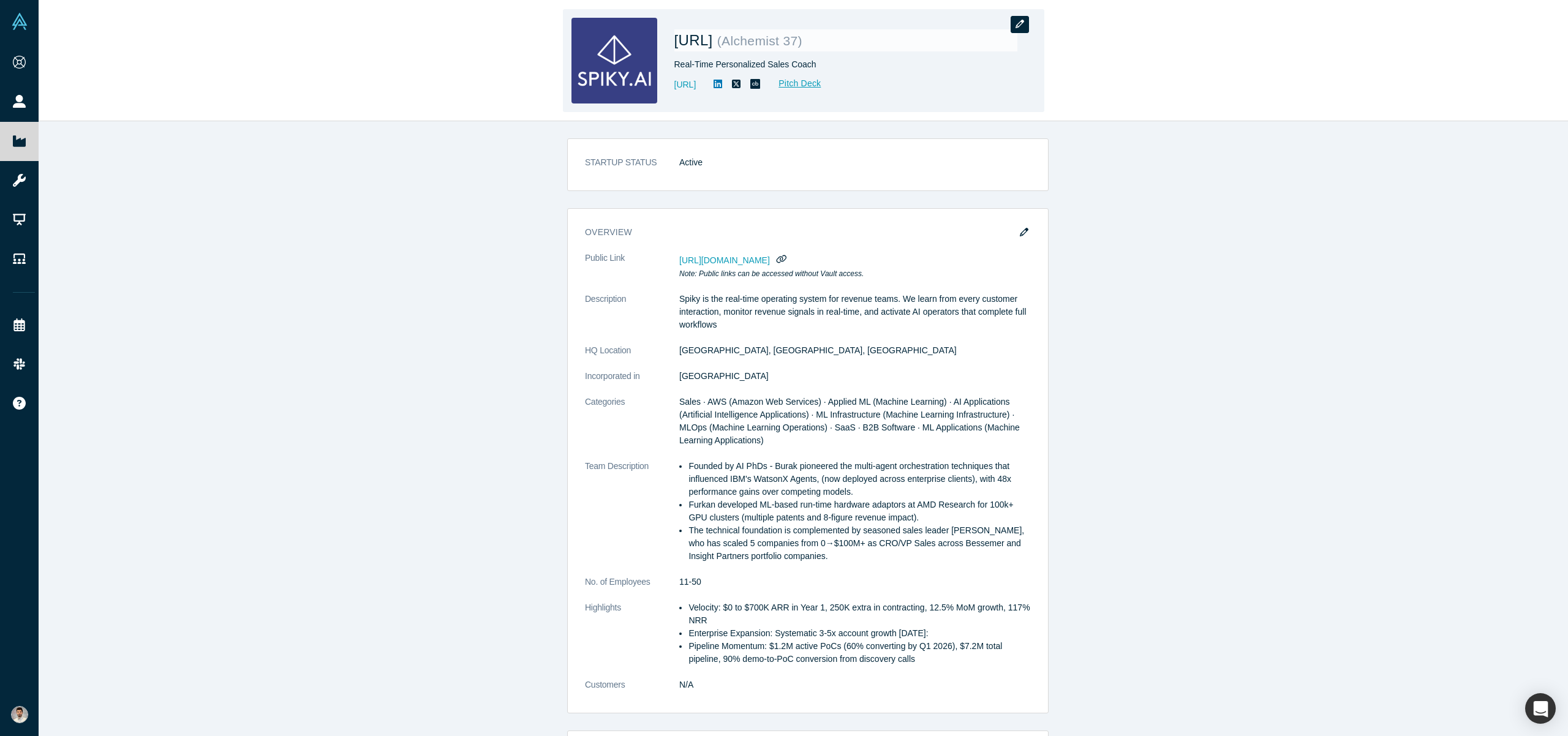
click at [1027, 23] on button "button" at bounding box center [1020, 24] width 18 height 17
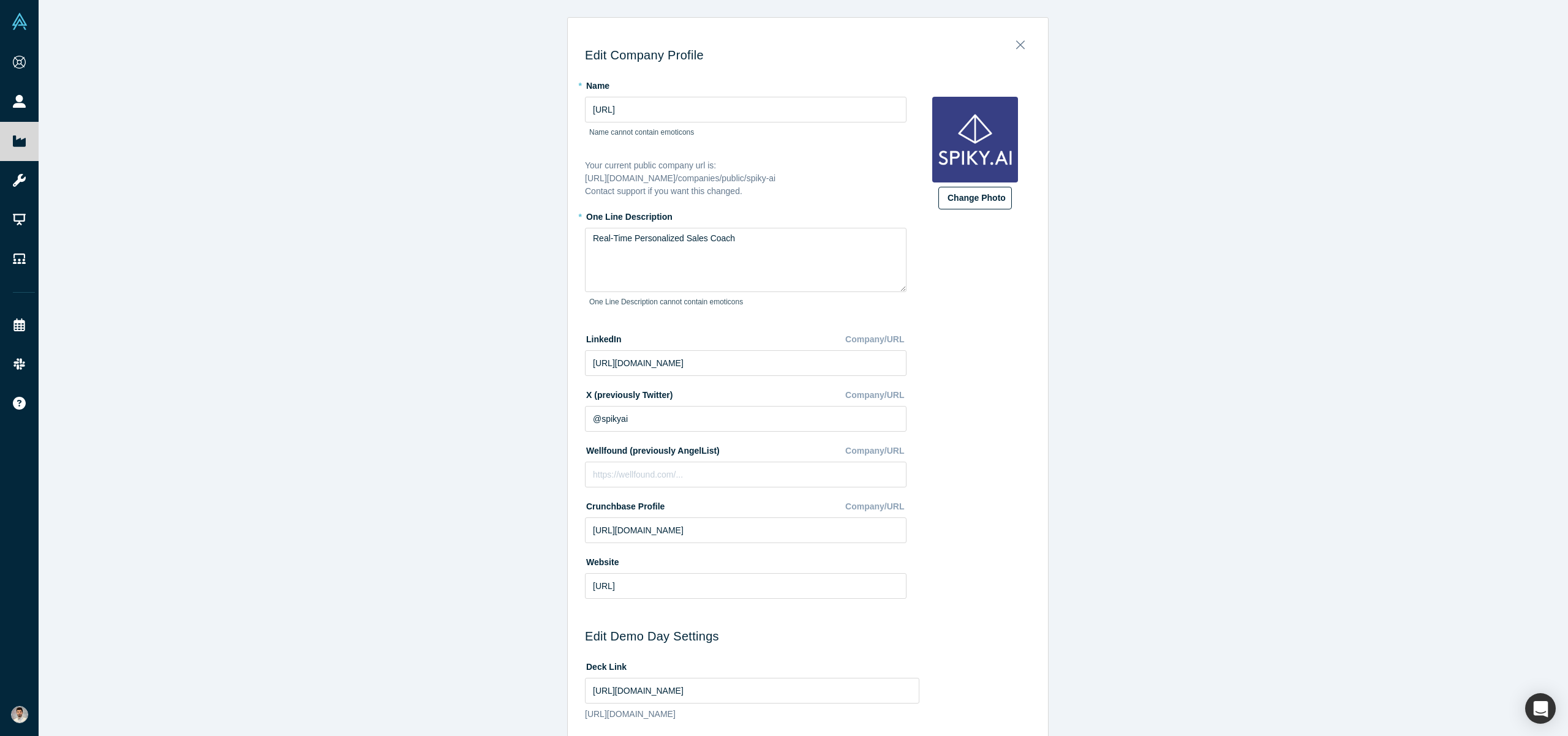
click at [993, 193] on button "Change Photo" at bounding box center [975, 198] width 74 height 23
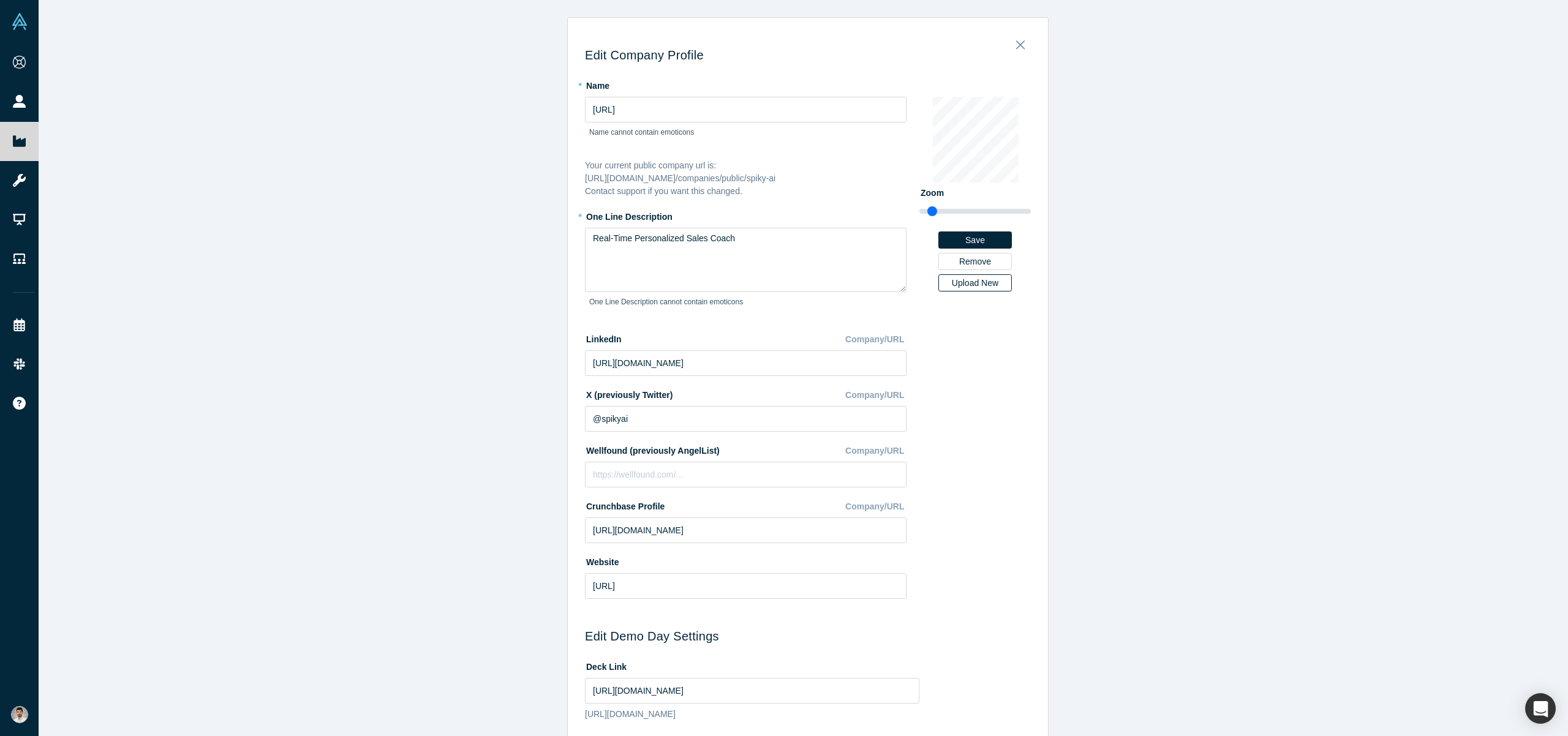
click at [987, 282] on div "Upload New" at bounding box center [975, 283] width 57 height 8
click at [0, 0] on input "Upload New" at bounding box center [0, 0] width 0 height 0
click at [1047, 361] on div "Edit Company Profile * Name [URL] Name cannot contain emoticons Your current pu…" at bounding box center [808, 372] width 1539 height 745
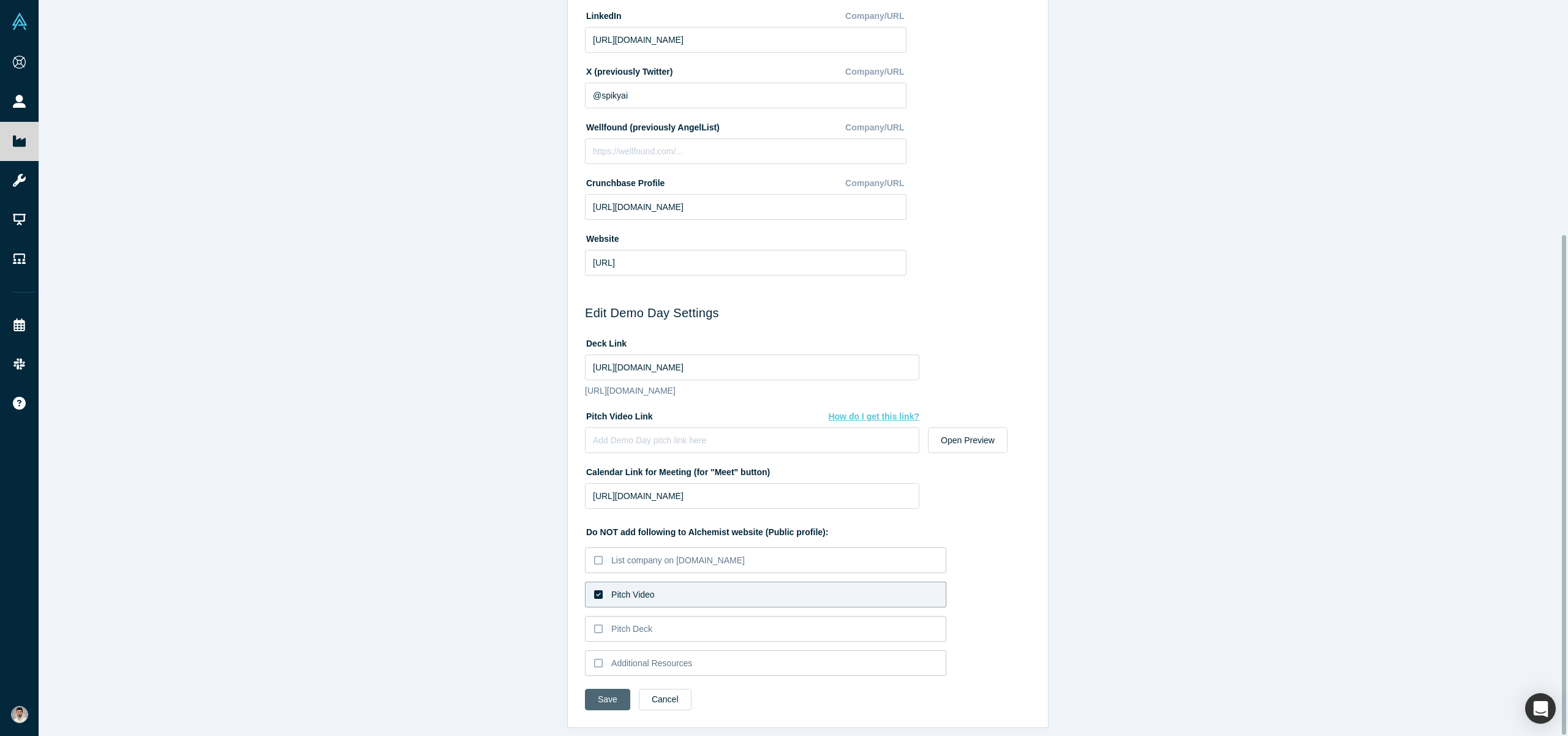
click at [614, 691] on button "Save" at bounding box center [607, 699] width 45 height 21
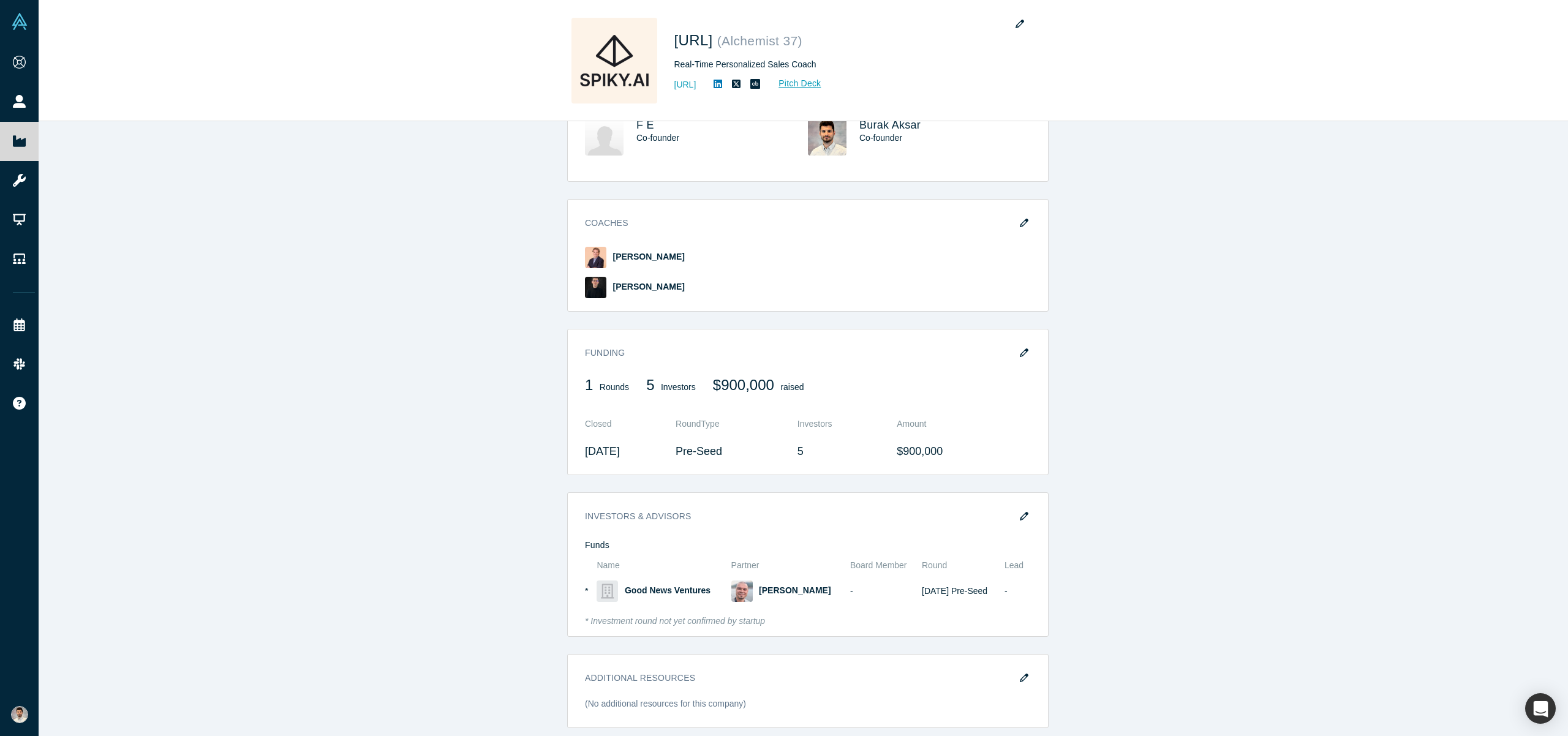
scroll to position [0, 0]
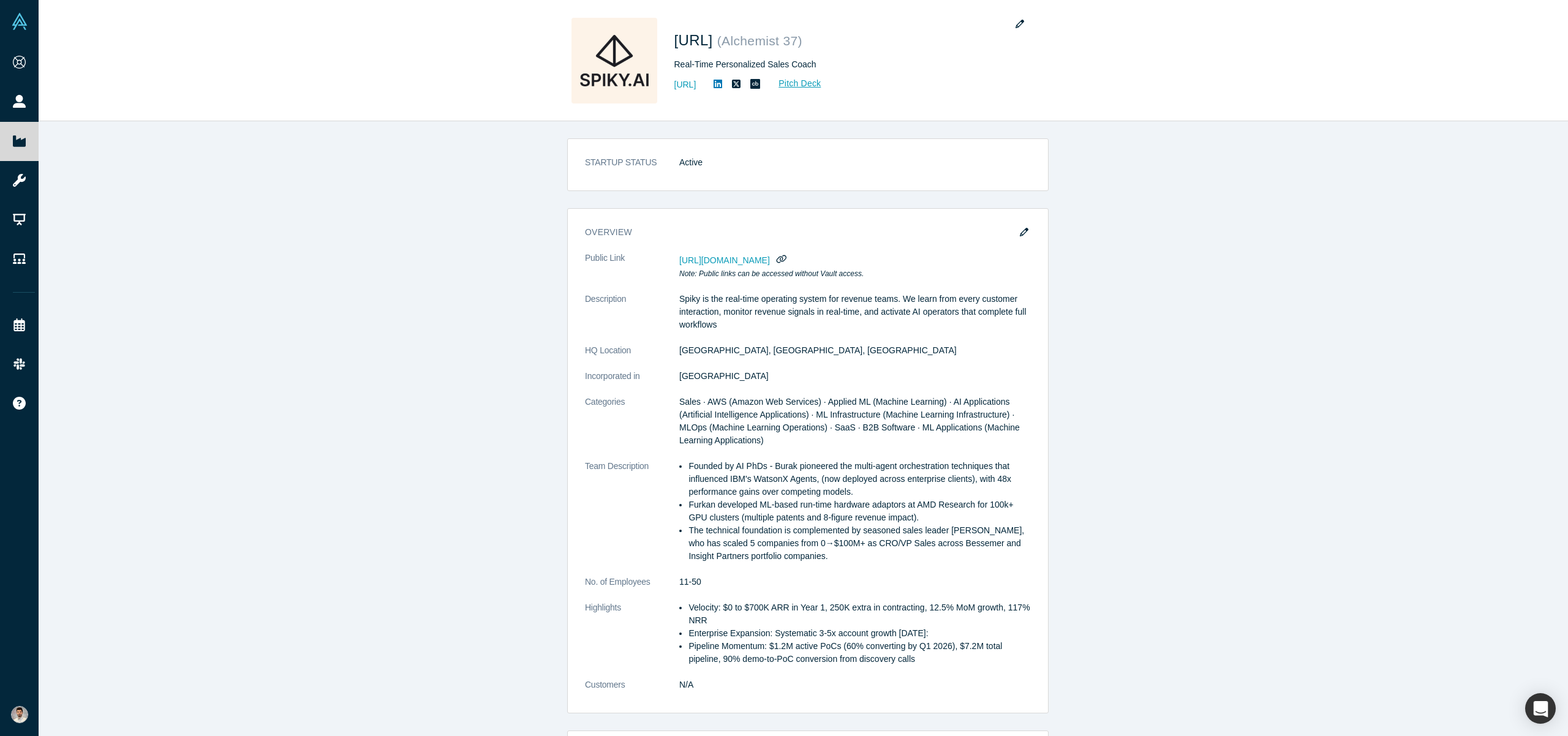
click at [395, 262] on div "STARTUP STATUS Active overview Public Link [URL][DOMAIN_NAME] Note: Public link…" at bounding box center [808, 433] width 1539 height 624
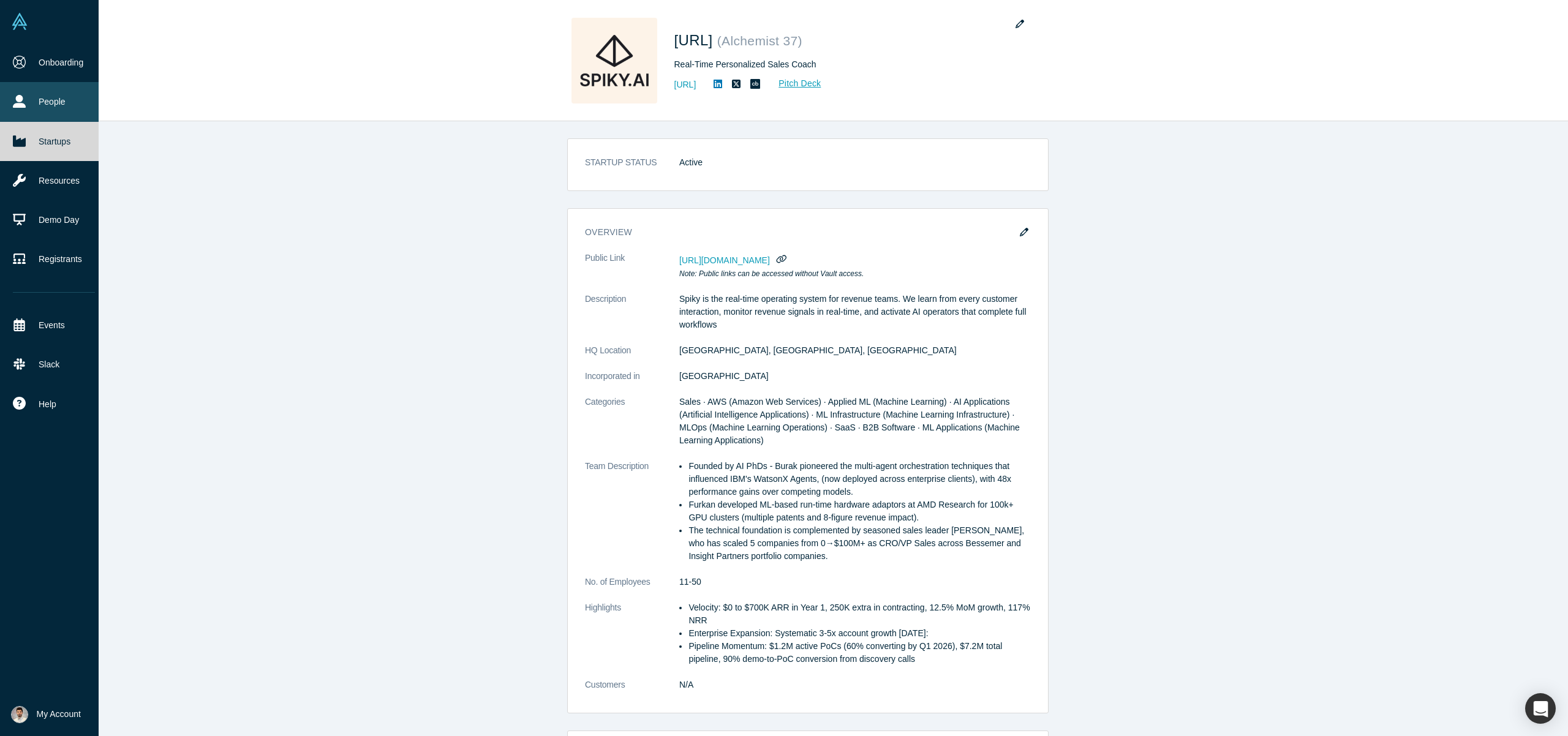
click at [16, 92] on link "People" at bounding box center [53, 102] width 107 height 39
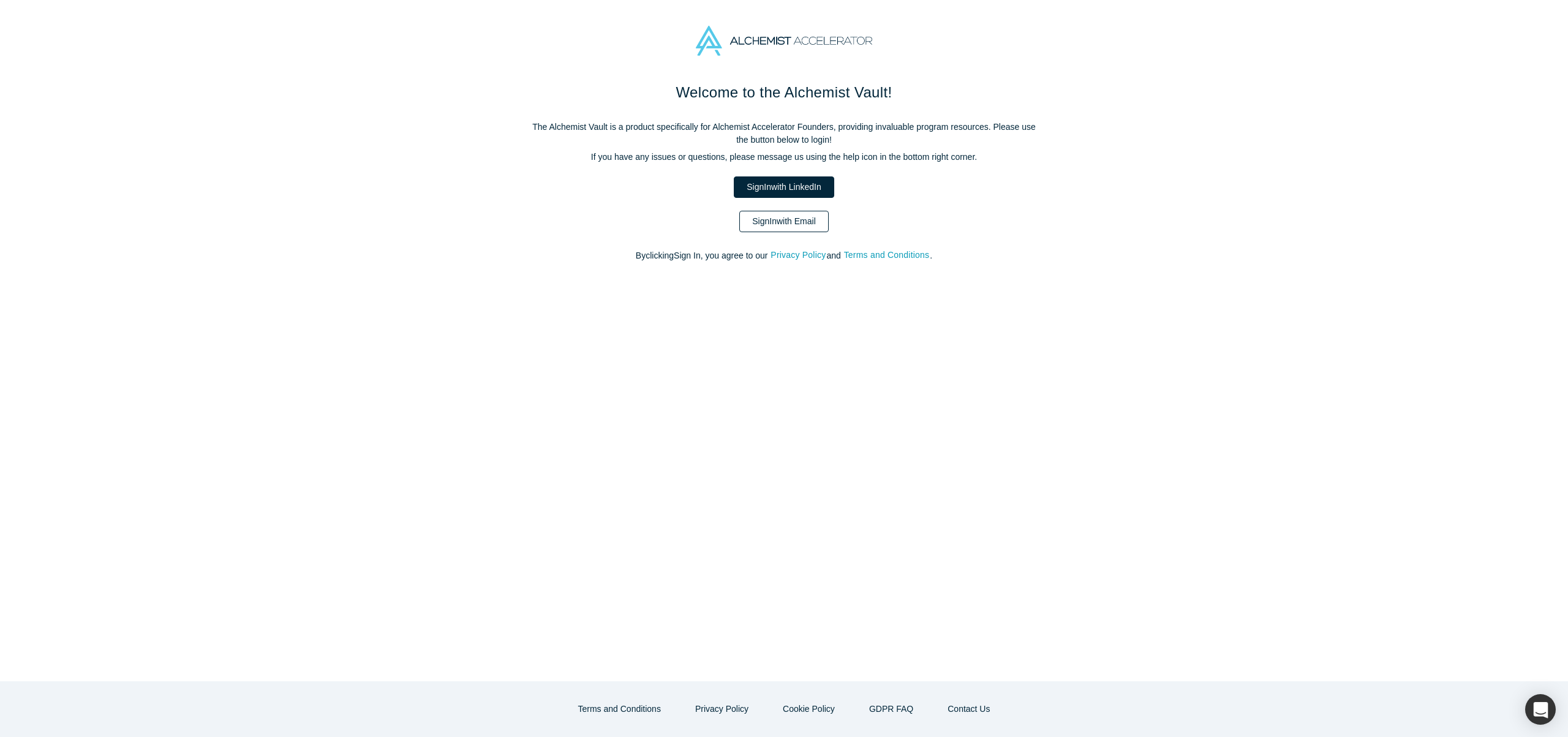
click at [803, 216] on link "Sign In with Email" at bounding box center [784, 221] width 89 height 21
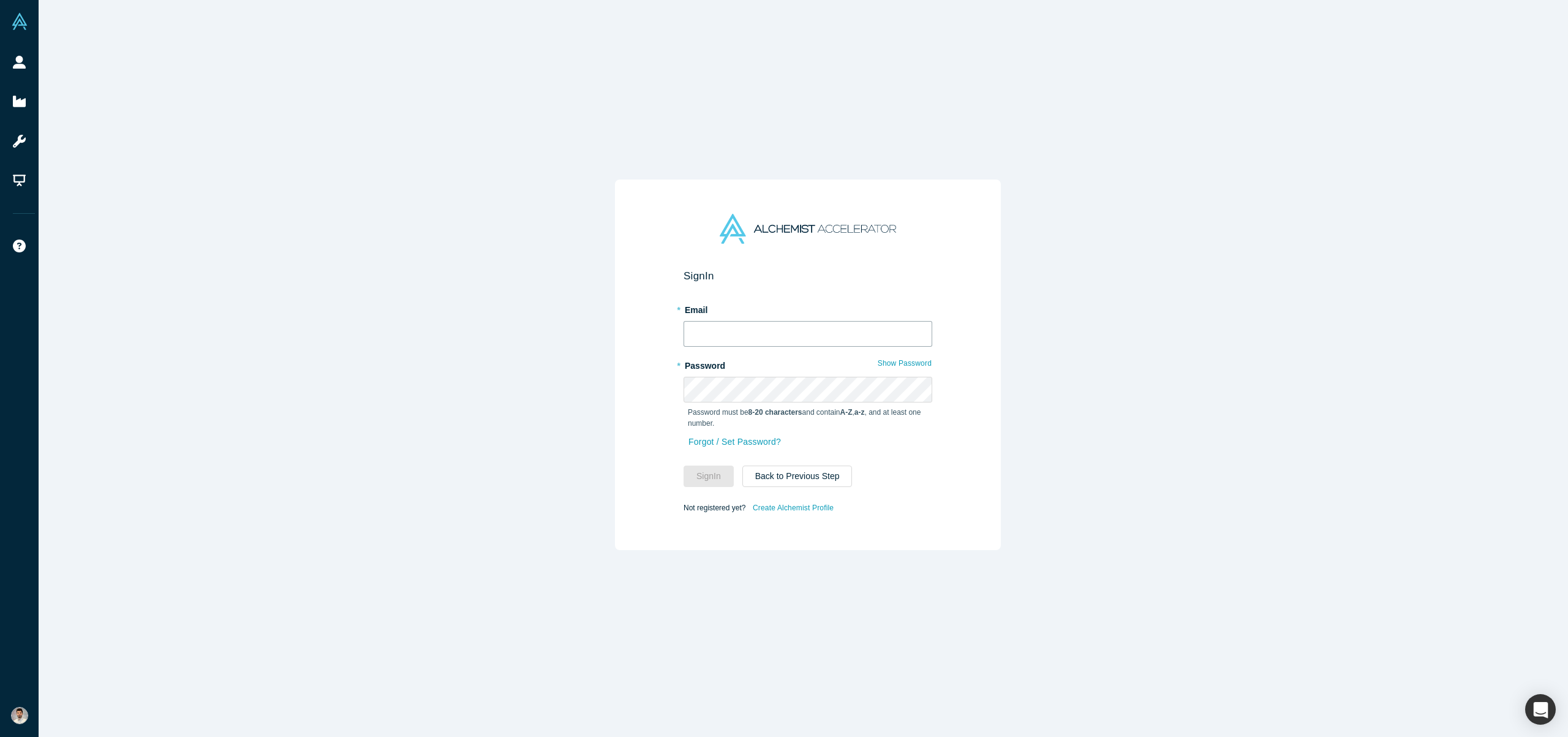
type input "[EMAIL_ADDRESS]"
click at [713, 473] on button "Sign In" at bounding box center [709, 476] width 50 height 21
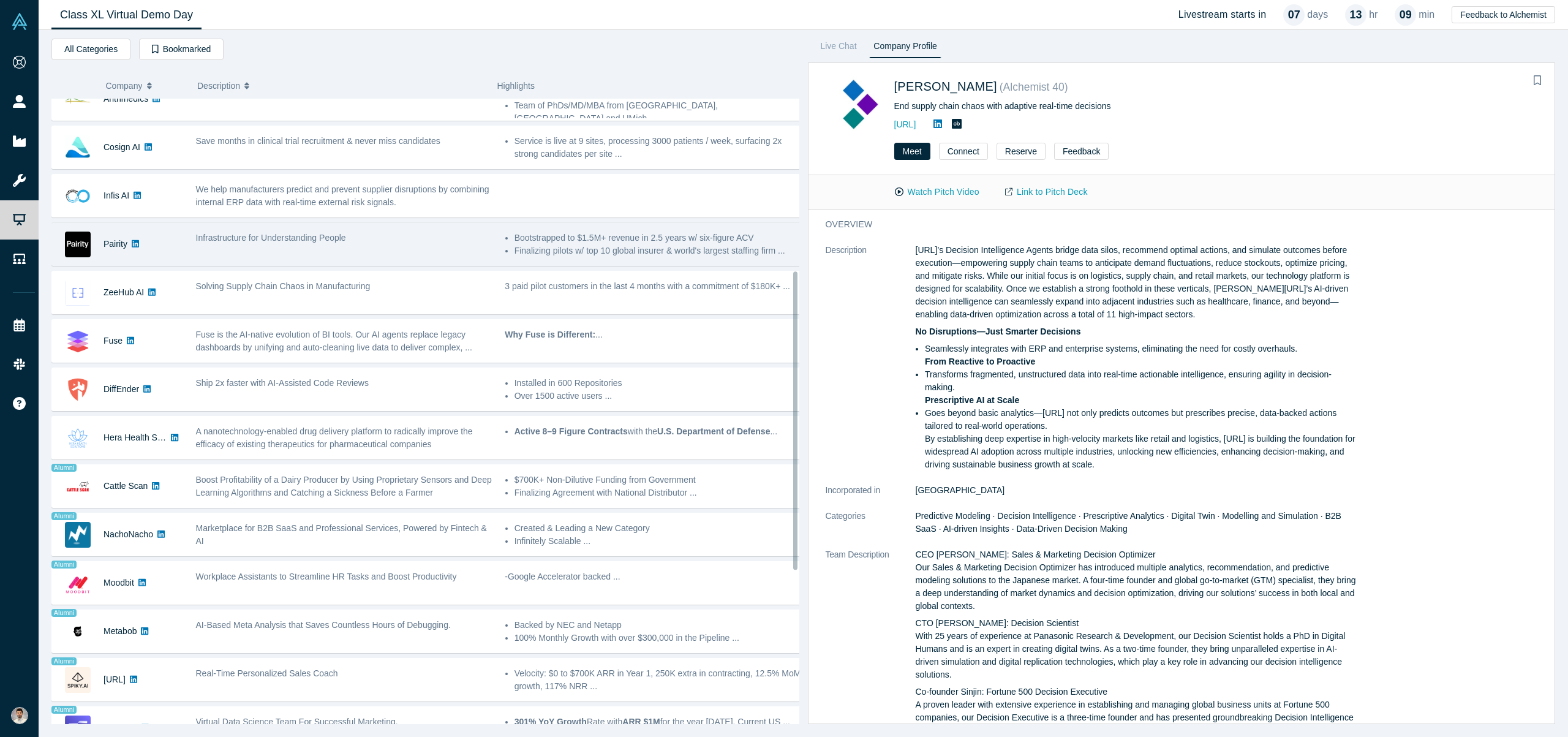
scroll to position [681, 0]
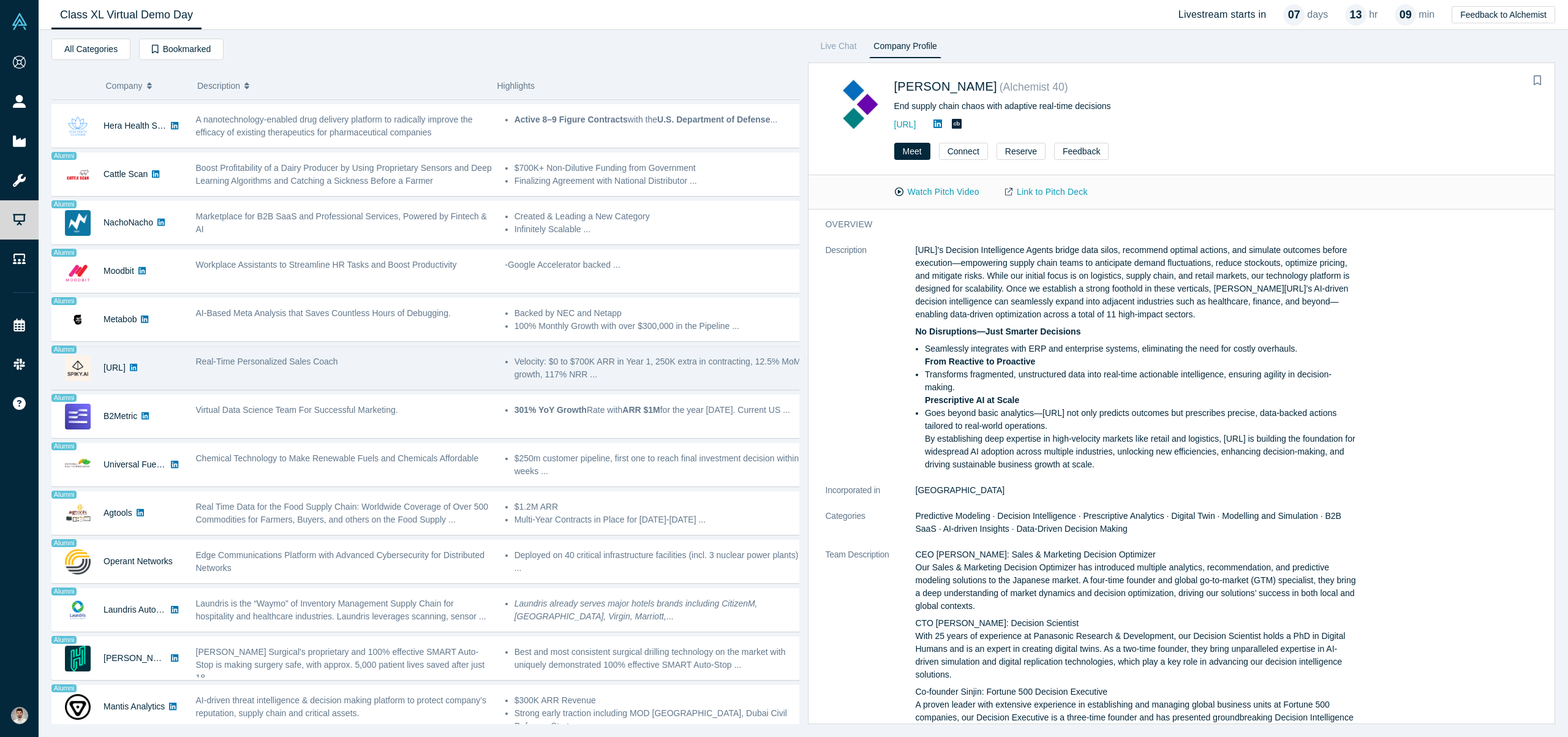
click at [320, 357] on span "Real-Time Personalized Sales Coach" at bounding box center [267, 362] width 142 height 10
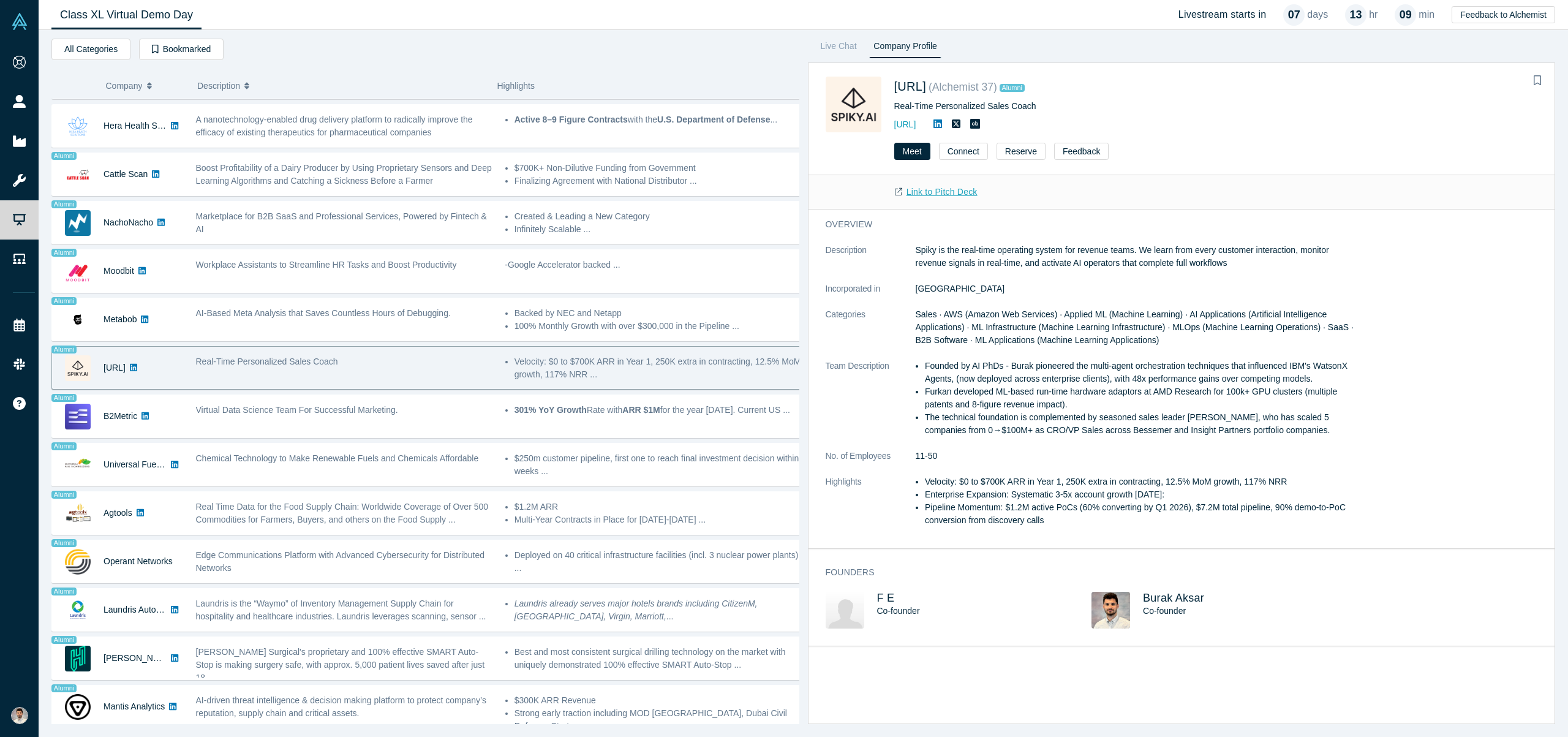
click at [937, 188] on link "Link to Pitch Deck" at bounding box center [937, 192] width 108 height 21
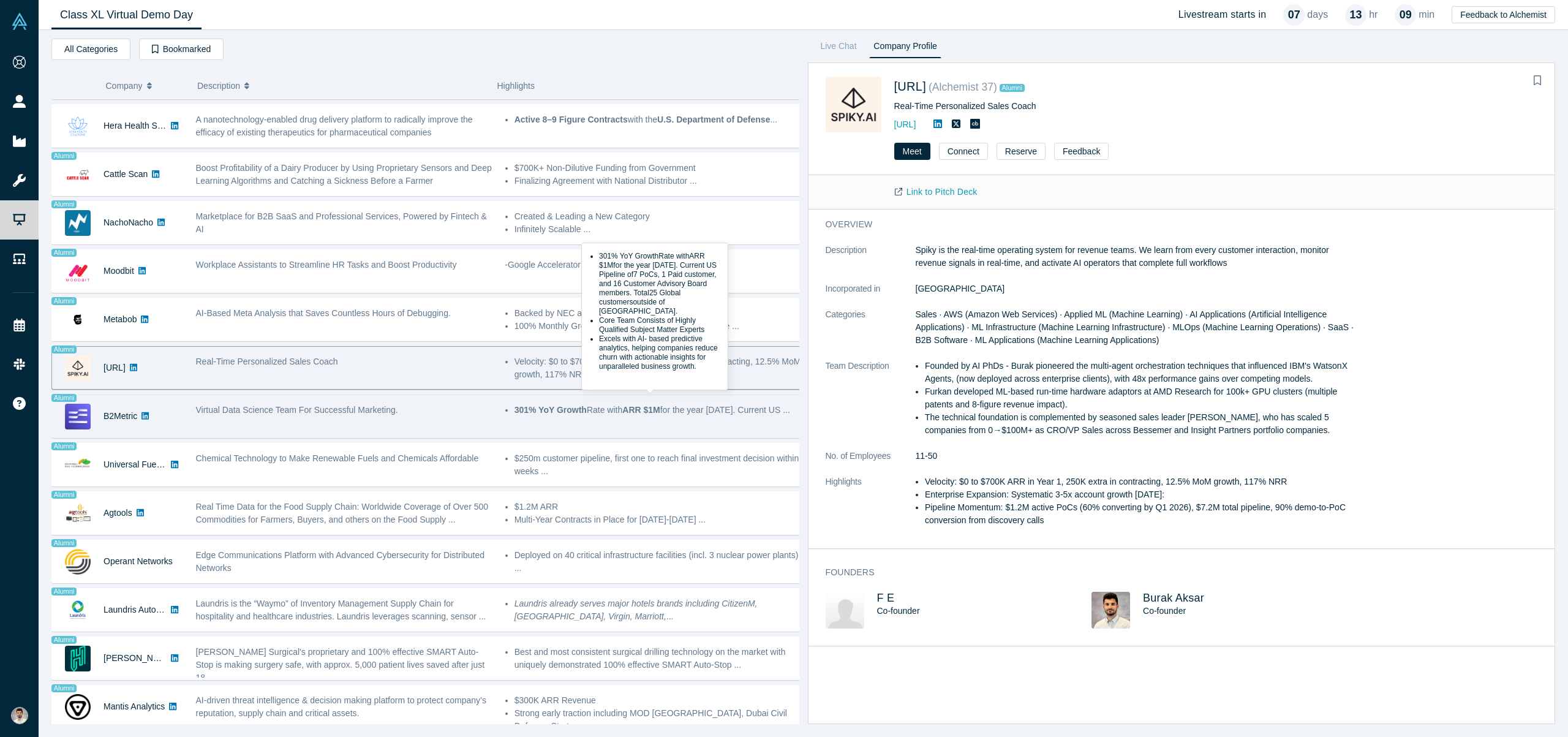
click at [561, 405] on strong "301% YoY Growth" at bounding box center [551, 410] width 72 height 10
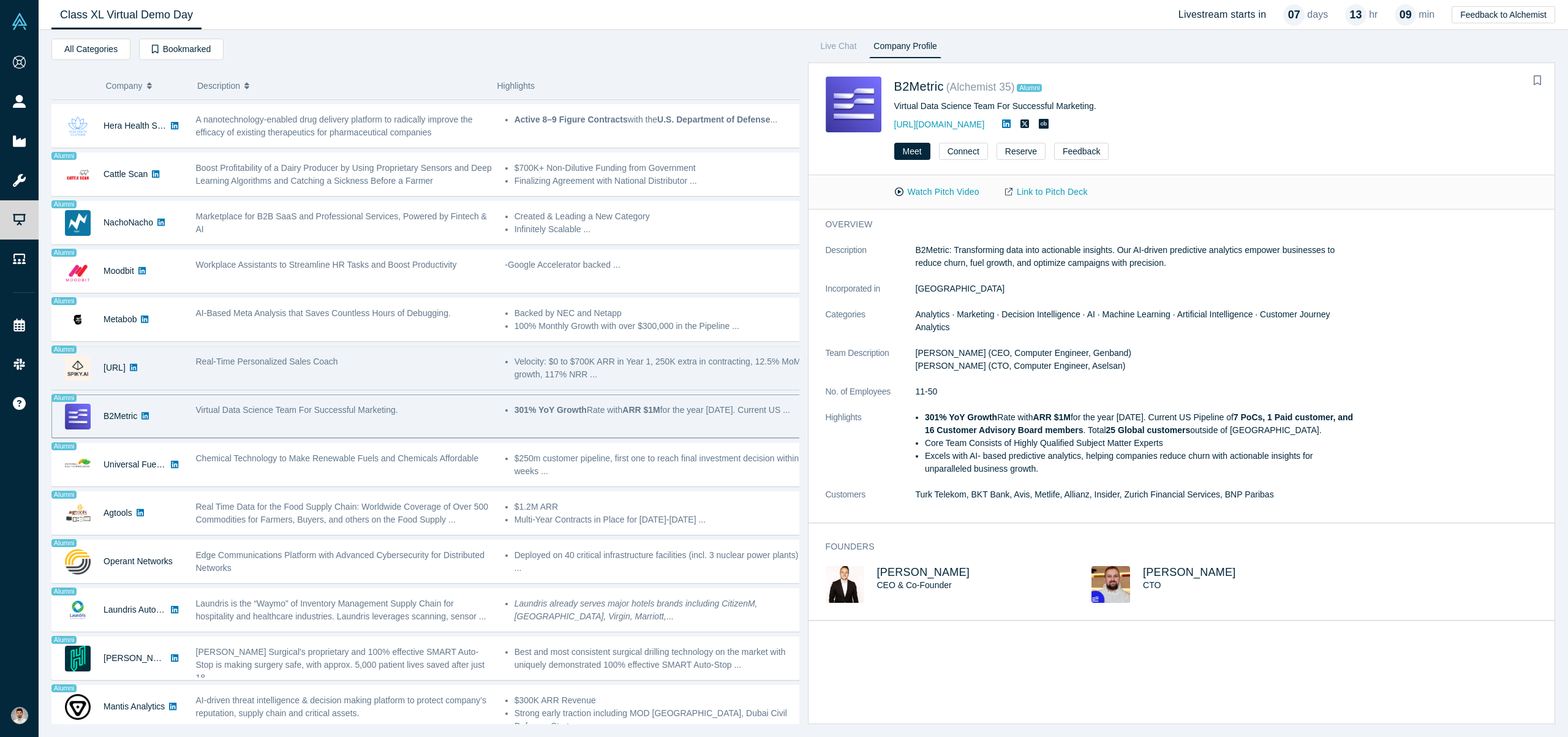
click at [424, 357] on div "Real-Time Personalized Sales Coach" at bounding box center [344, 362] width 297 height 13
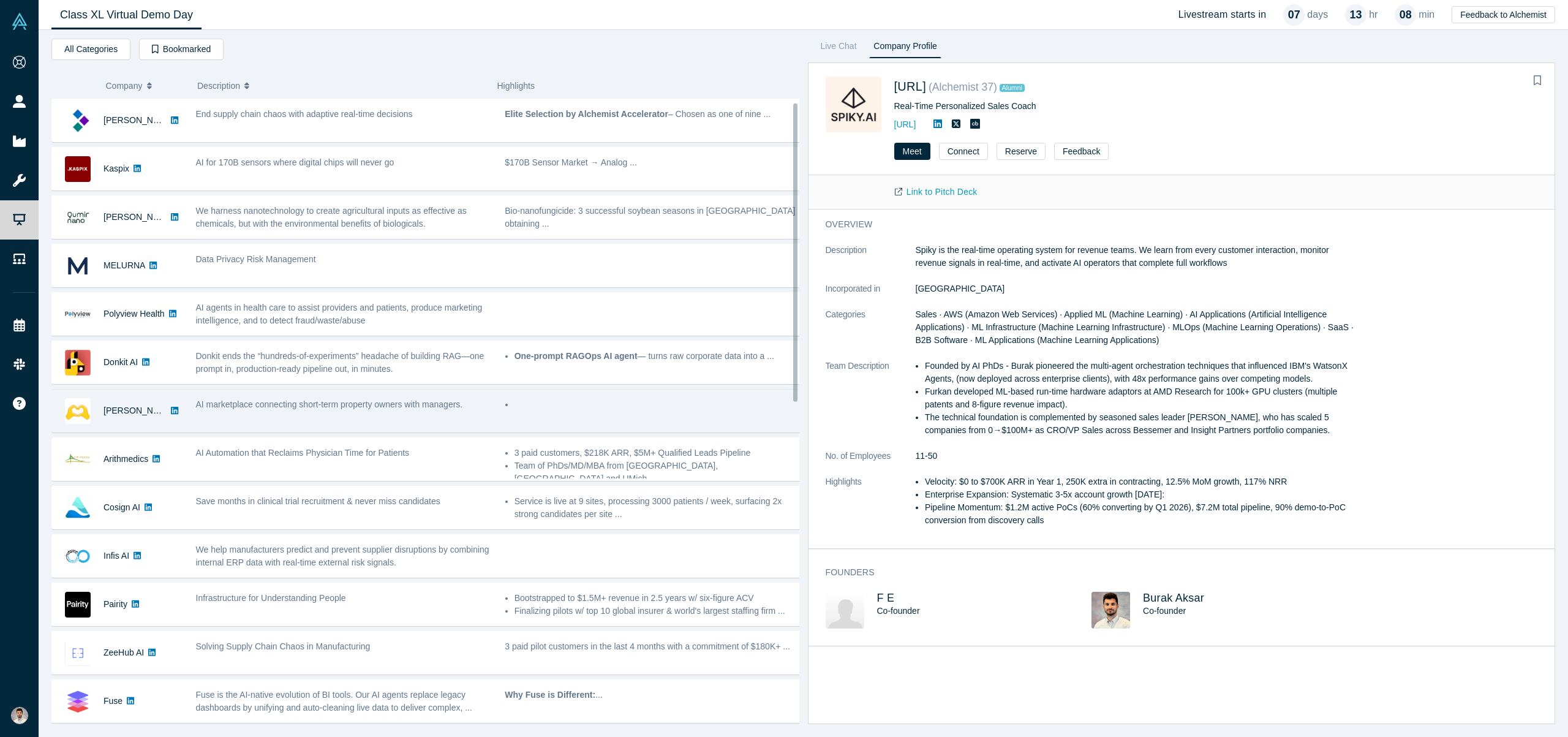
scroll to position [59, 0]
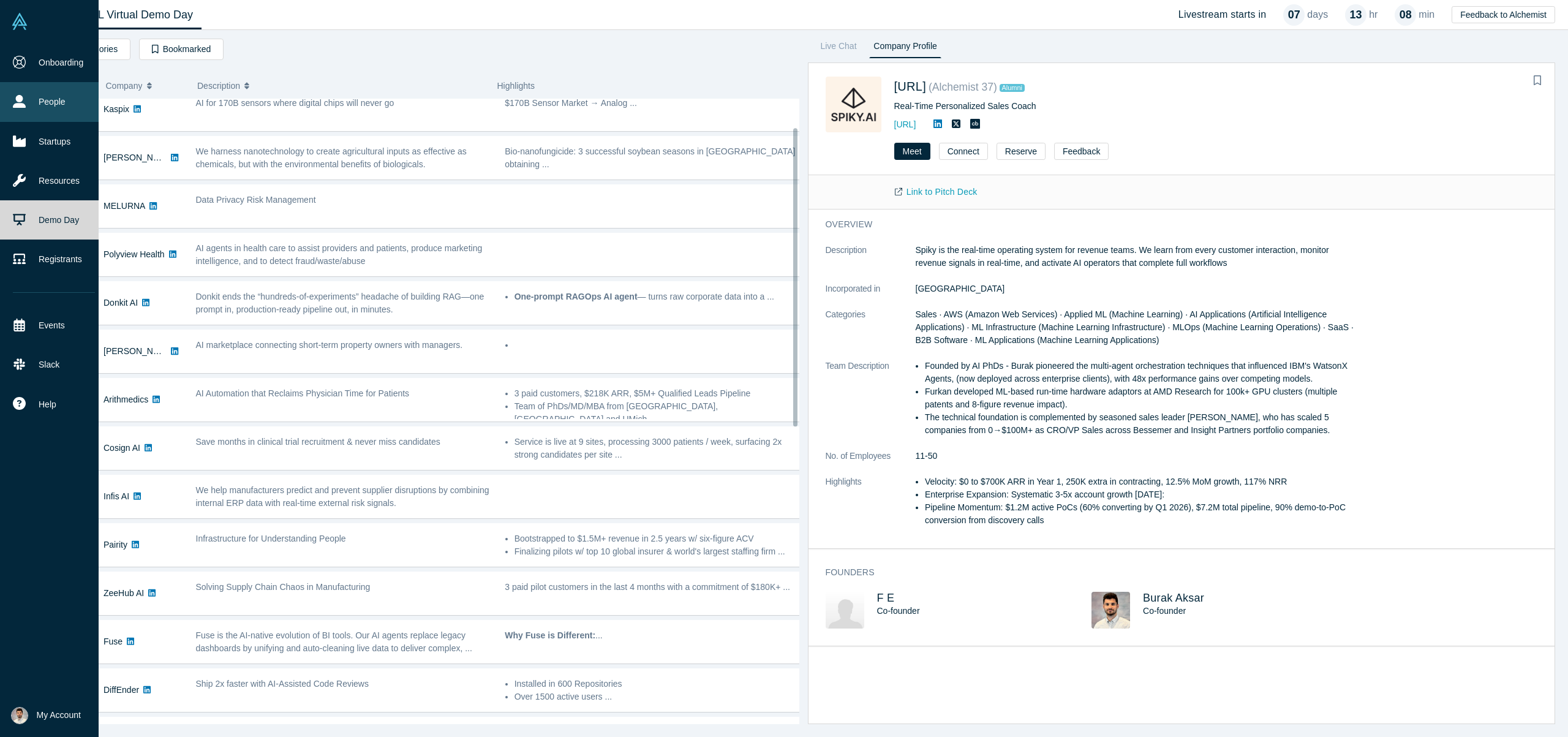
click at [28, 101] on link "People" at bounding box center [53, 102] width 107 height 39
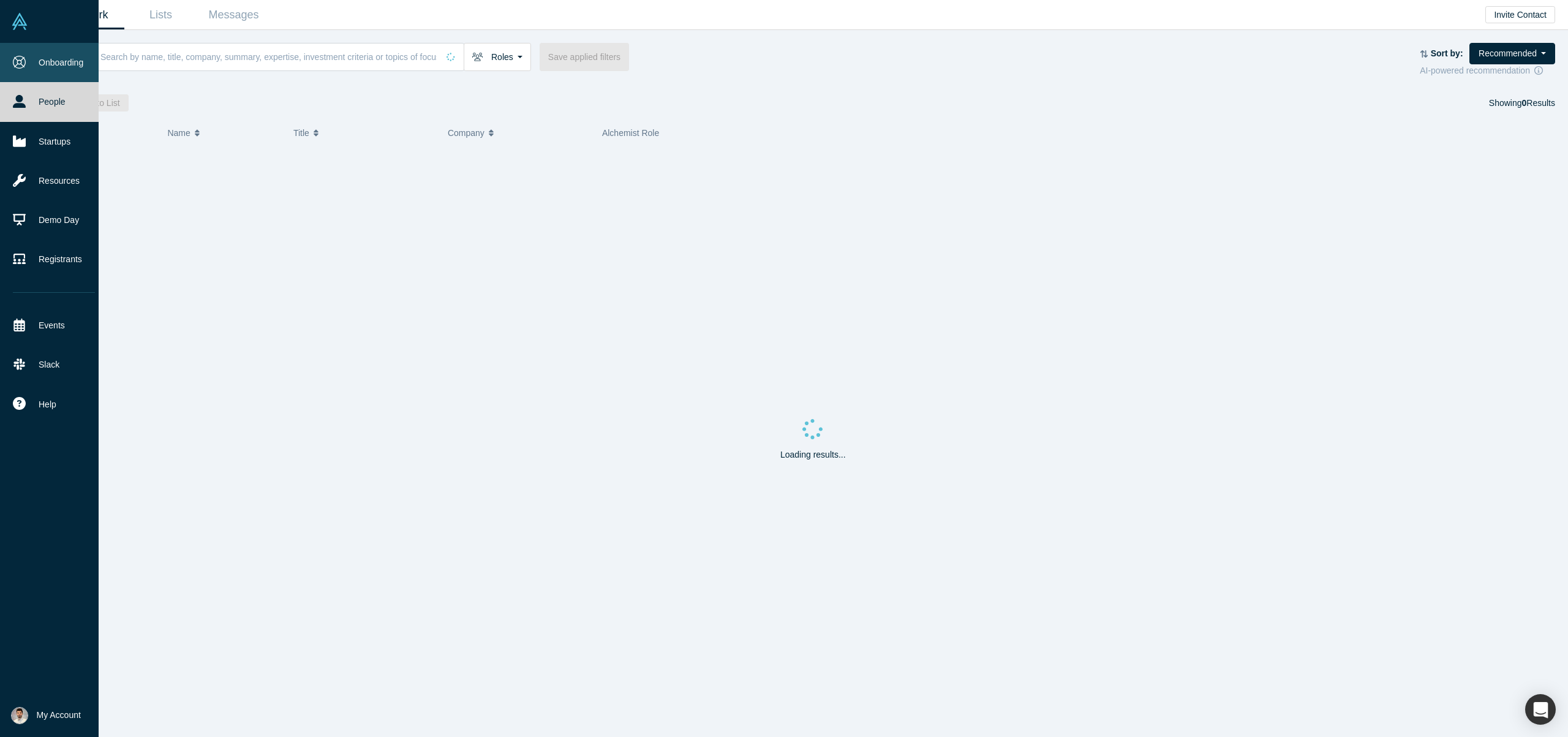
click at [31, 64] on link "Onboarding" at bounding box center [53, 62] width 107 height 39
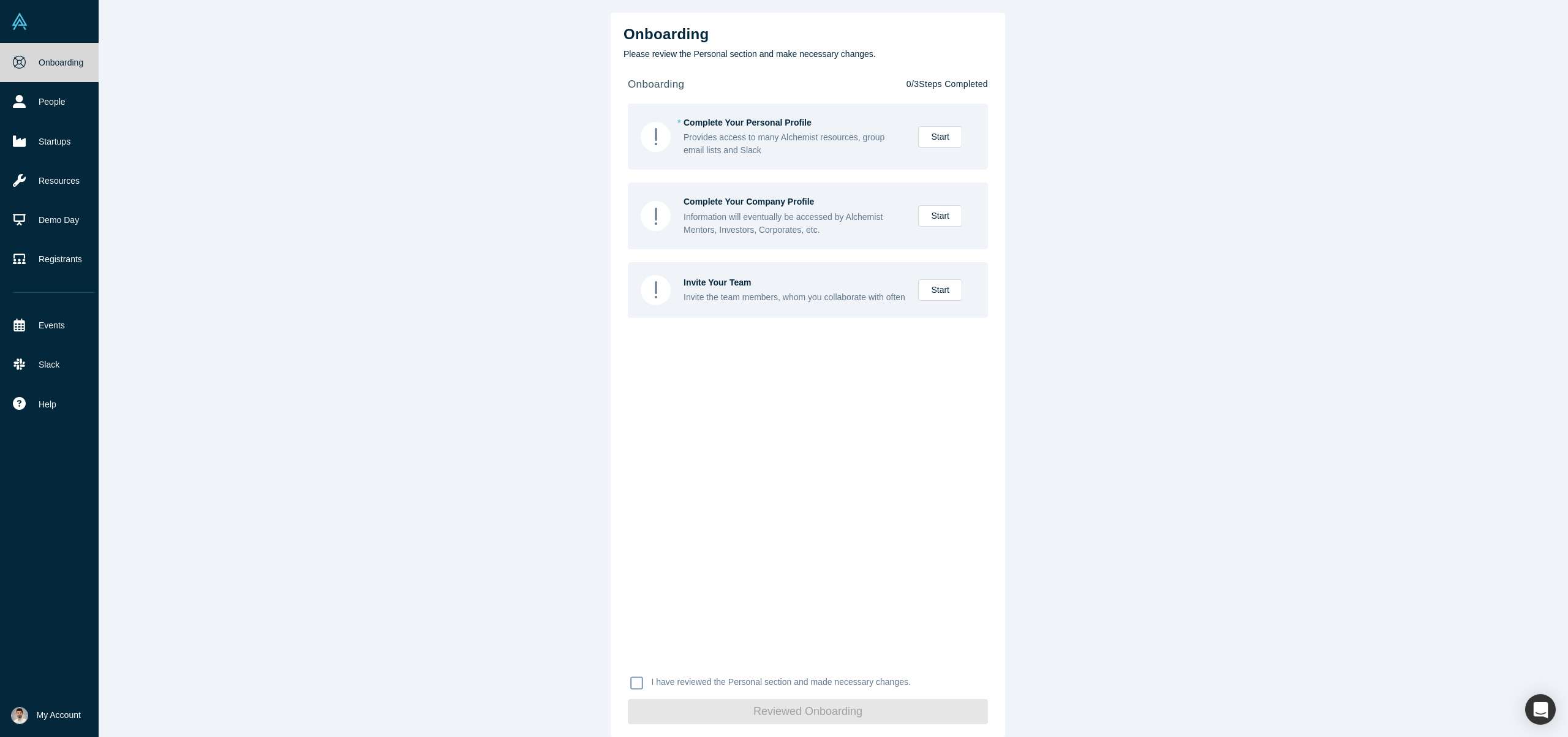
click at [38, 719] on span "My Account" at bounding box center [59, 715] width 44 height 13
click at [106, 631] on link "My Profile" at bounding box center [102, 627] width 102 height 30
